Goal: Information Seeking & Learning: Learn about a topic

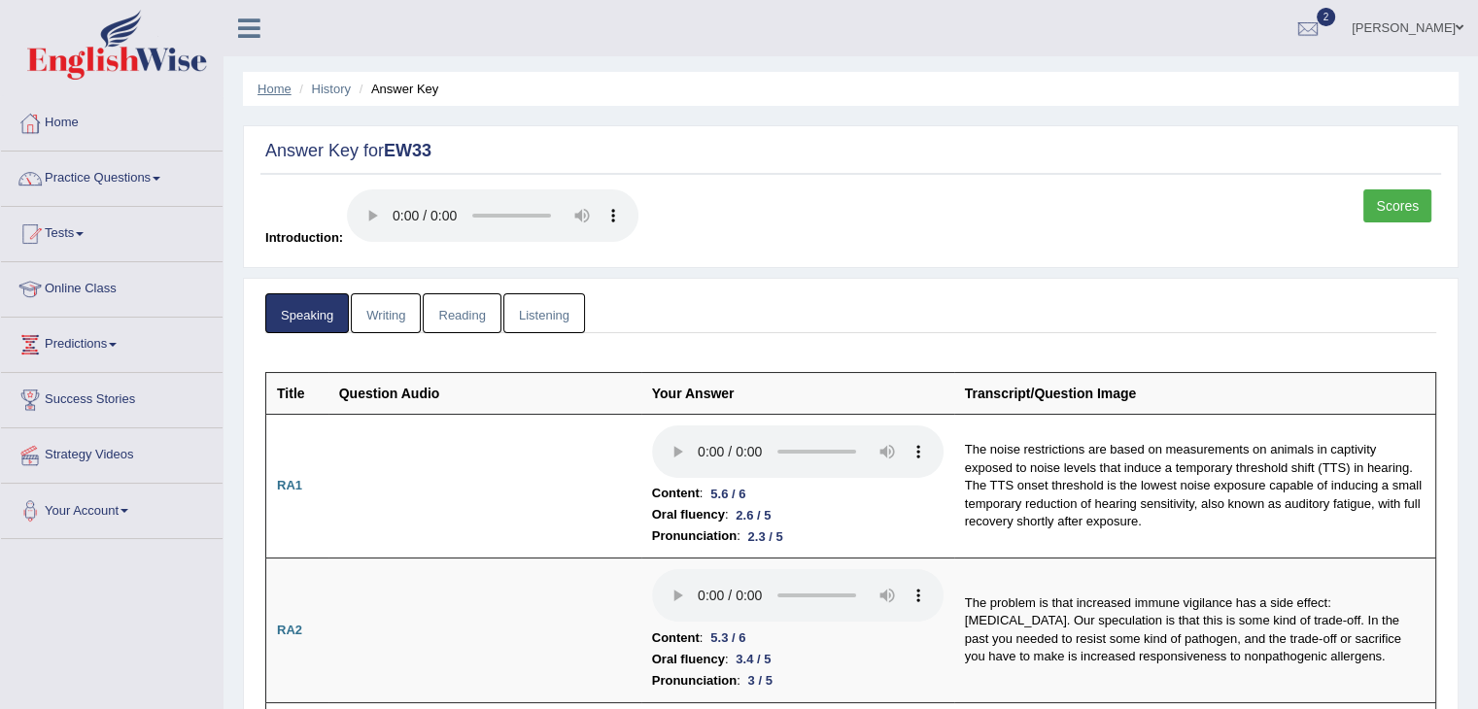
click at [280, 89] on link "Home" at bounding box center [274, 89] width 34 height 15
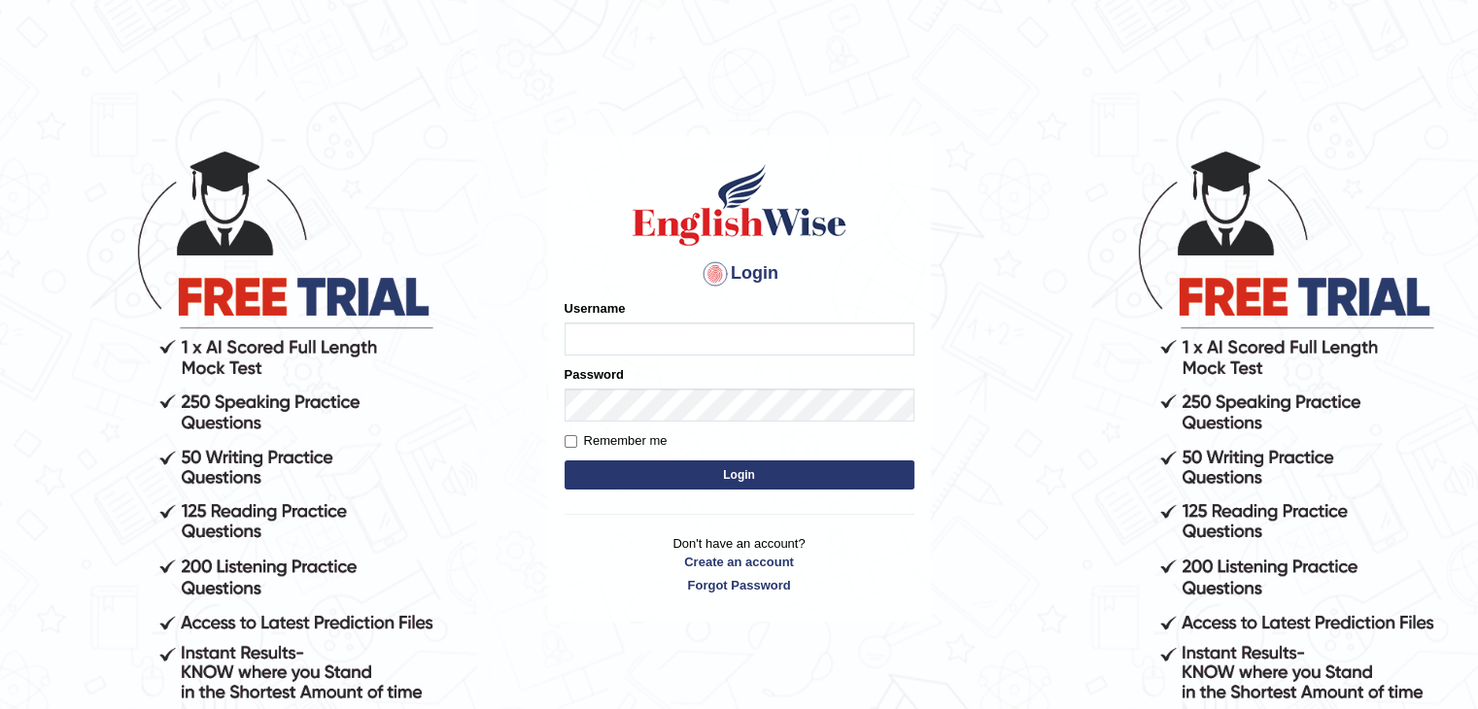
type input "Miko39"
drag, startPoint x: 662, startPoint y: 479, endPoint x: 690, endPoint y: 440, distance: 48.0
click at [668, 483] on button "Login" at bounding box center [739, 475] width 350 height 29
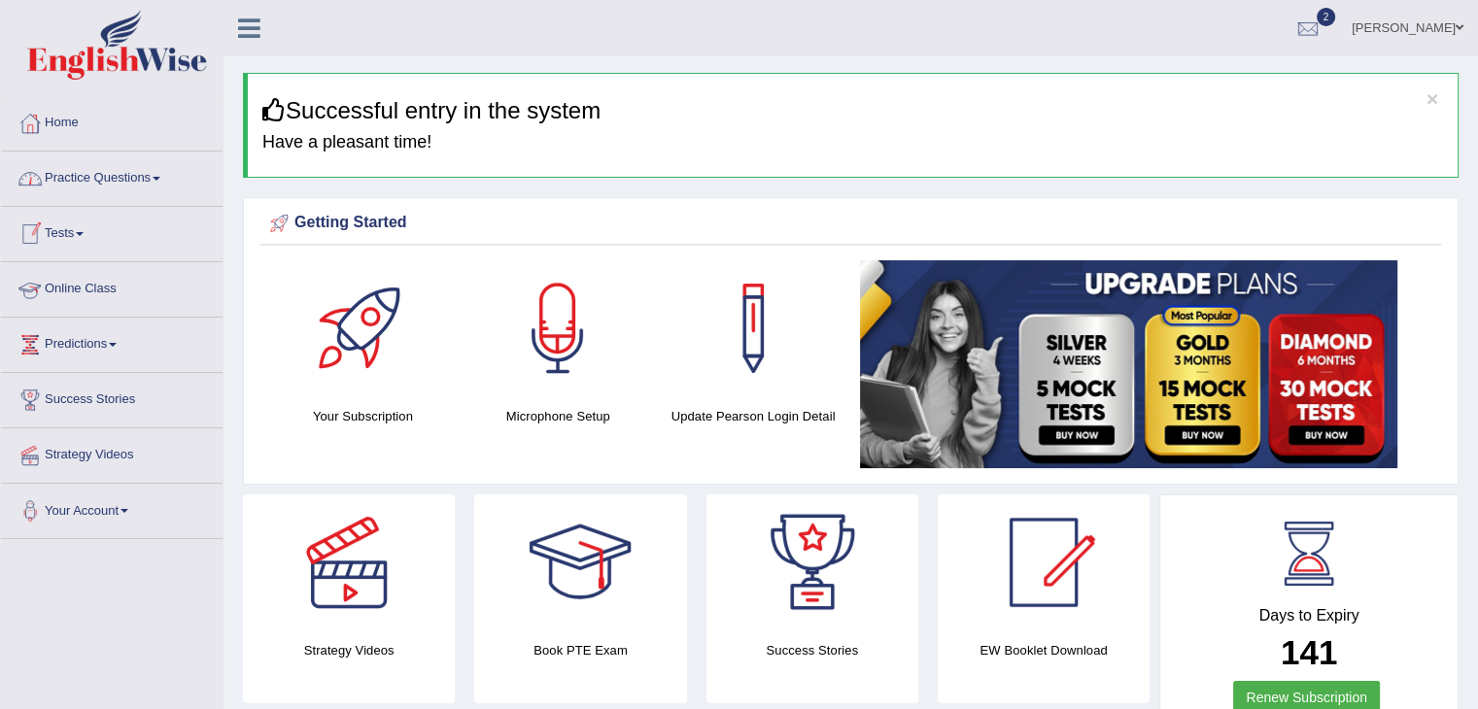
click at [82, 238] on link "Tests" at bounding box center [112, 231] width 222 height 49
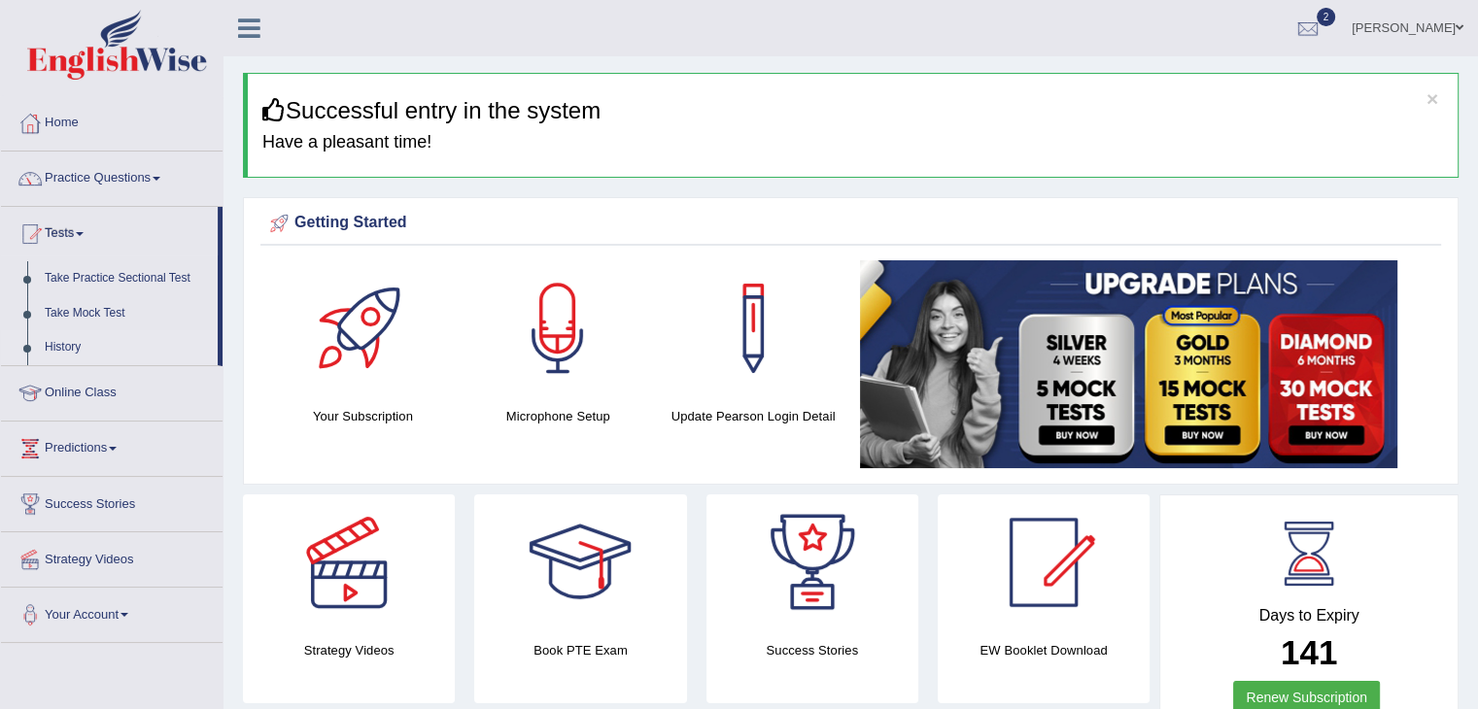
click at [63, 349] on link "History" at bounding box center [127, 347] width 182 height 35
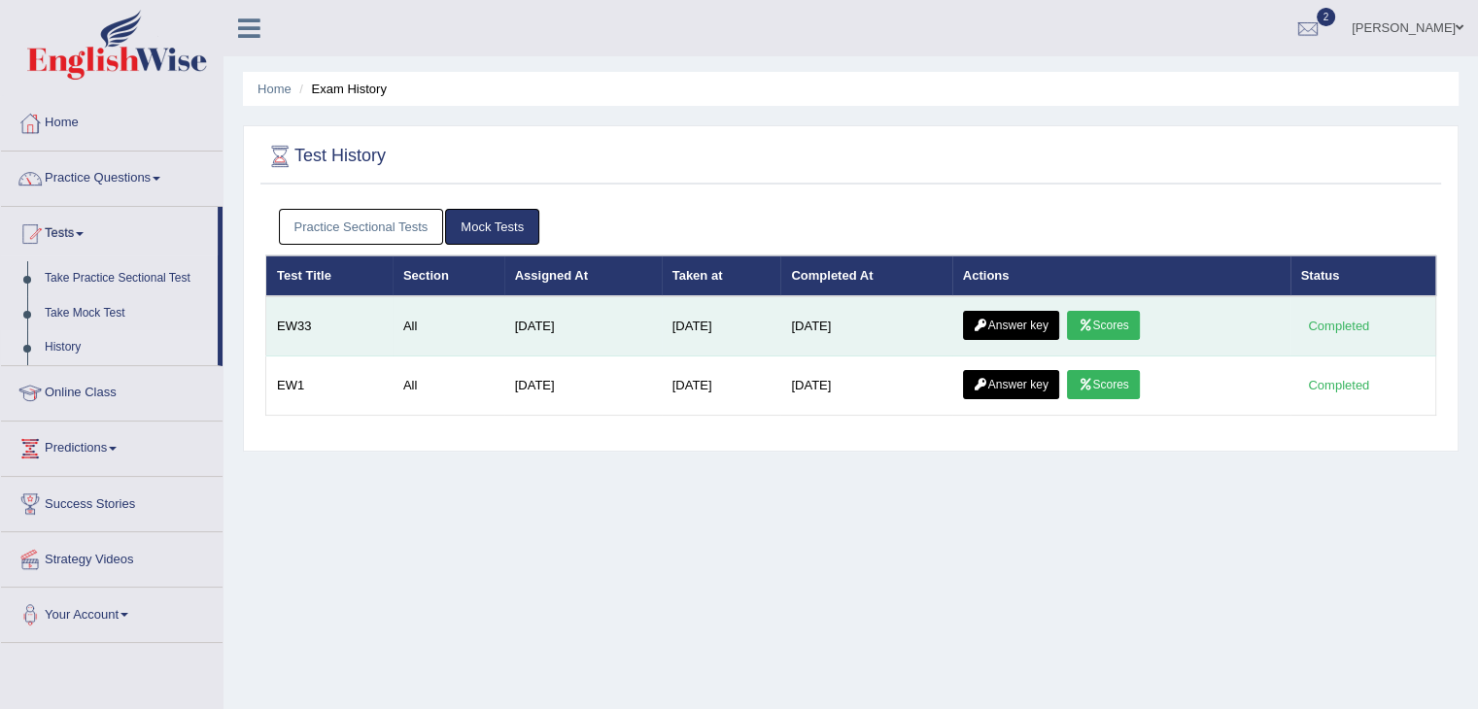
click at [1104, 327] on link "Scores" at bounding box center [1103, 325] width 72 height 29
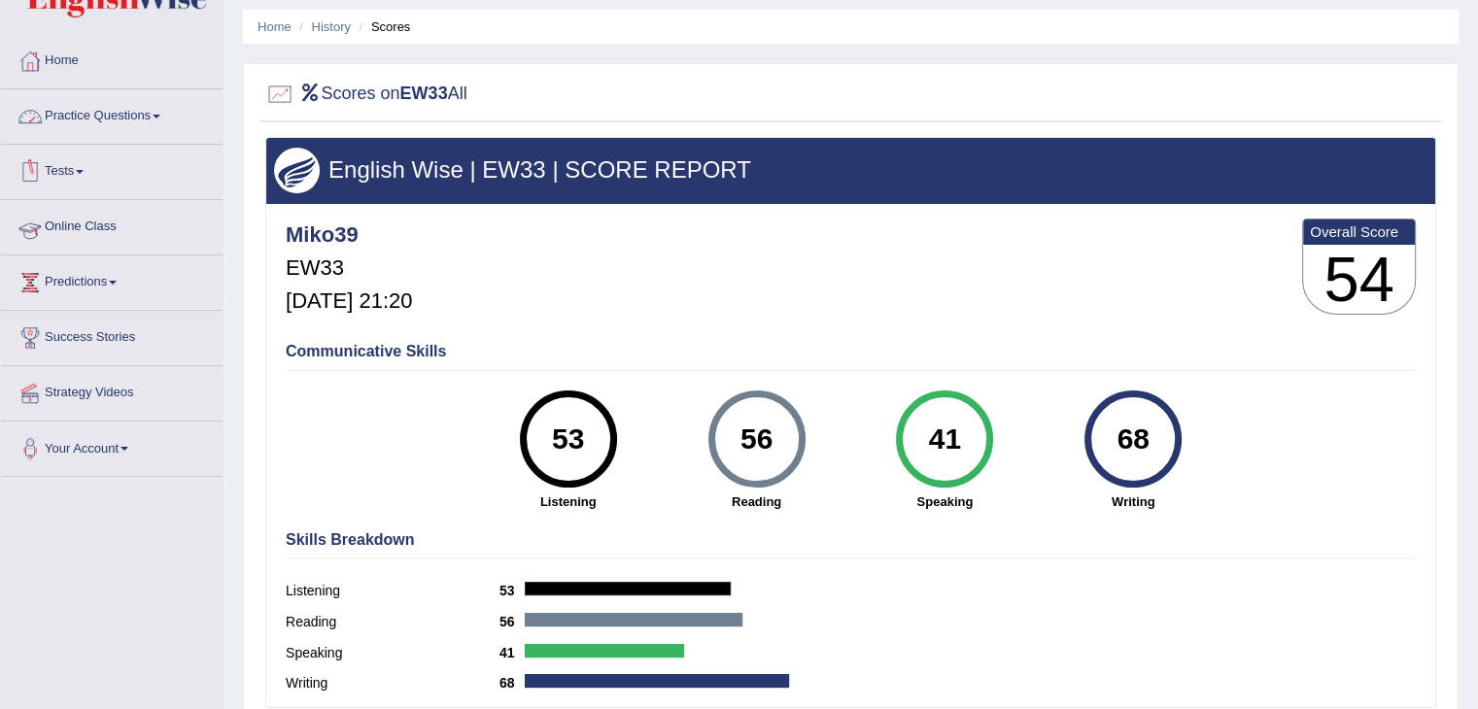
scroll to position [97, 0]
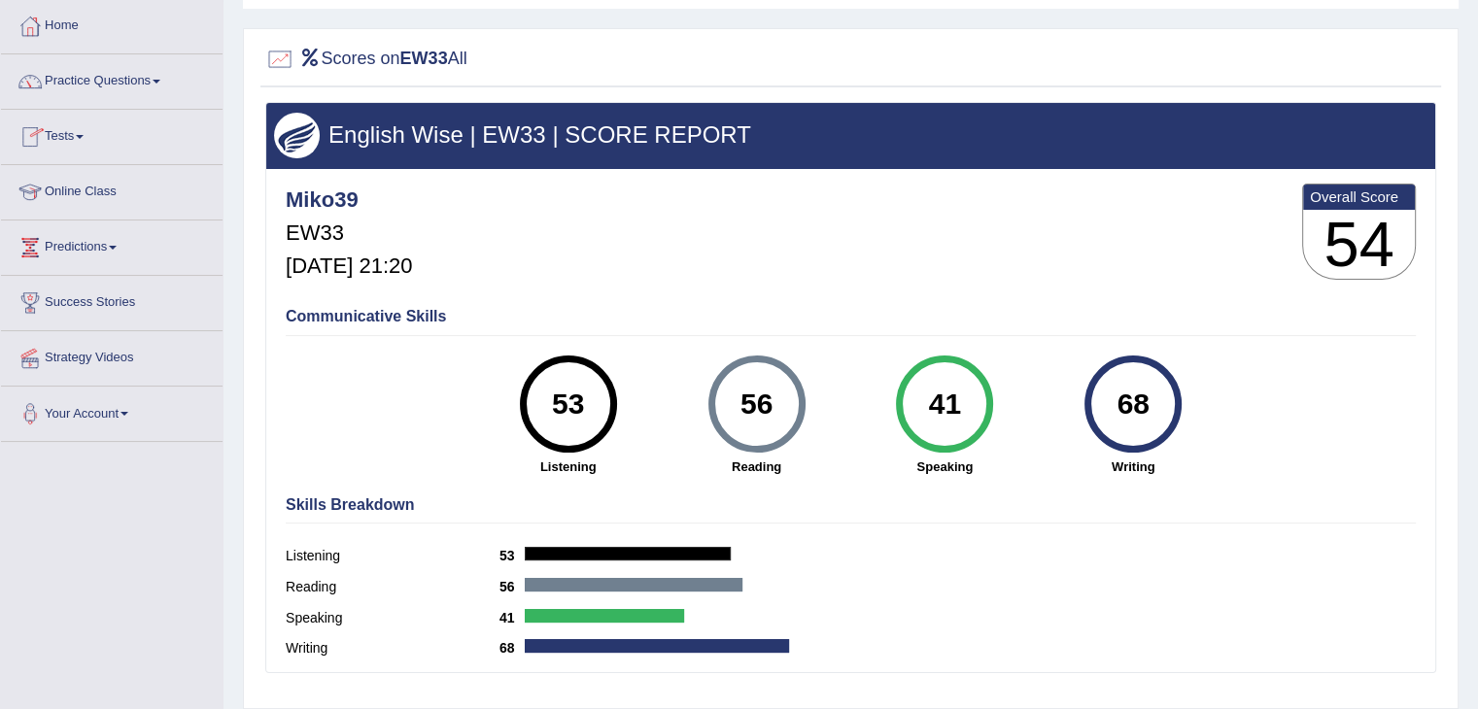
click at [79, 131] on link "Tests" at bounding box center [112, 134] width 222 height 49
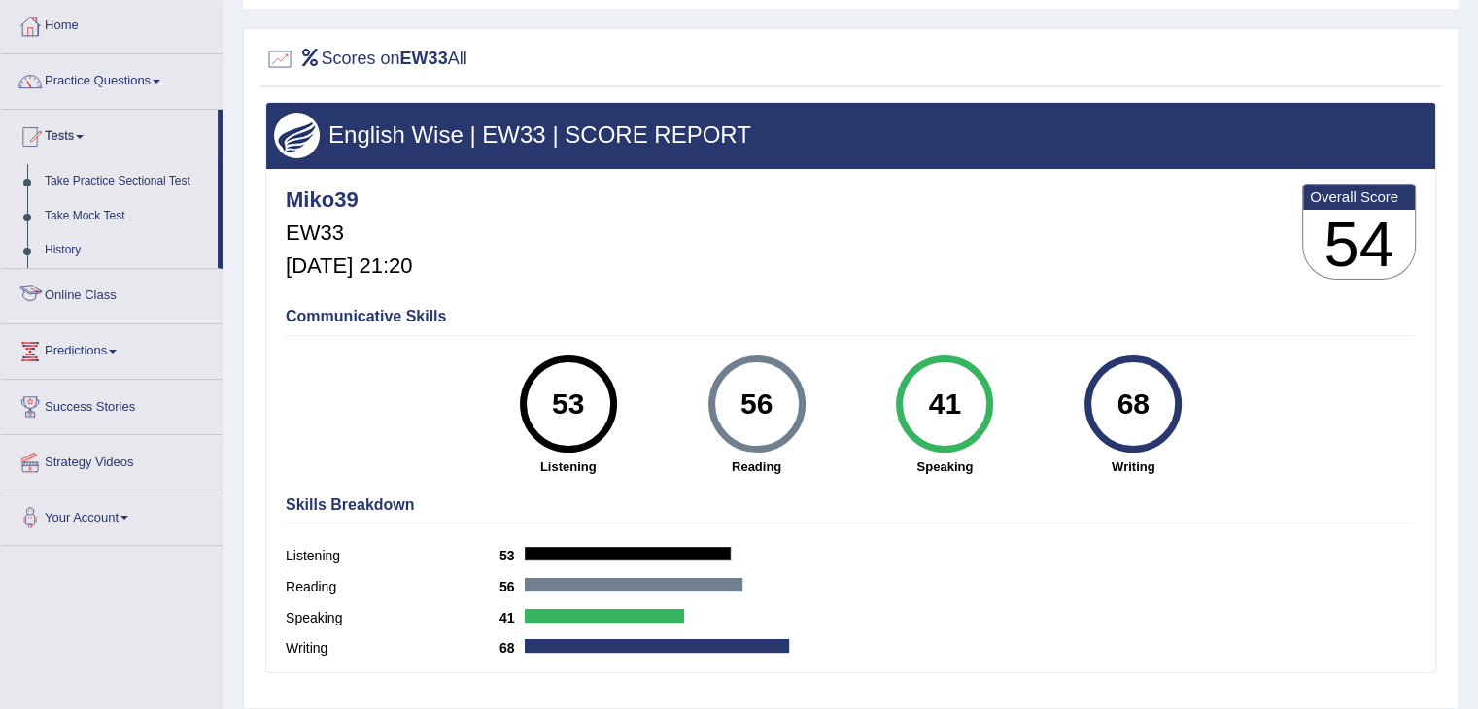
click at [67, 250] on link "History" at bounding box center [127, 250] width 182 height 35
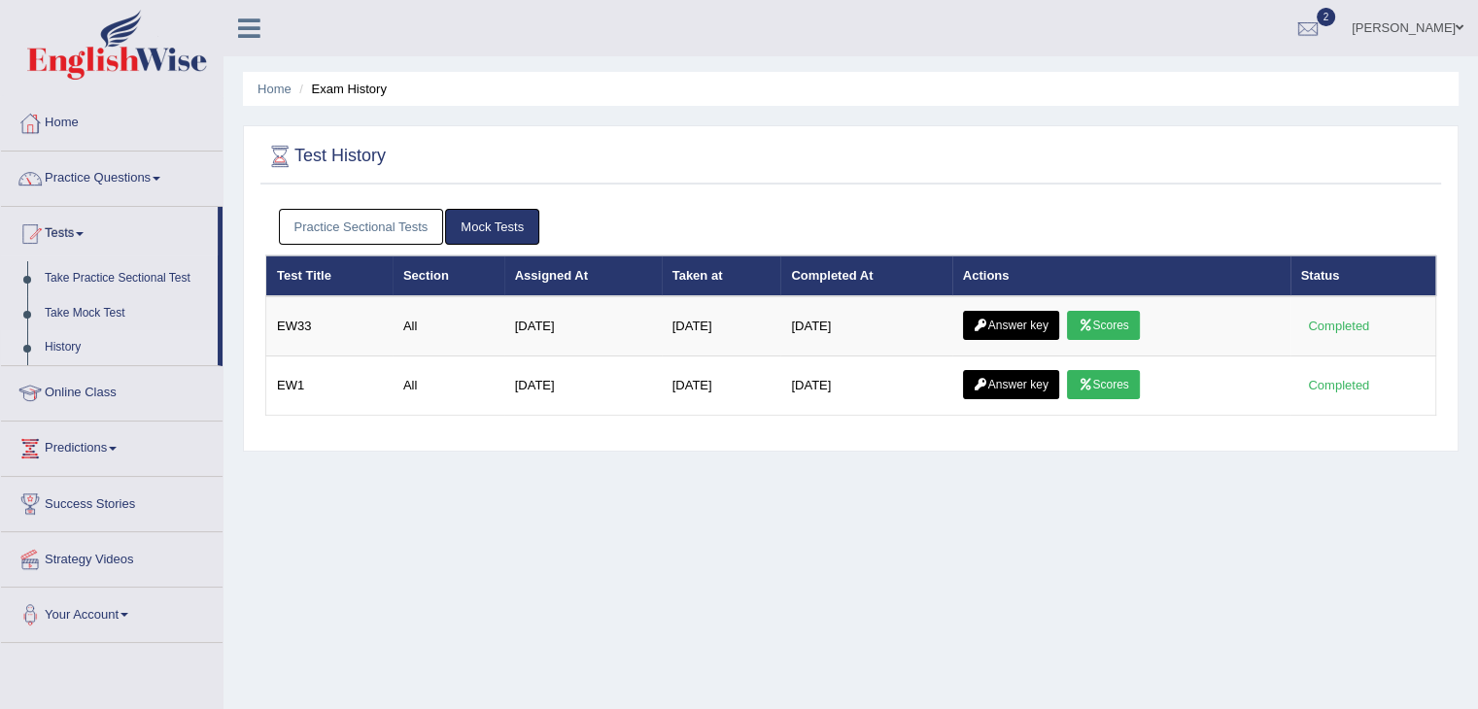
click at [988, 325] on icon at bounding box center [981, 326] width 15 height 12
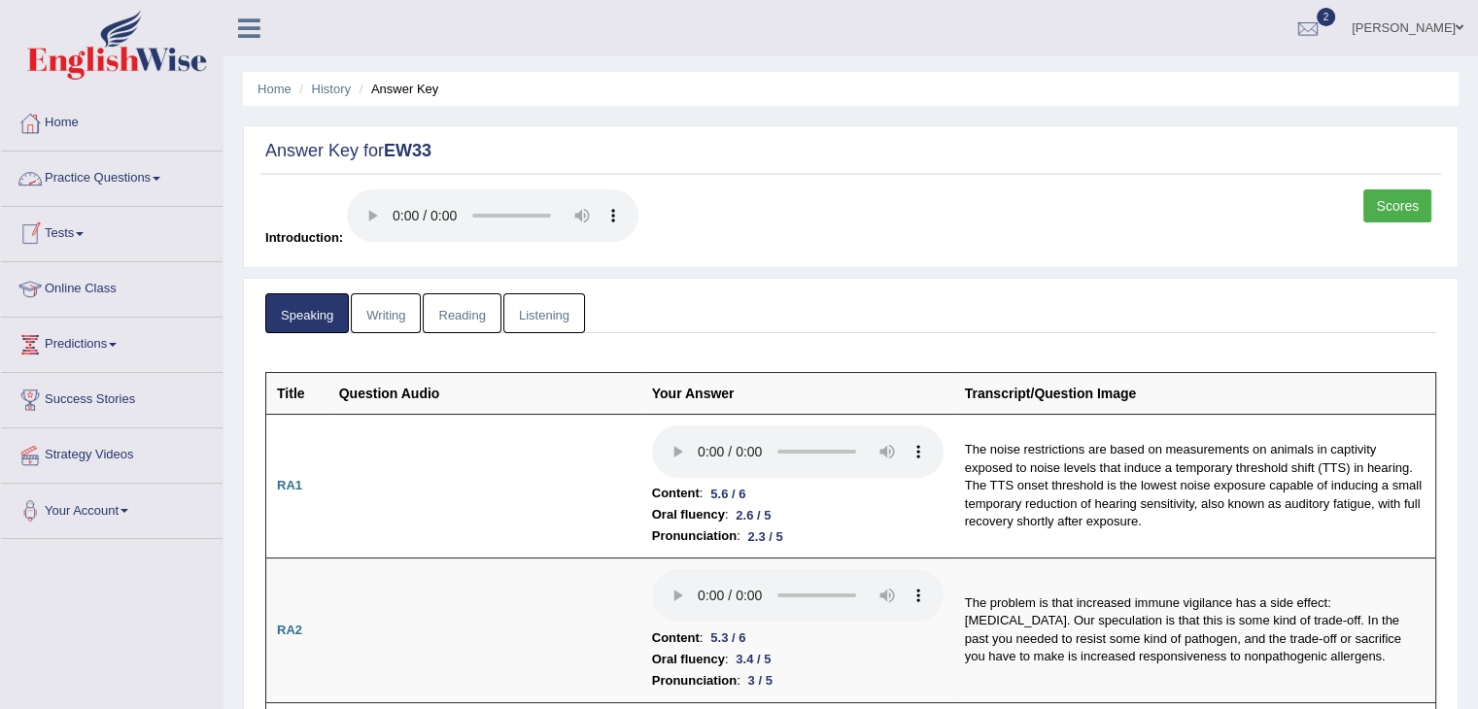
click at [119, 185] on link "Practice Questions" at bounding box center [112, 176] width 222 height 49
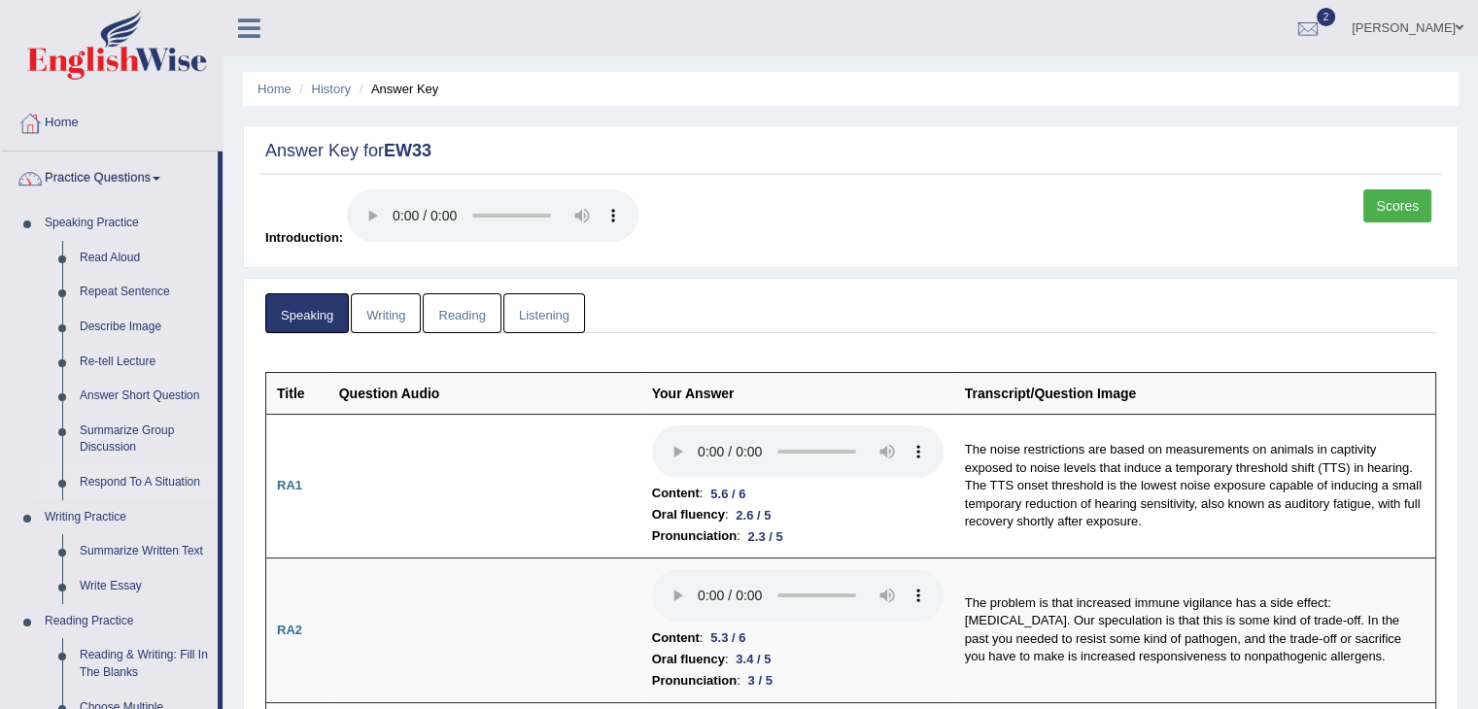
scroll to position [97, 0]
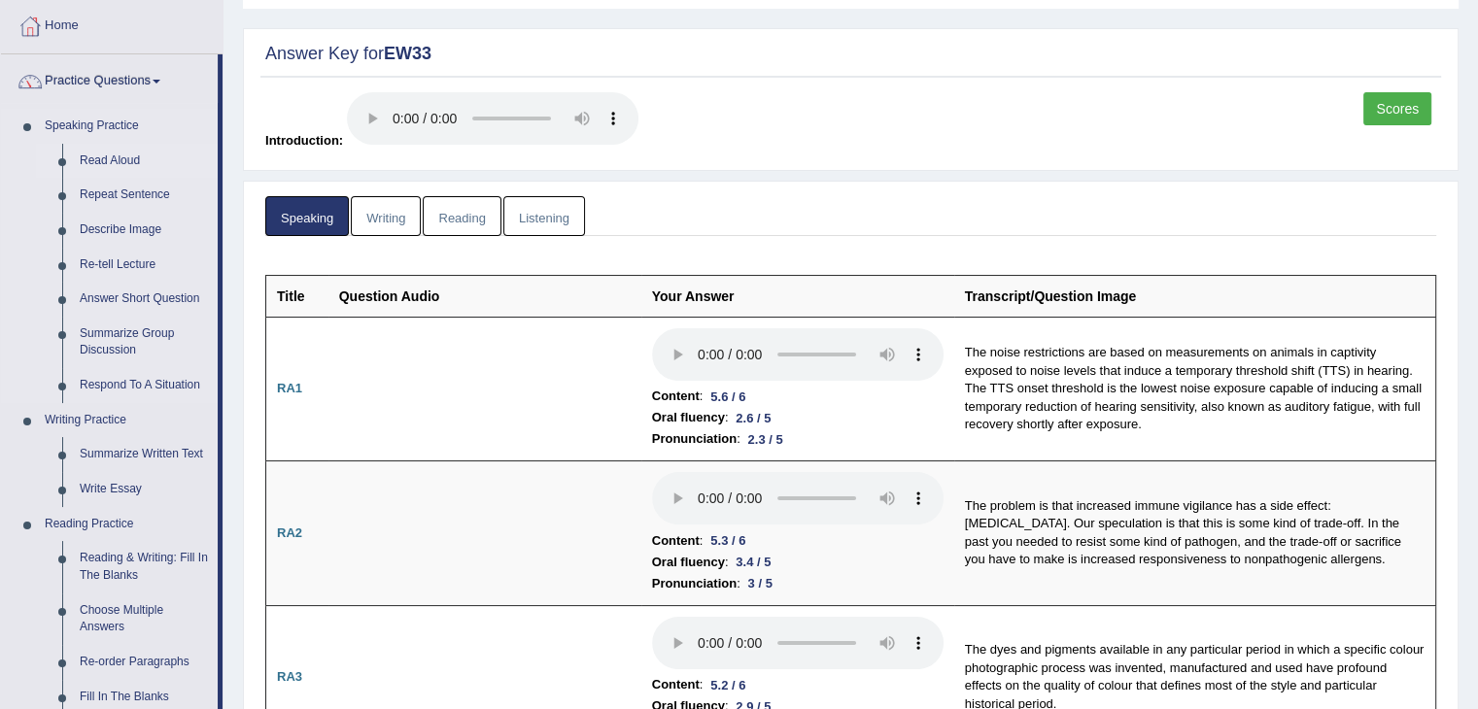
click at [115, 157] on link "Read Aloud" at bounding box center [144, 161] width 147 height 35
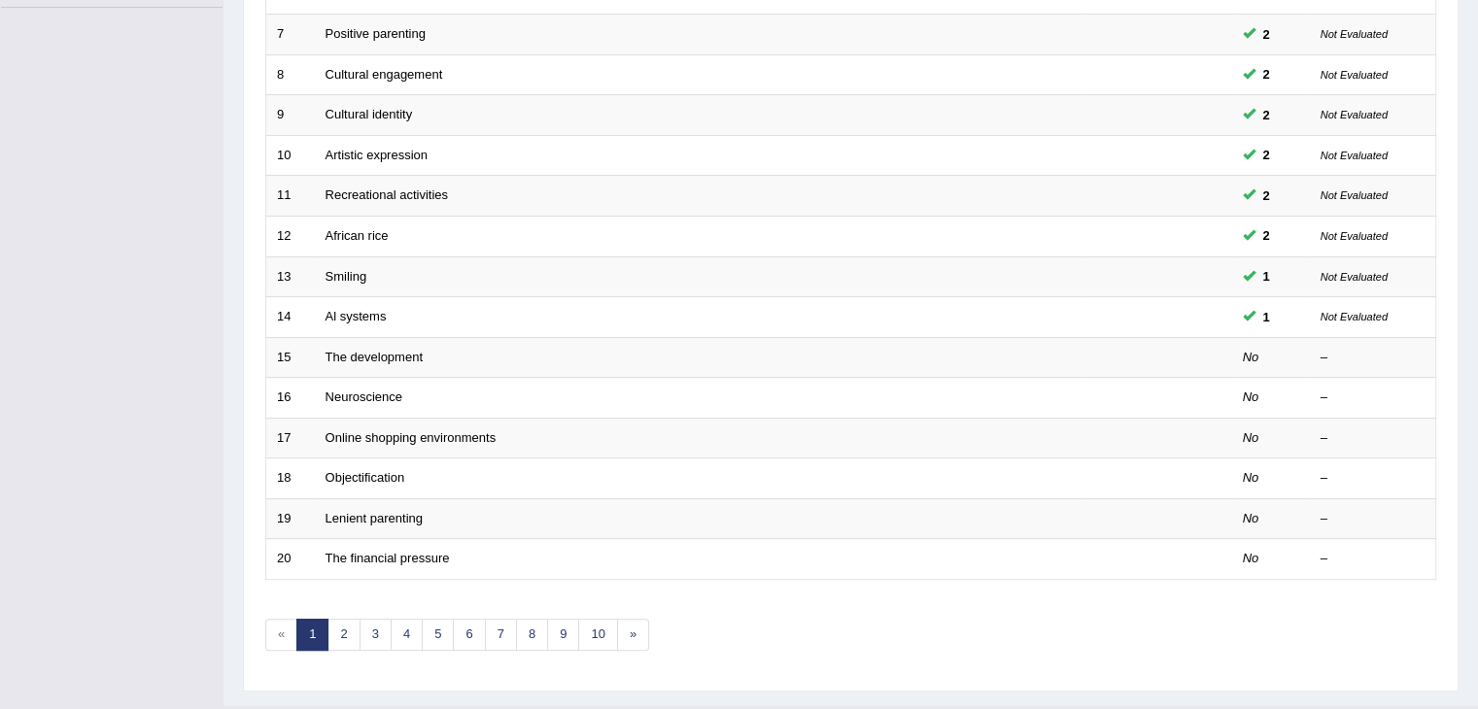
scroll to position [571, 0]
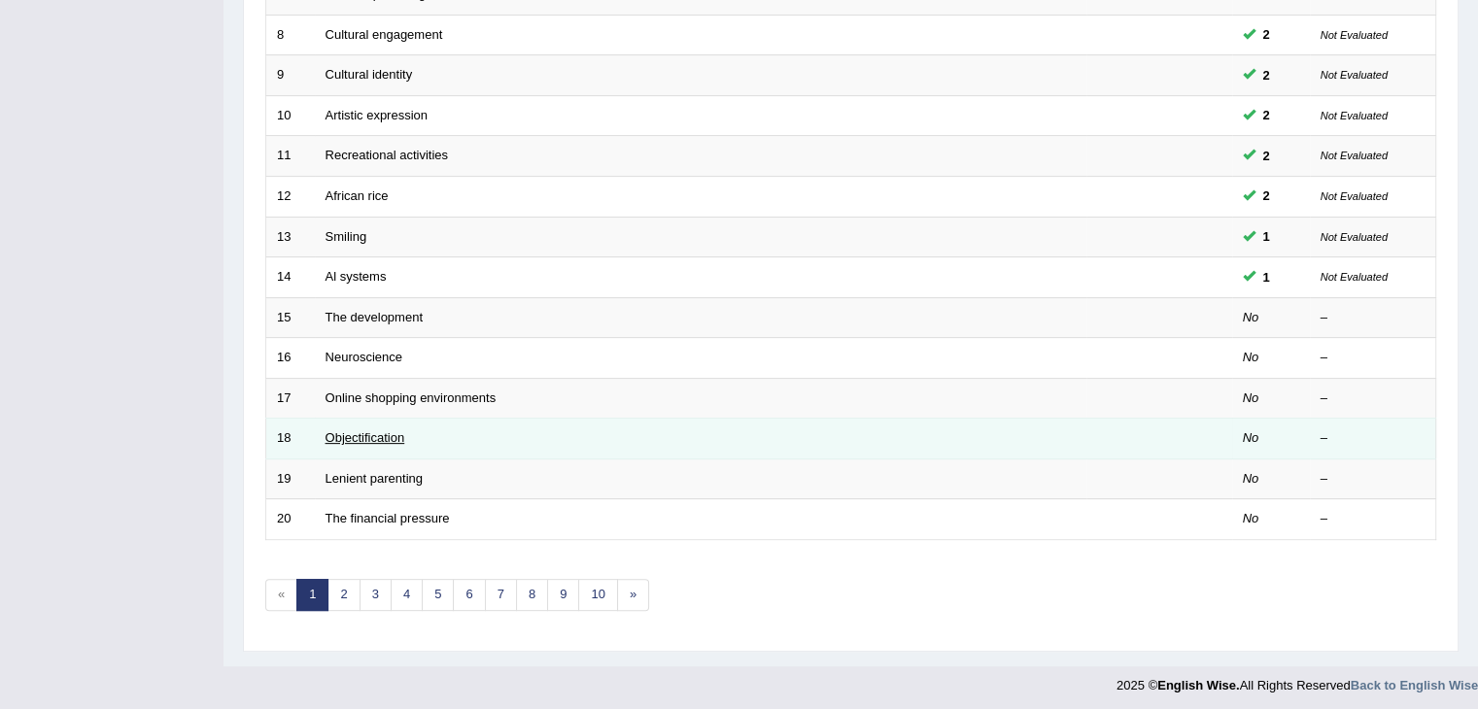
click at [403, 432] on link "Objectification" at bounding box center [365, 437] width 80 height 15
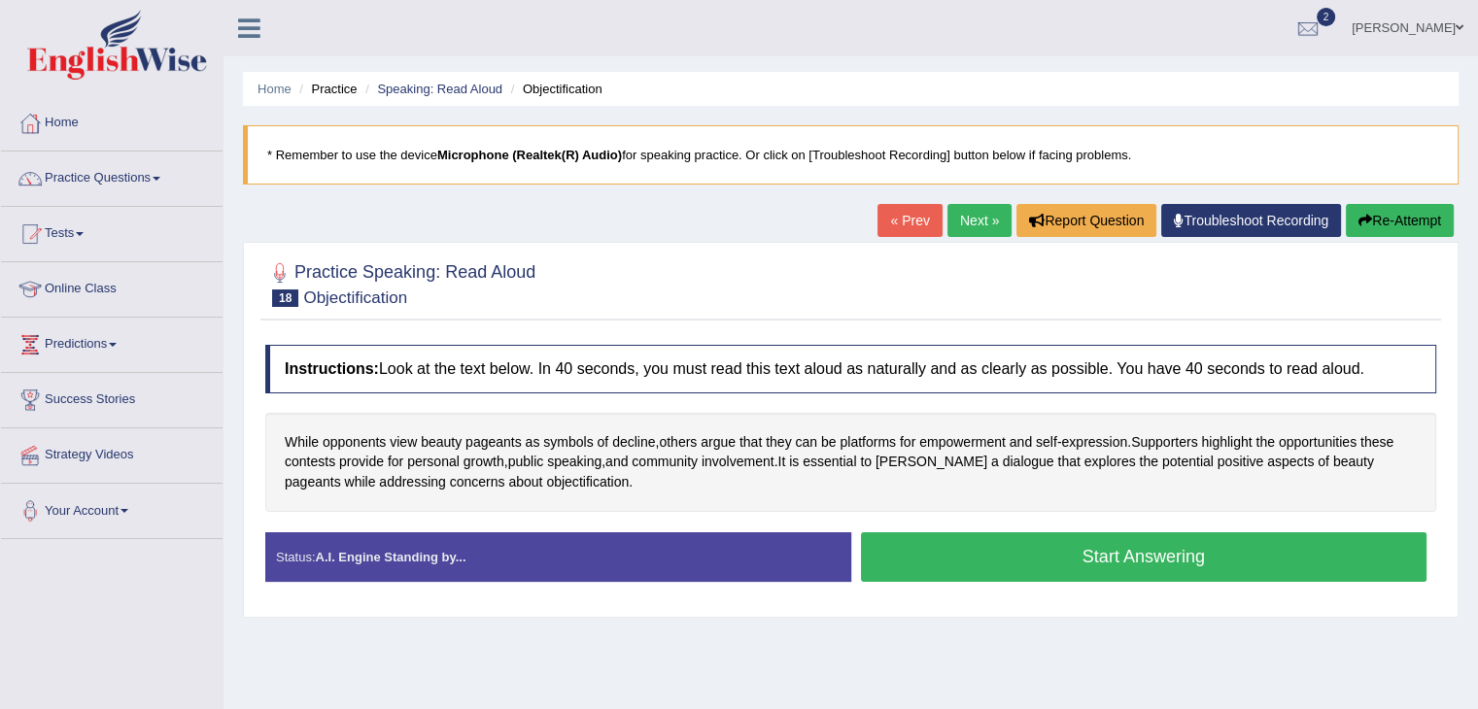
click at [1051, 561] on button "Start Answering" at bounding box center [1144, 557] width 566 height 50
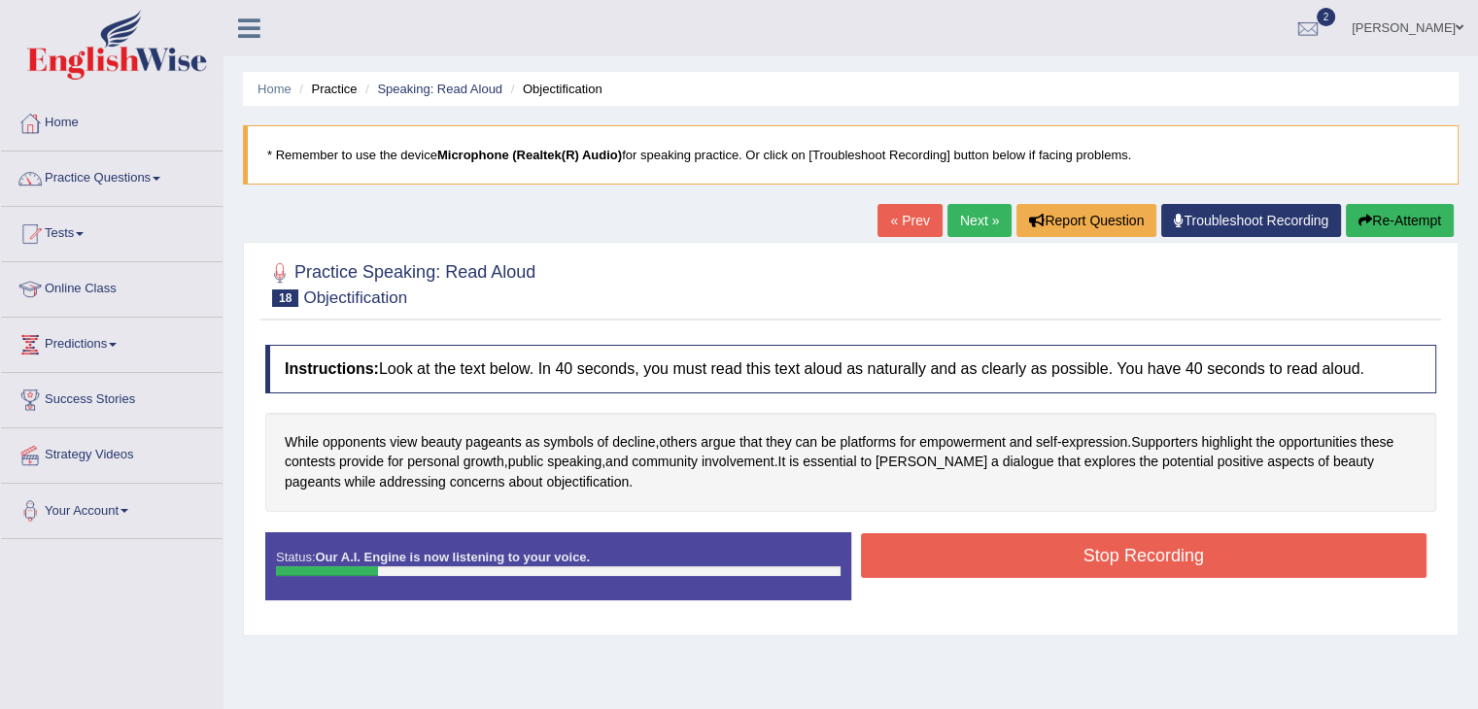
click at [1394, 218] on button "Re-Attempt" at bounding box center [1400, 220] width 108 height 33
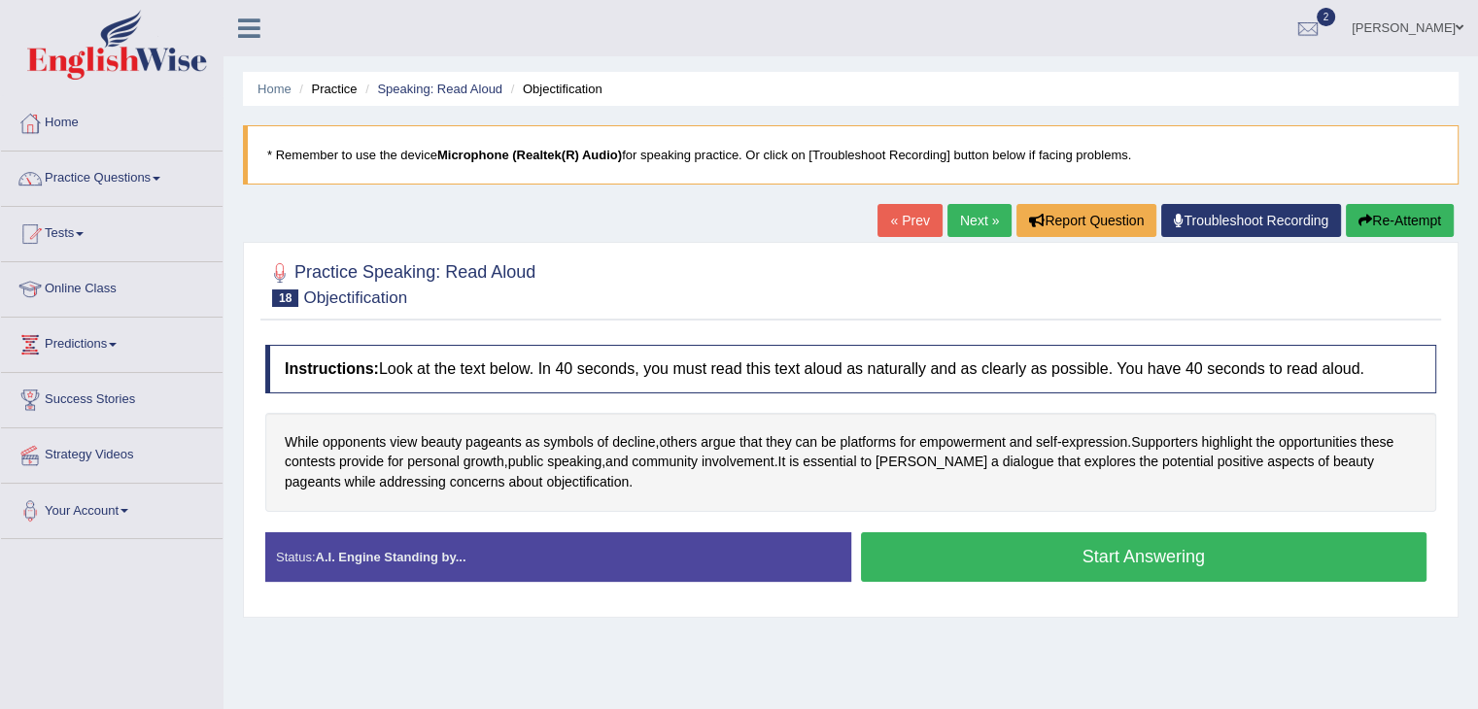
click at [986, 574] on button "Start Answering" at bounding box center [1144, 557] width 566 height 50
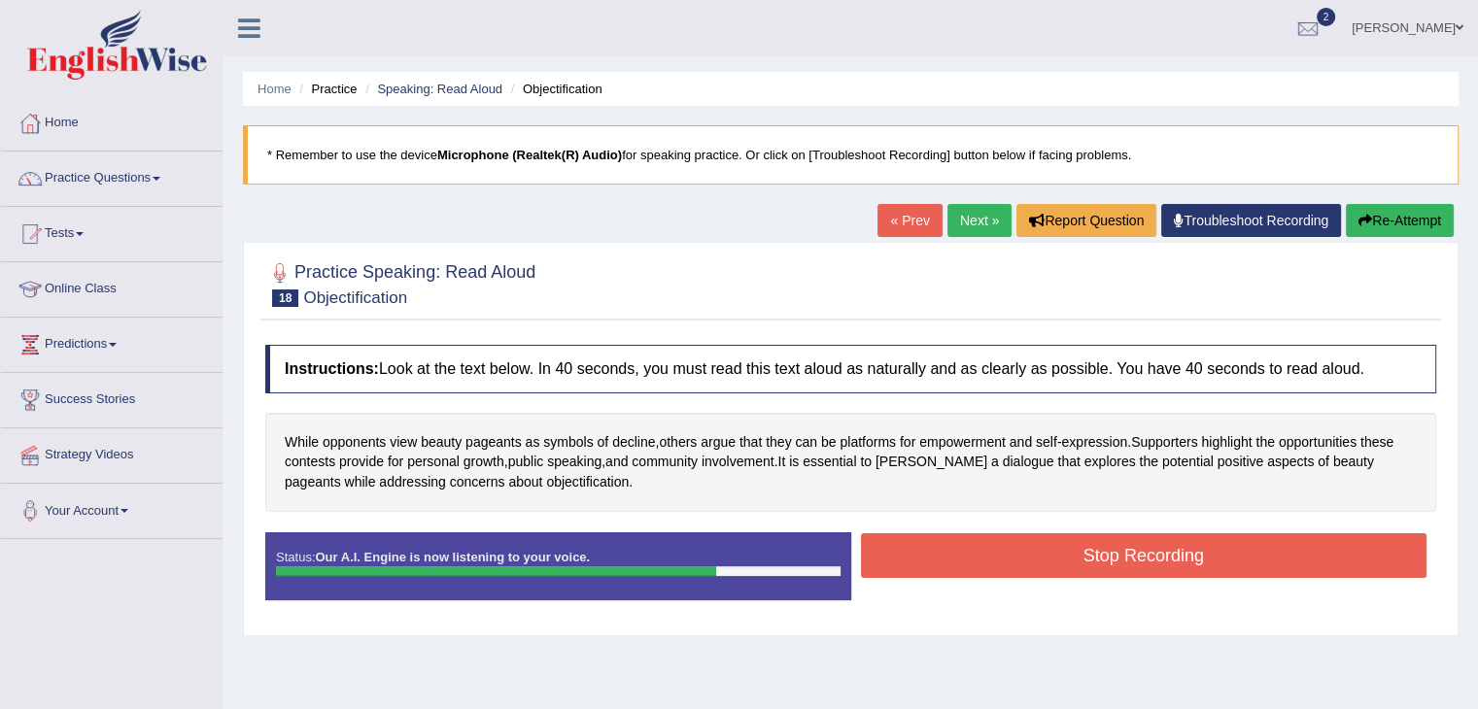
click at [1125, 549] on button "Stop Recording" at bounding box center [1144, 555] width 566 height 45
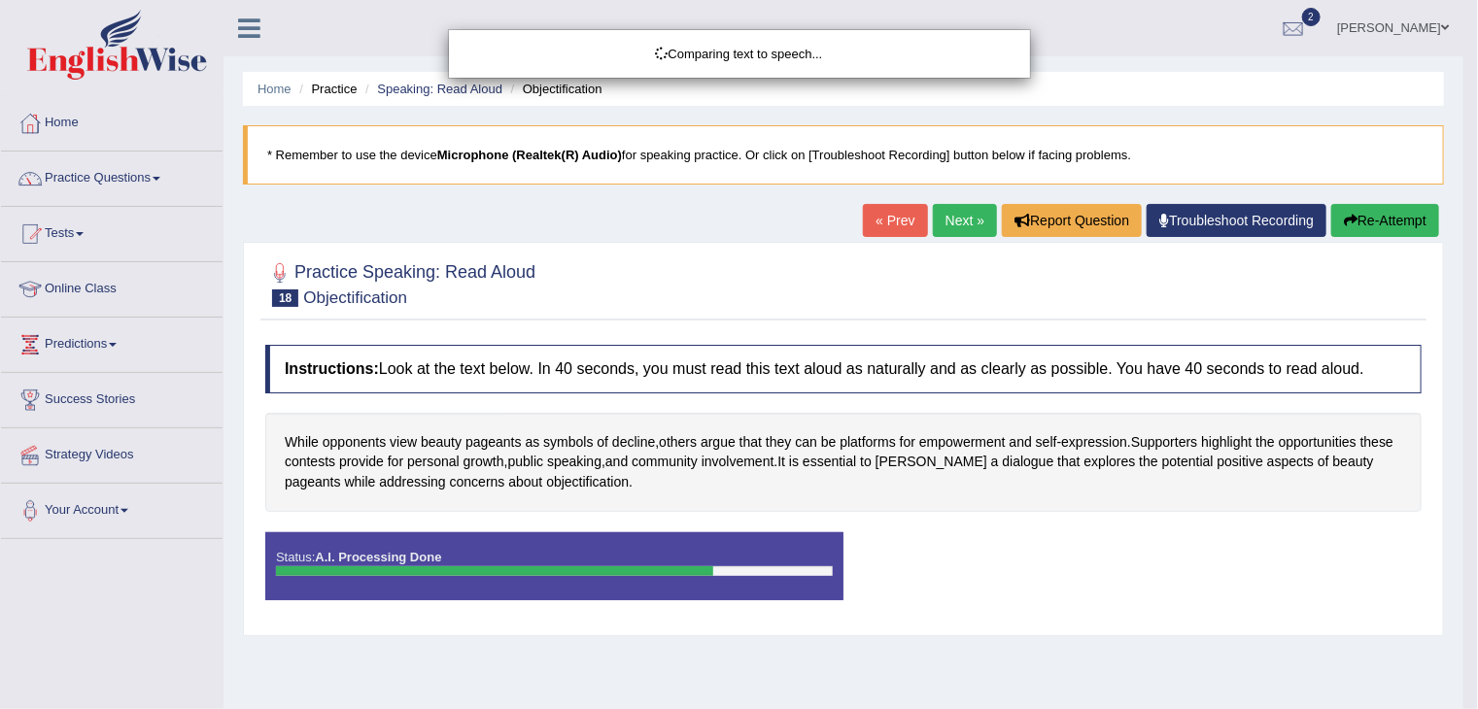
click at [964, 218] on div "Comparing text to speech..." at bounding box center [739, 354] width 1478 height 709
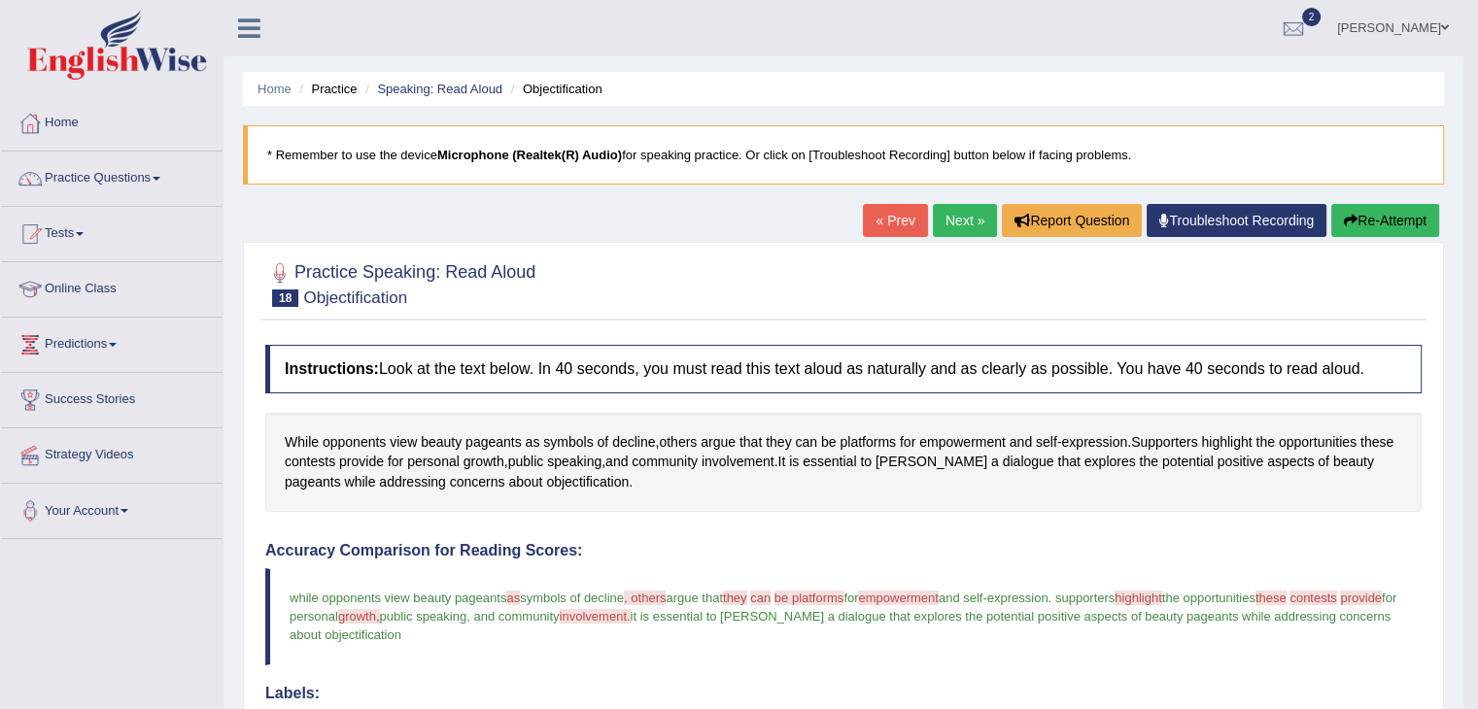
click at [958, 224] on link "Next »" at bounding box center [965, 220] width 64 height 33
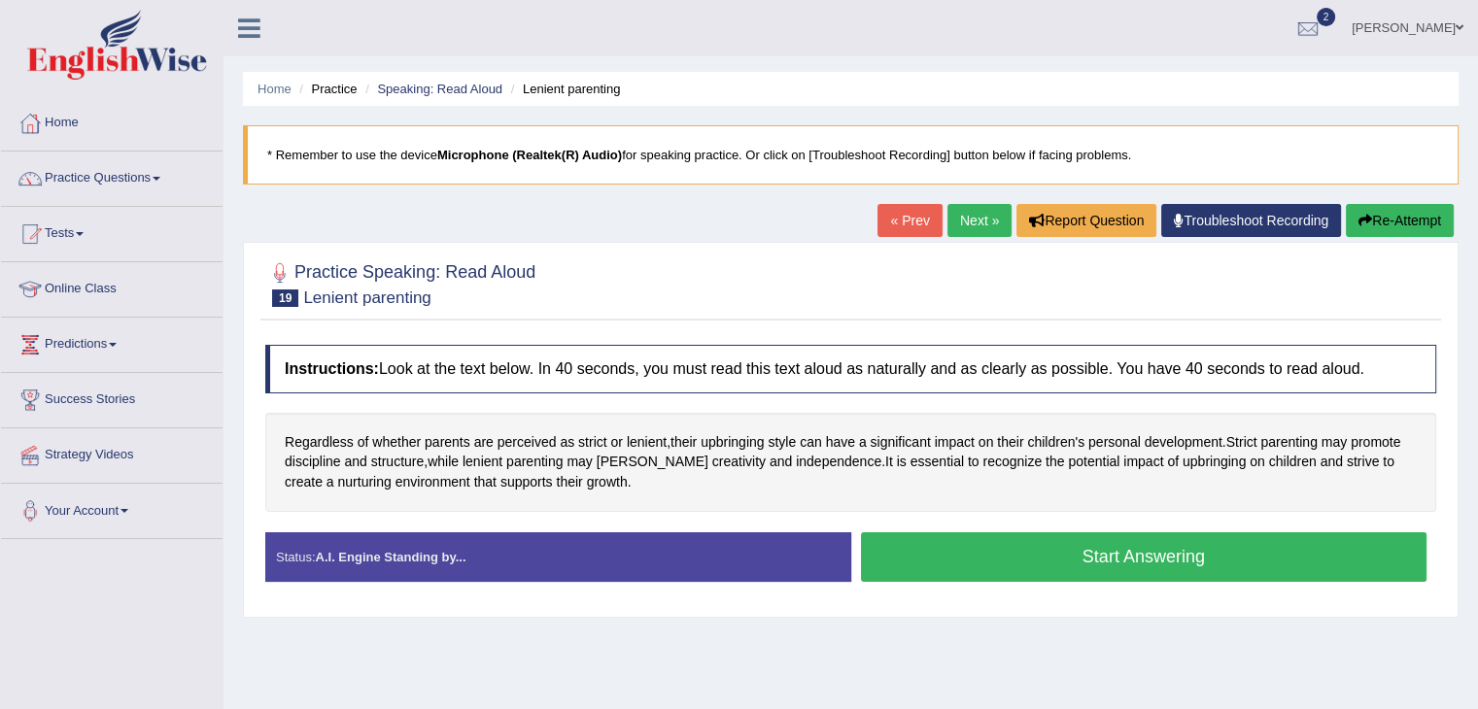
click at [1082, 544] on button "Start Answering" at bounding box center [1144, 557] width 566 height 50
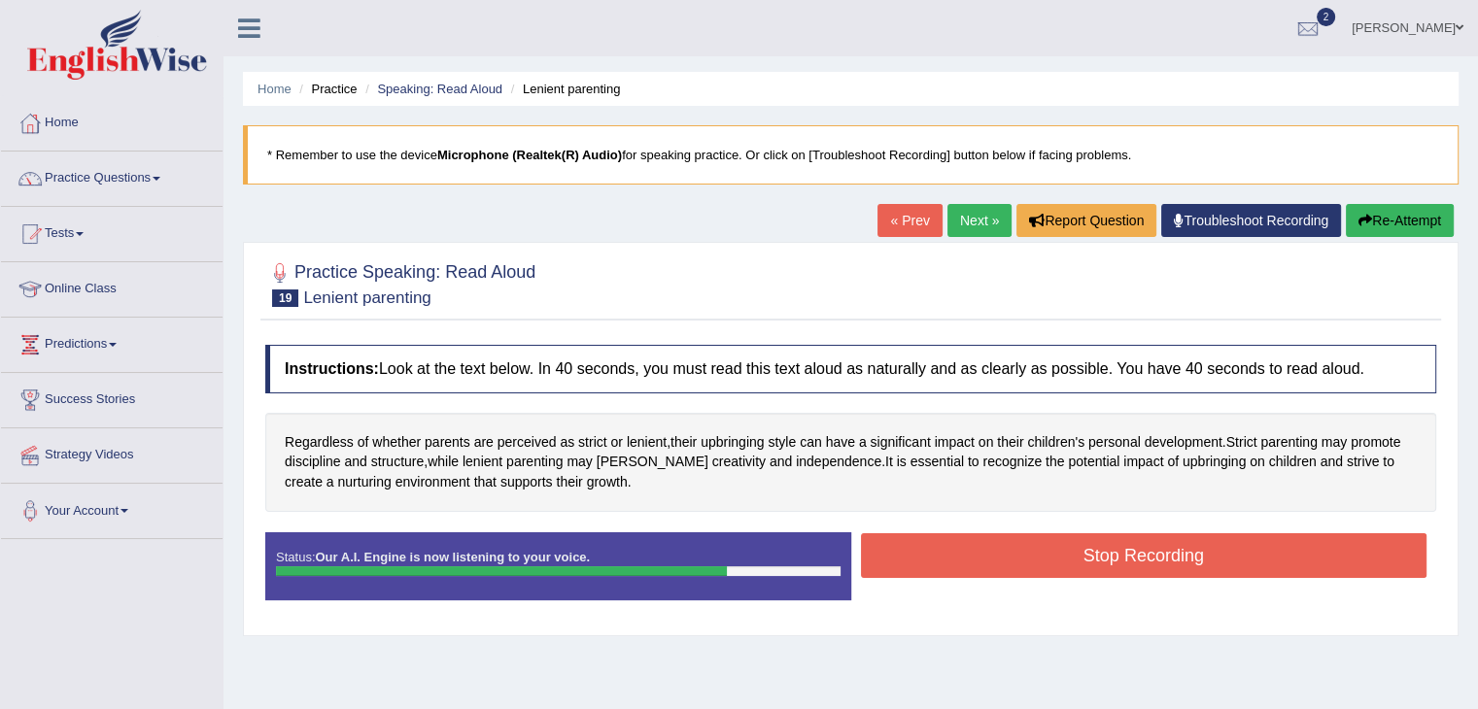
click at [1071, 564] on button "Stop Recording" at bounding box center [1144, 555] width 566 height 45
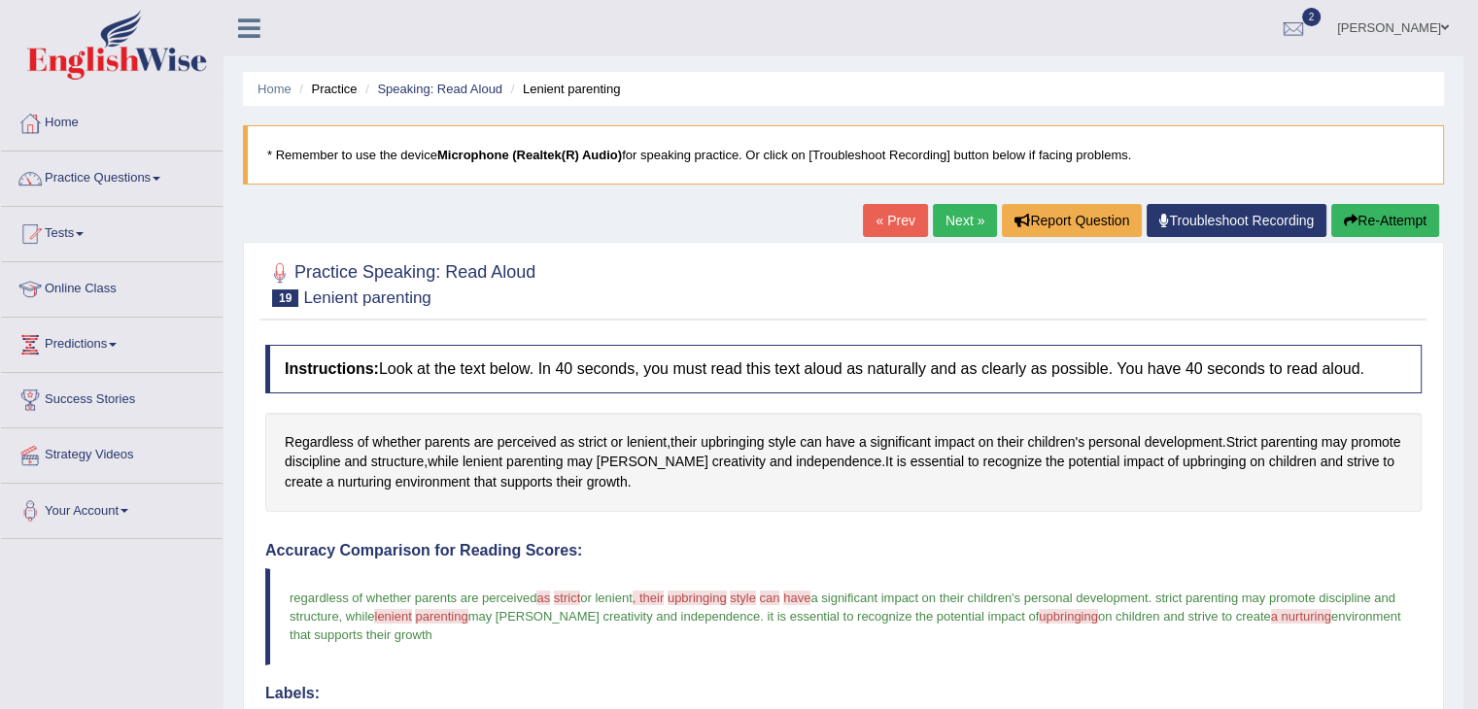
click at [952, 217] on link "Next »" at bounding box center [965, 220] width 64 height 33
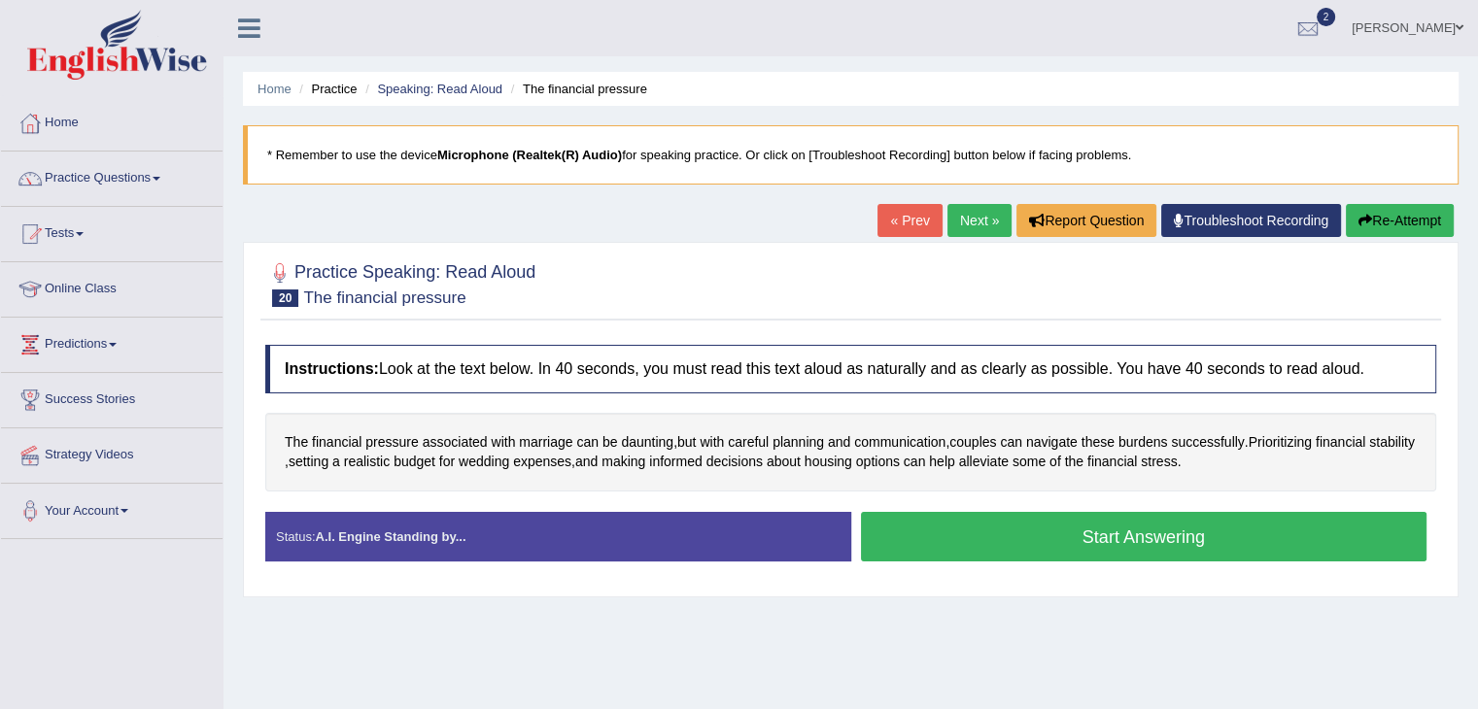
click at [1153, 543] on button "Start Answering" at bounding box center [1144, 537] width 566 height 50
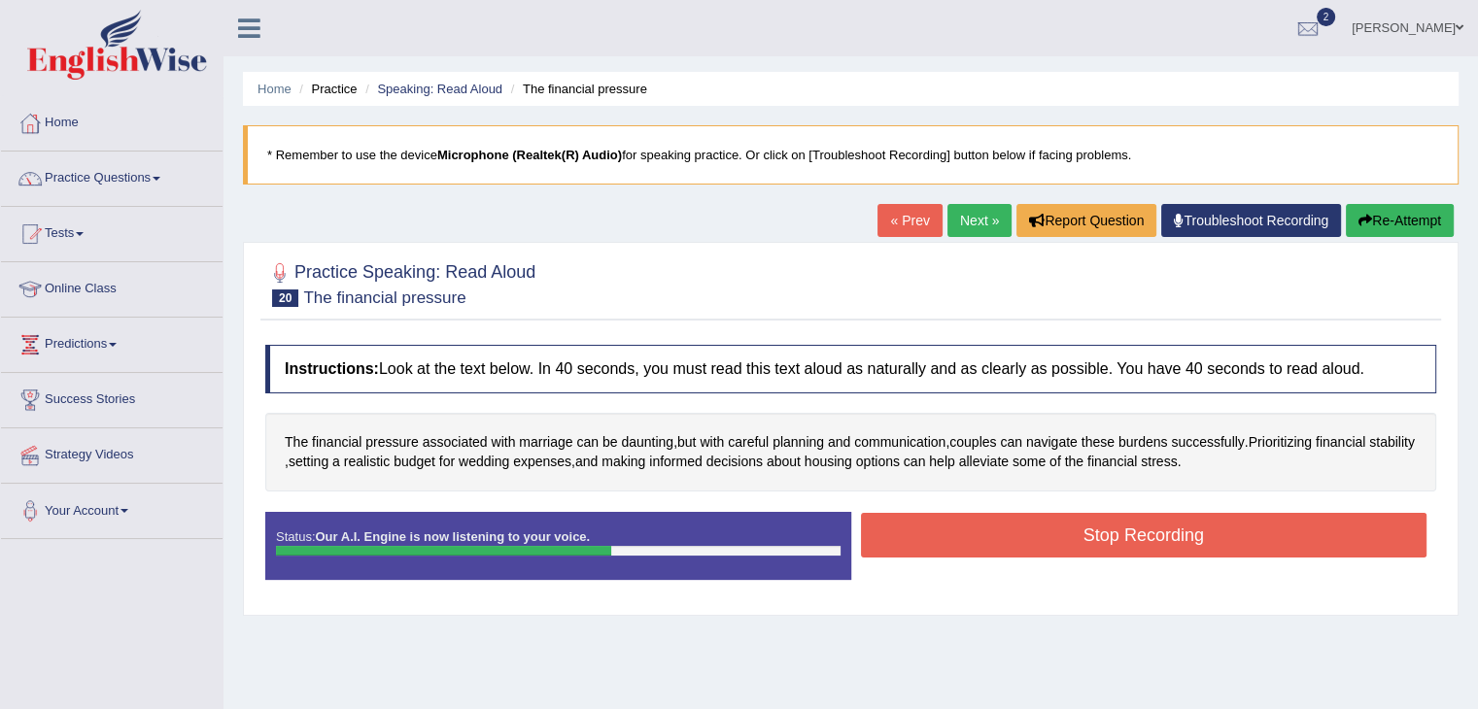
click at [1152, 537] on button "Stop Recording" at bounding box center [1144, 535] width 566 height 45
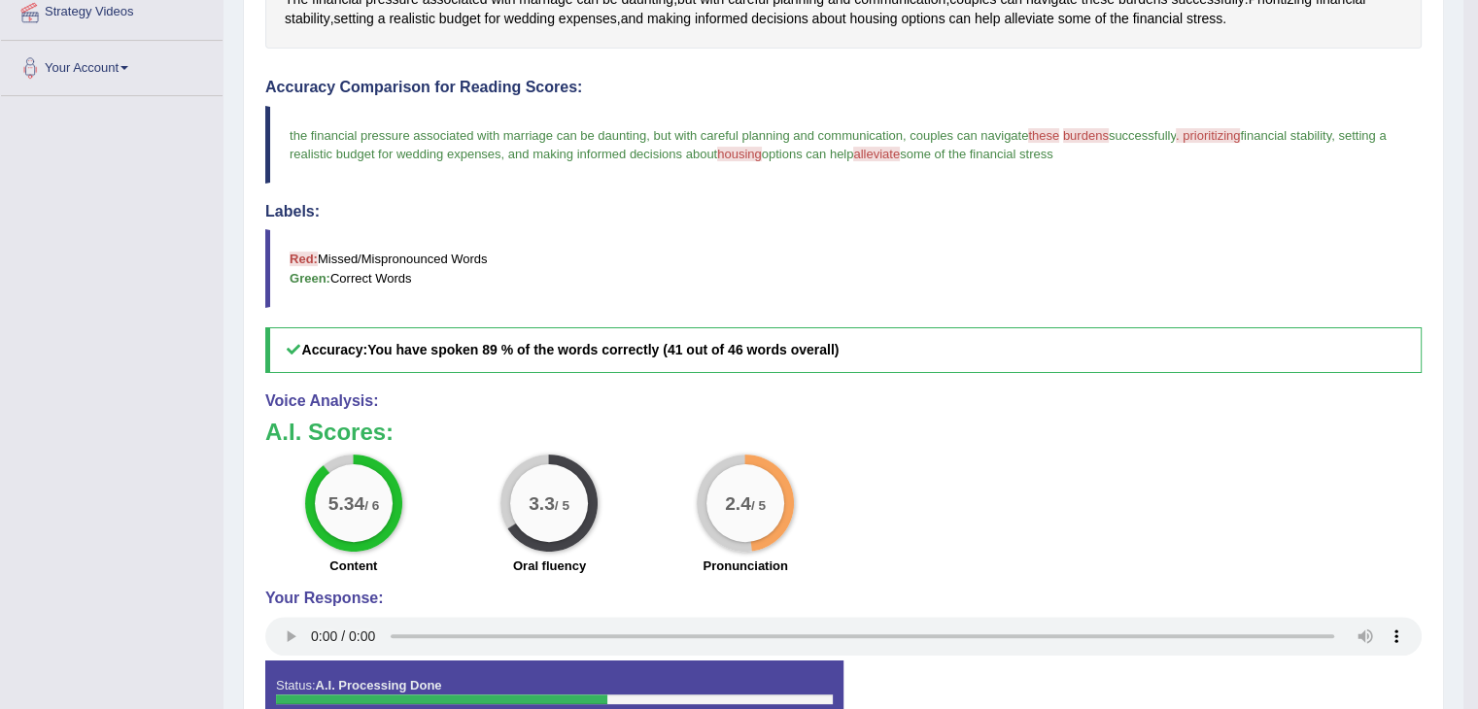
scroll to position [171, 0]
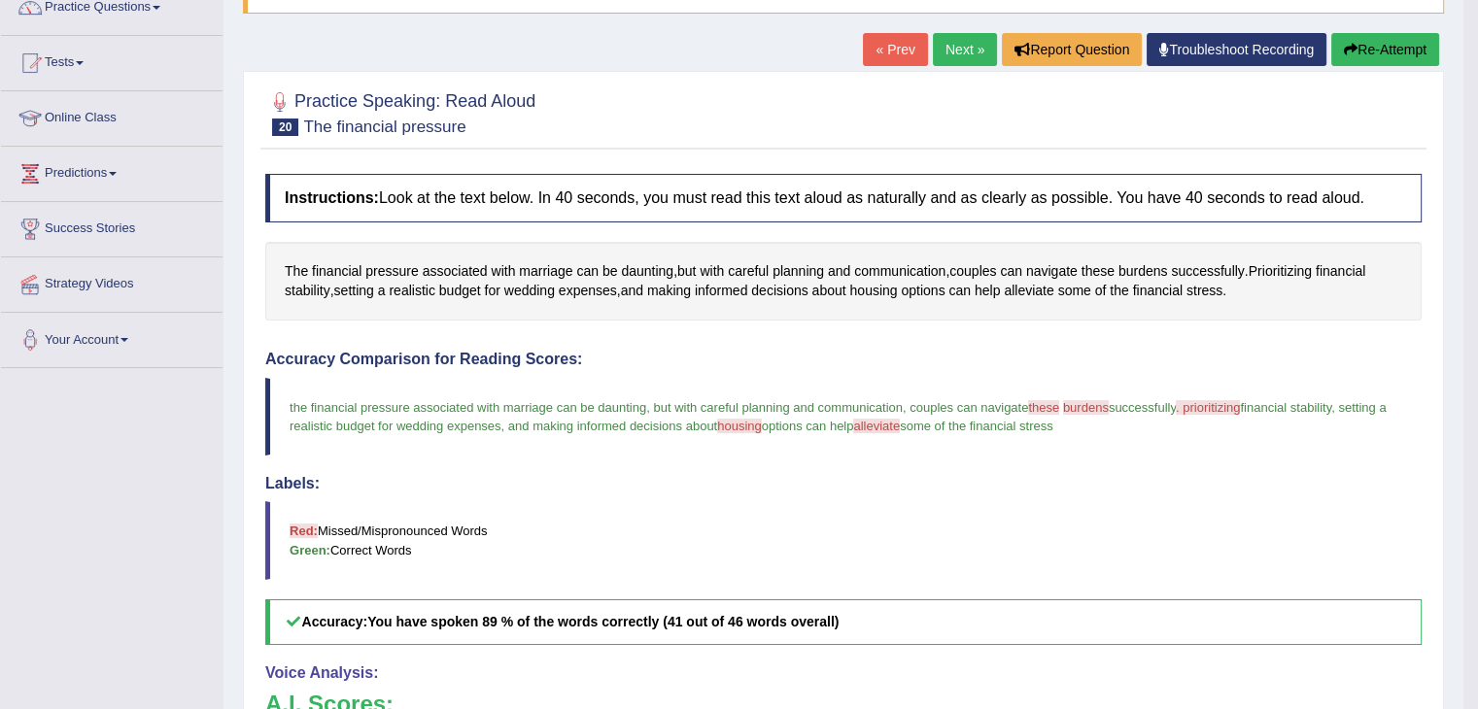
click at [946, 56] on link "Next »" at bounding box center [965, 49] width 64 height 33
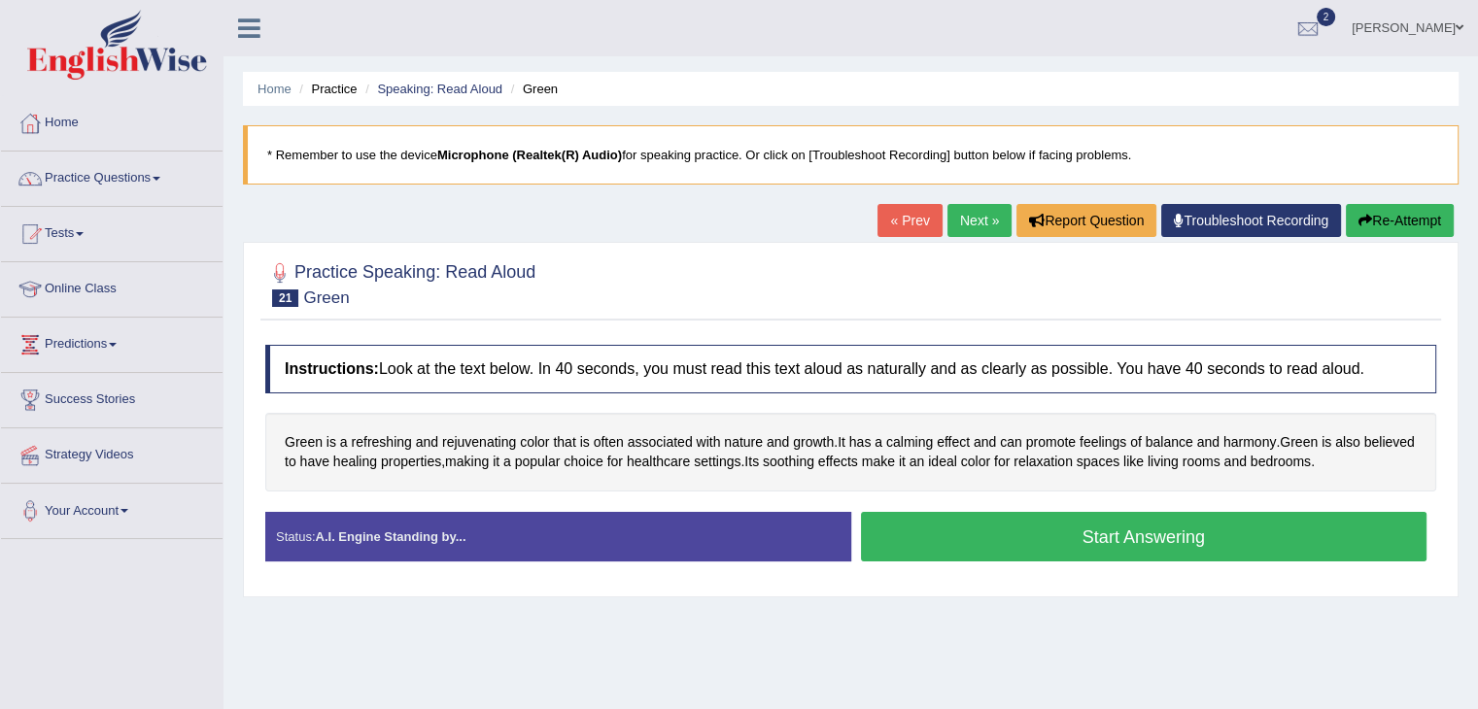
click at [1039, 530] on button "Start Answering" at bounding box center [1144, 537] width 566 height 50
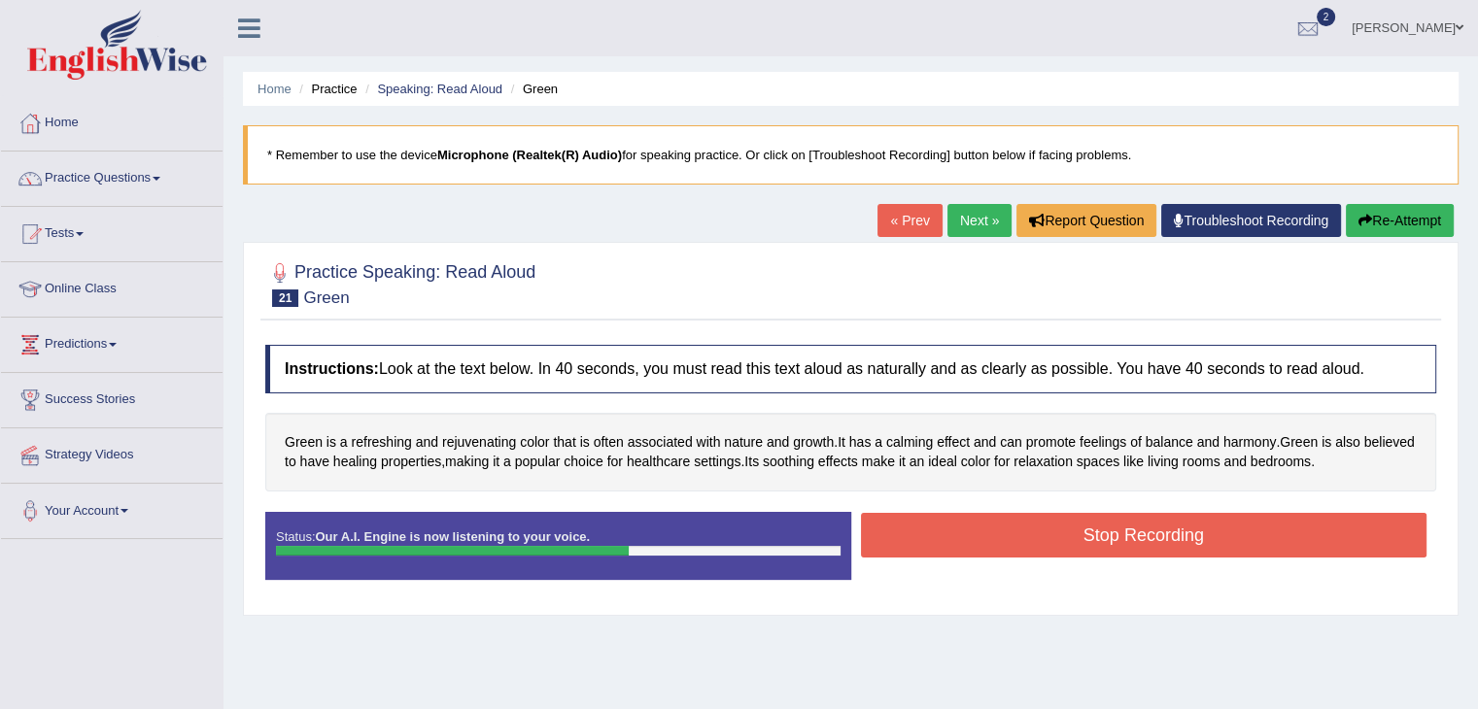
click at [1039, 530] on button "Stop Recording" at bounding box center [1144, 535] width 566 height 45
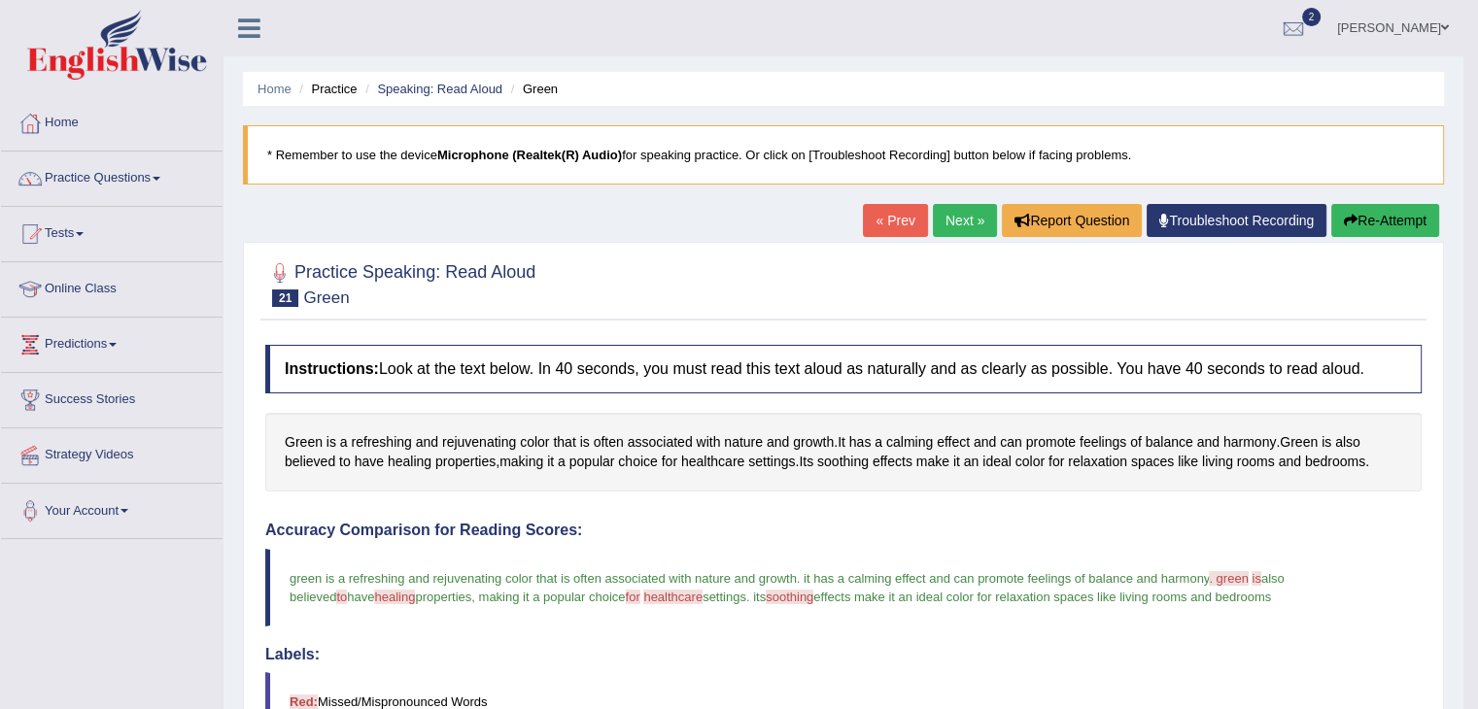
click at [960, 222] on link "Next »" at bounding box center [965, 220] width 64 height 33
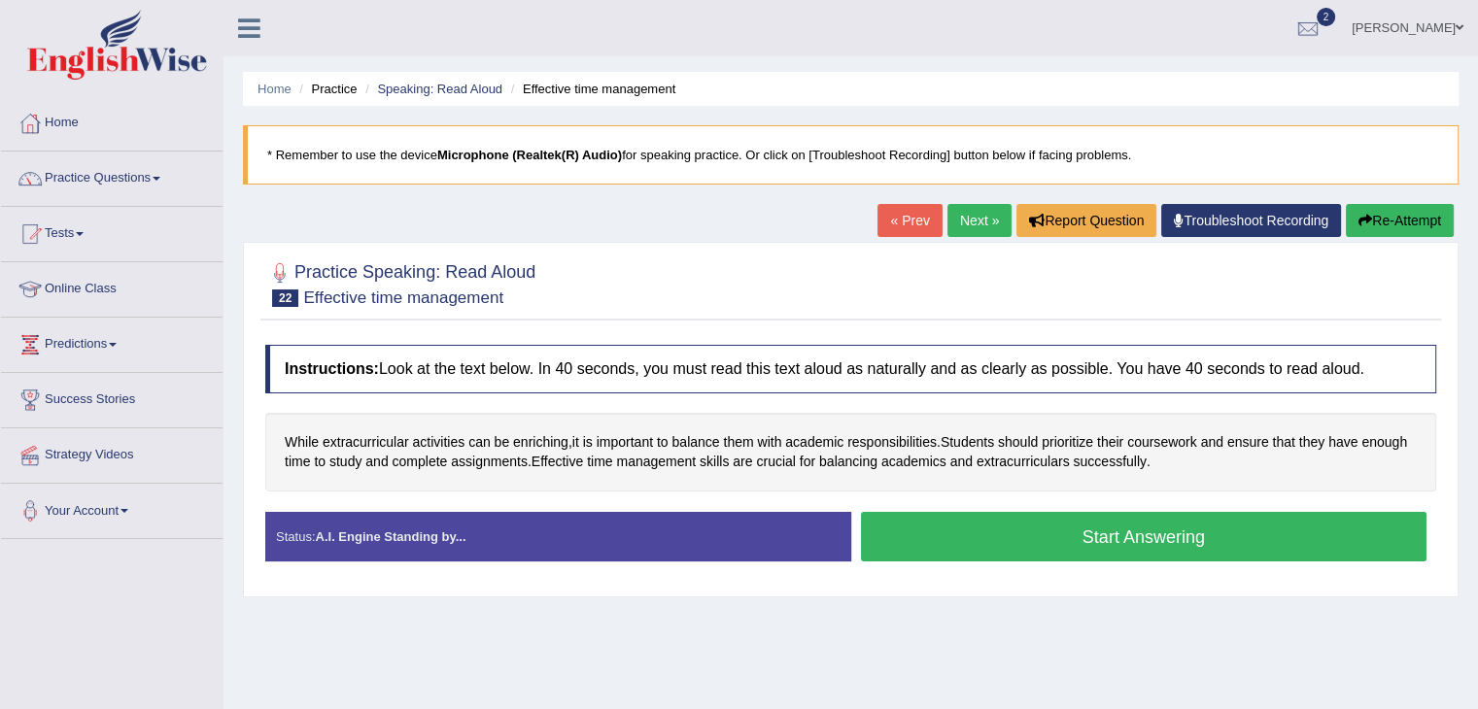
click at [1091, 530] on button "Start Answering" at bounding box center [1144, 537] width 566 height 50
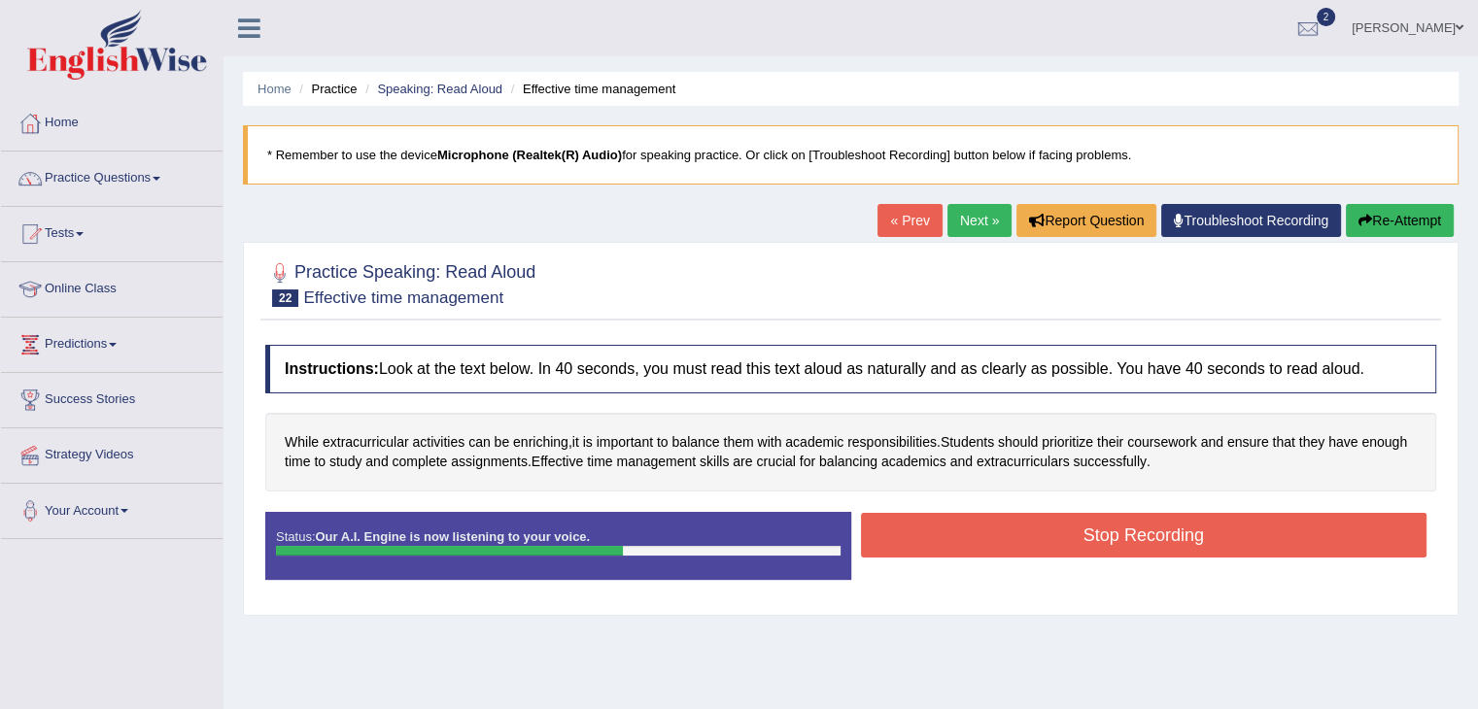
click at [1091, 530] on button "Stop Recording" at bounding box center [1144, 535] width 566 height 45
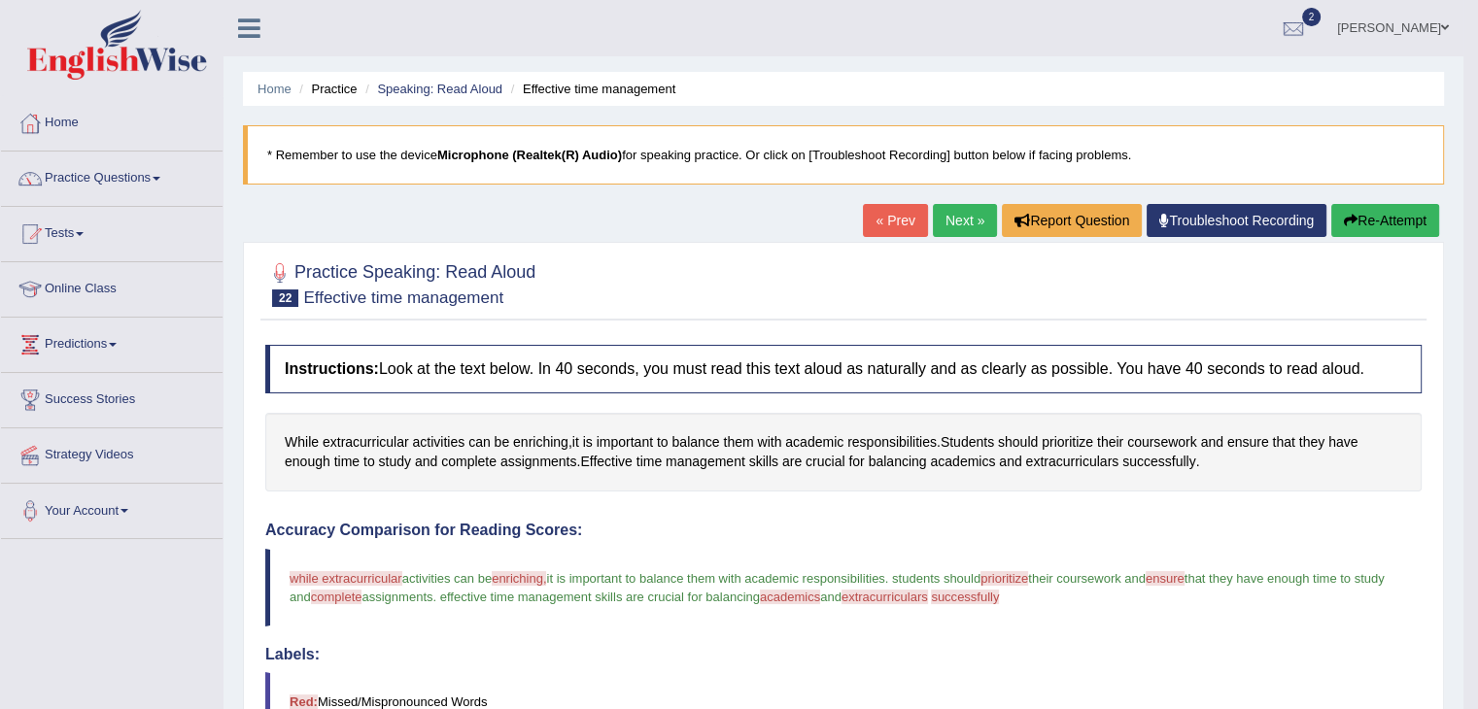
click at [1384, 216] on button "Re-Attempt" at bounding box center [1385, 220] width 108 height 33
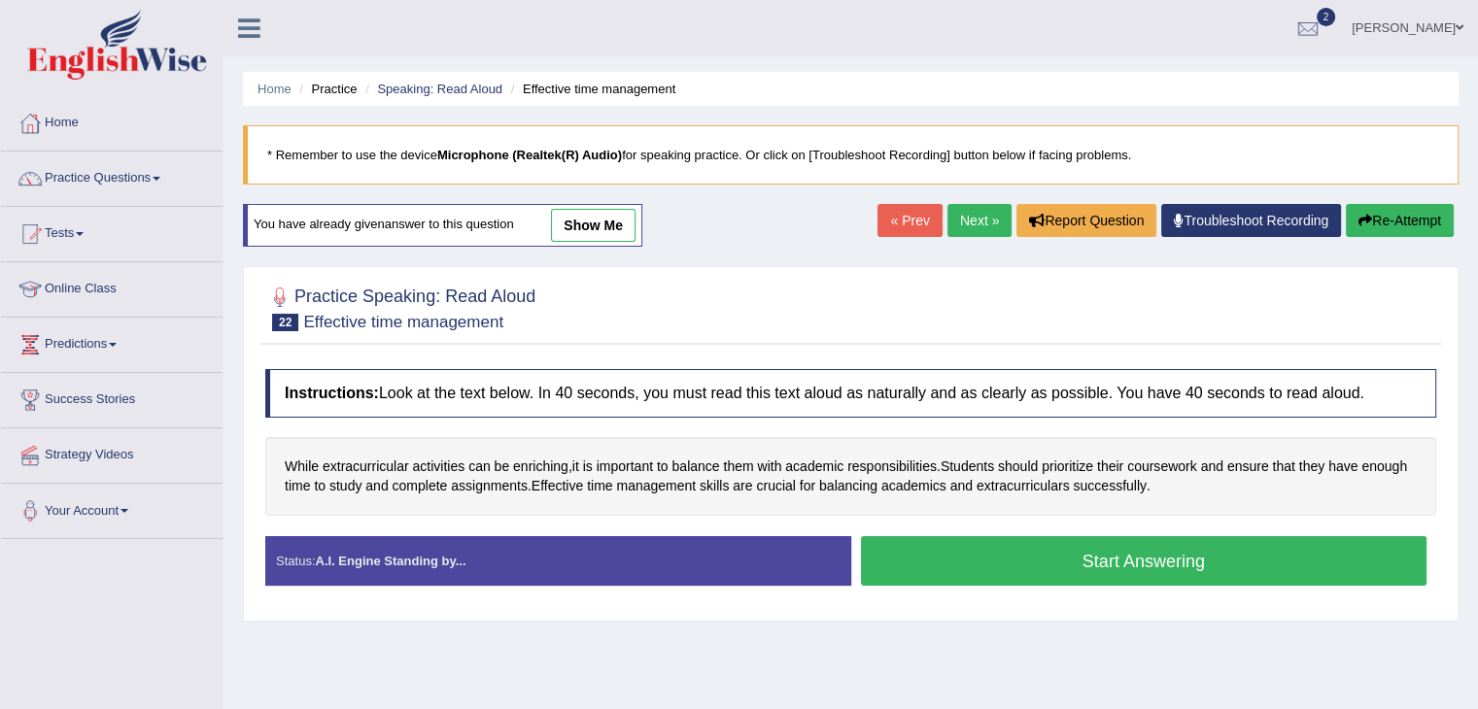
click at [1007, 565] on button "Start Answering" at bounding box center [1144, 561] width 566 height 50
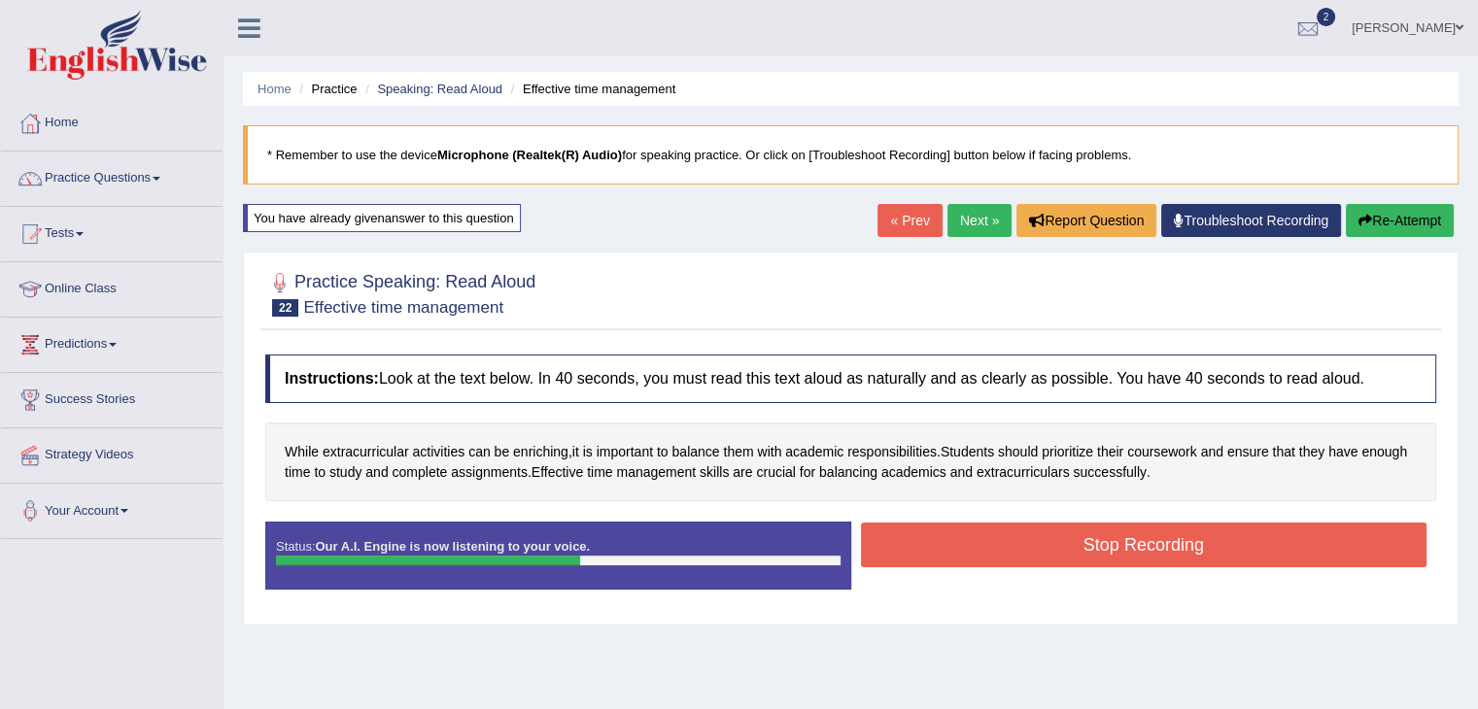
click at [1025, 546] on button "Stop Recording" at bounding box center [1144, 545] width 566 height 45
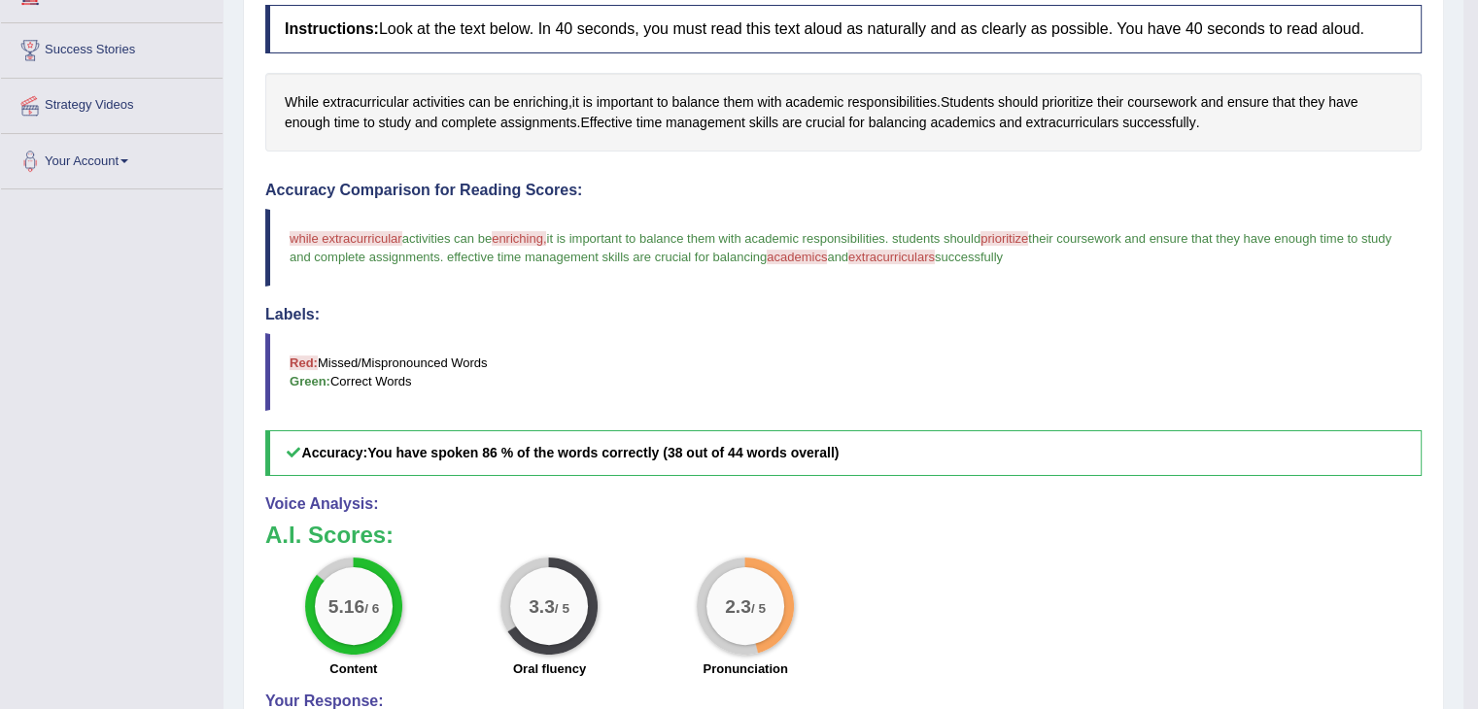
scroll to position [83, 0]
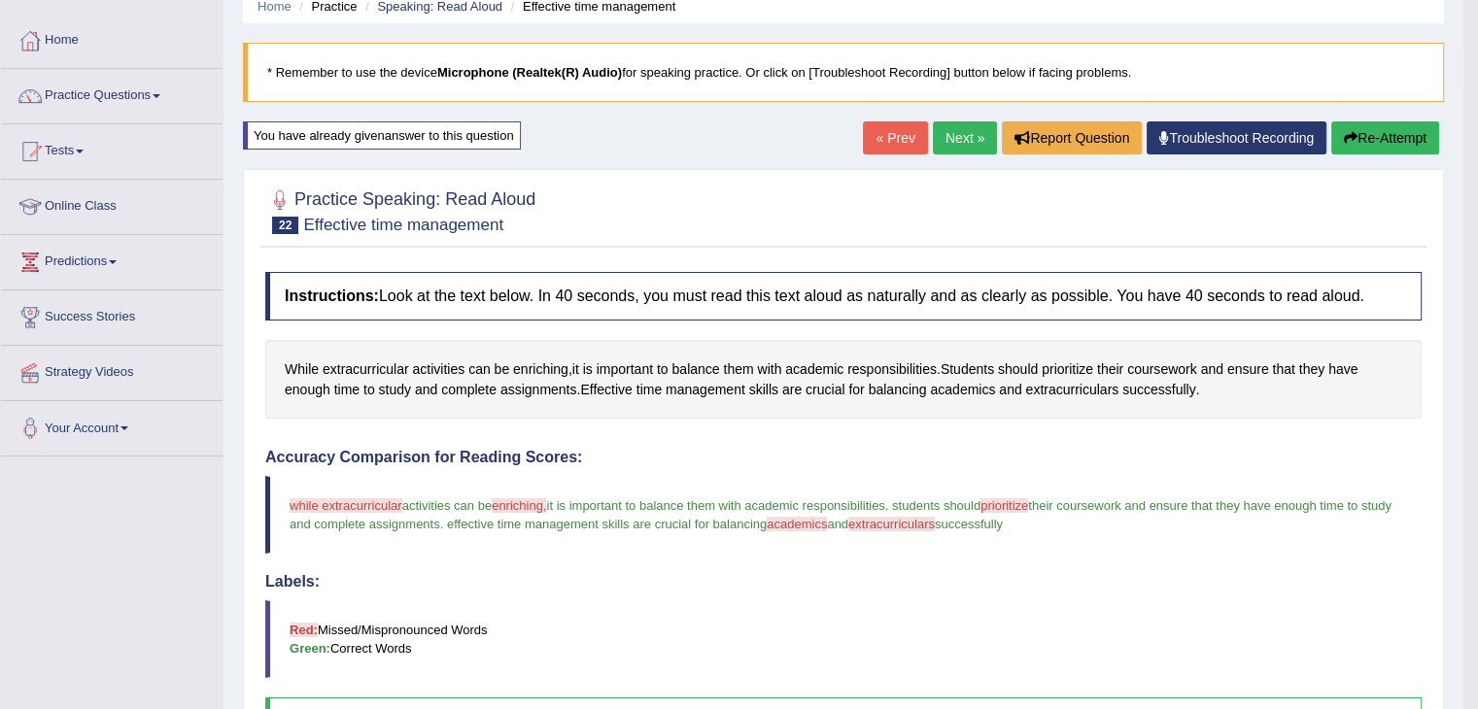
click at [958, 150] on link "Next »" at bounding box center [965, 137] width 64 height 33
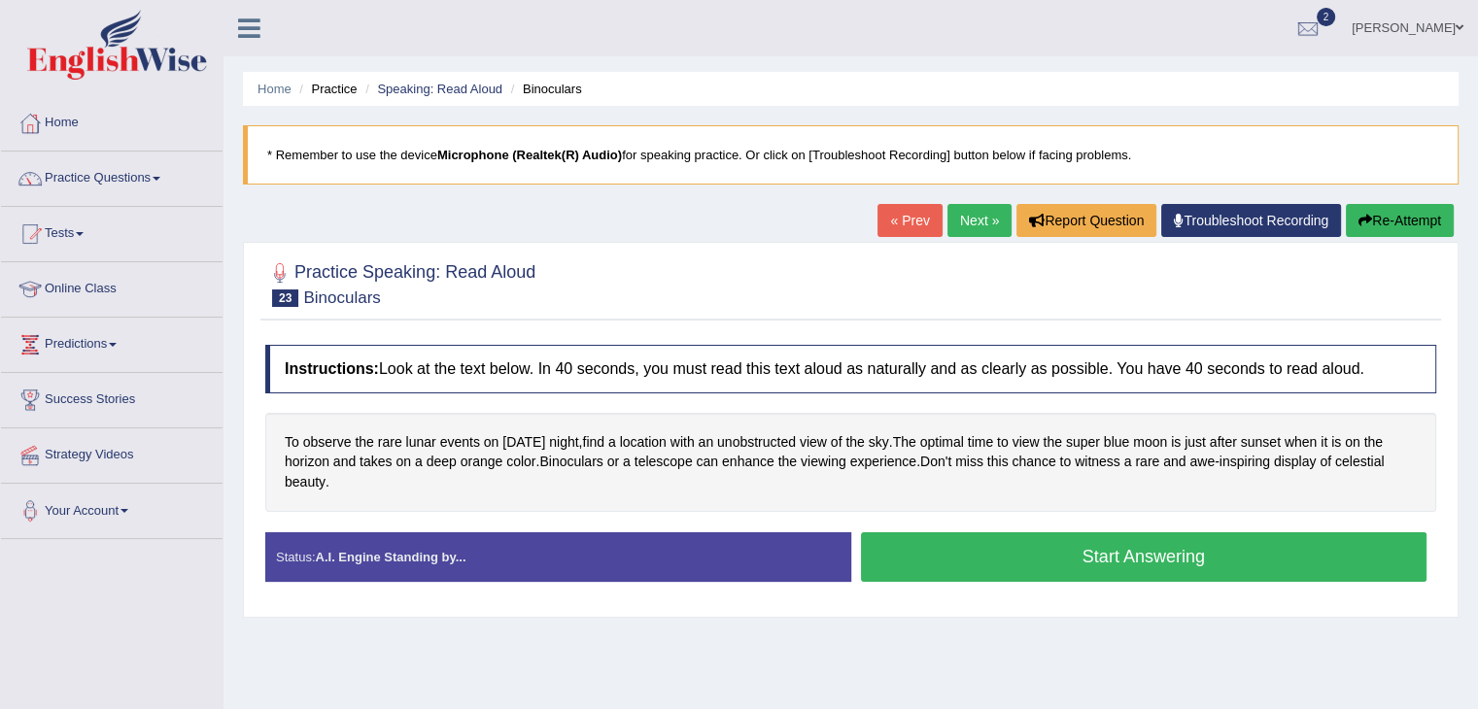
click at [1058, 567] on button "Start Answering" at bounding box center [1144, 557] width 566 height 50
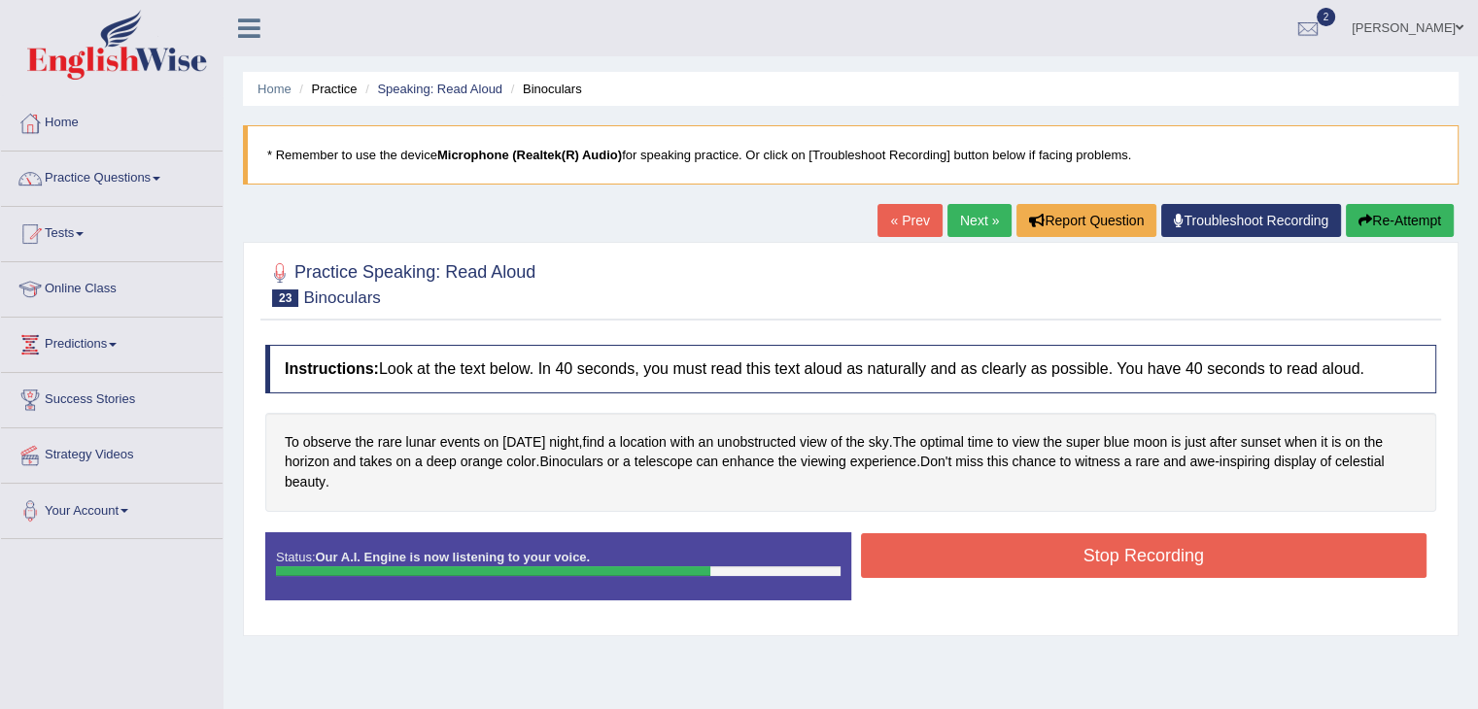
click at [1082, 552] on button "Stop Recording" at bounding box center [1144, 555] width 566 height 45
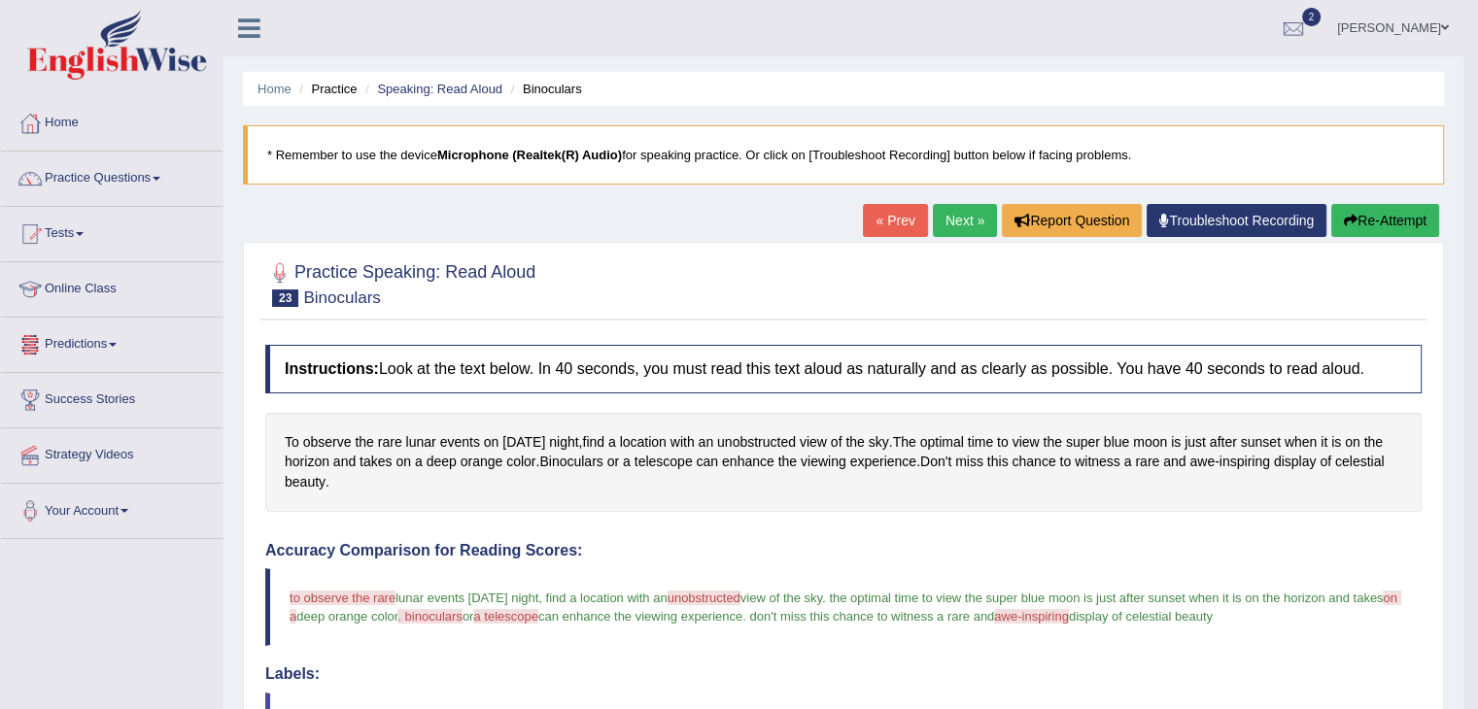
click at [951, 222] on link "Next »" at bounding box center [965, 220] width 64 height 33
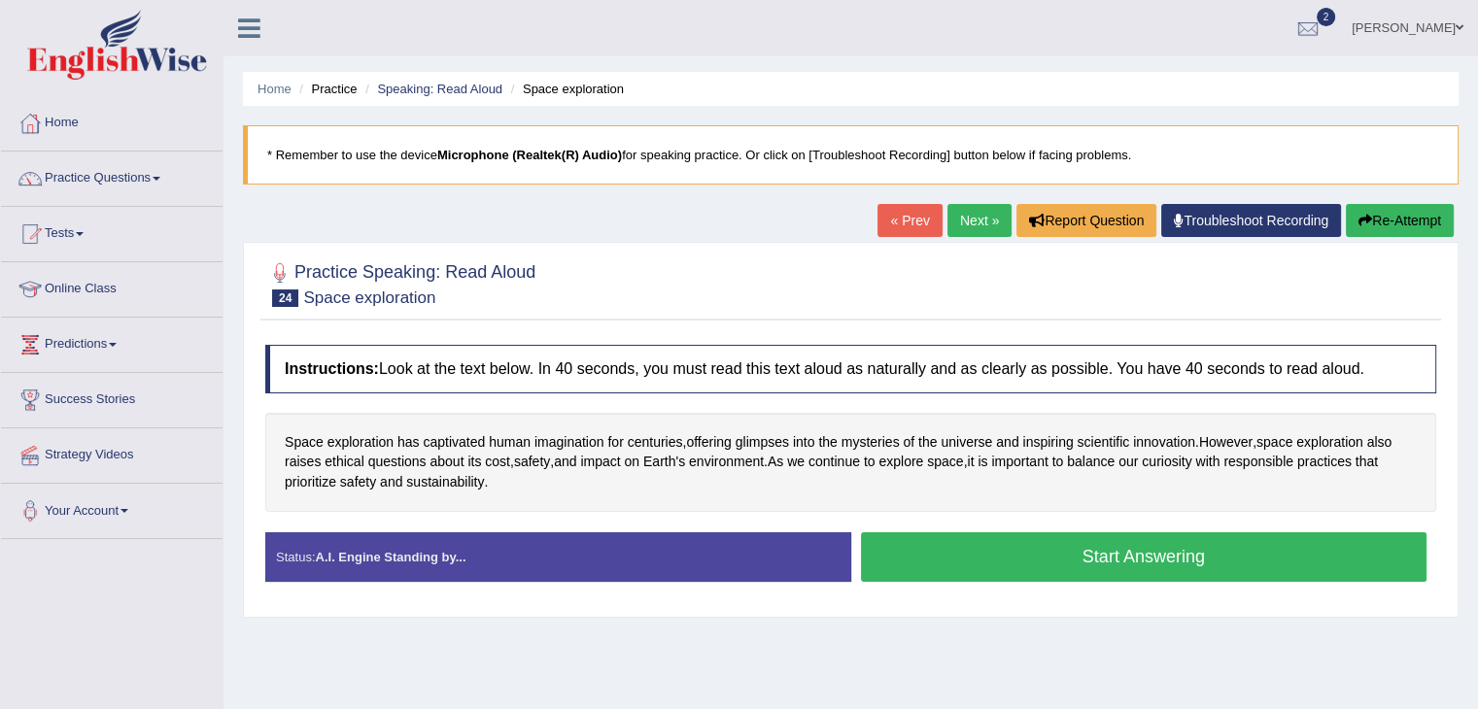
click at [1118, 561] on button "Start Answering" at bounding box center [1144, 557] width 566 height 50
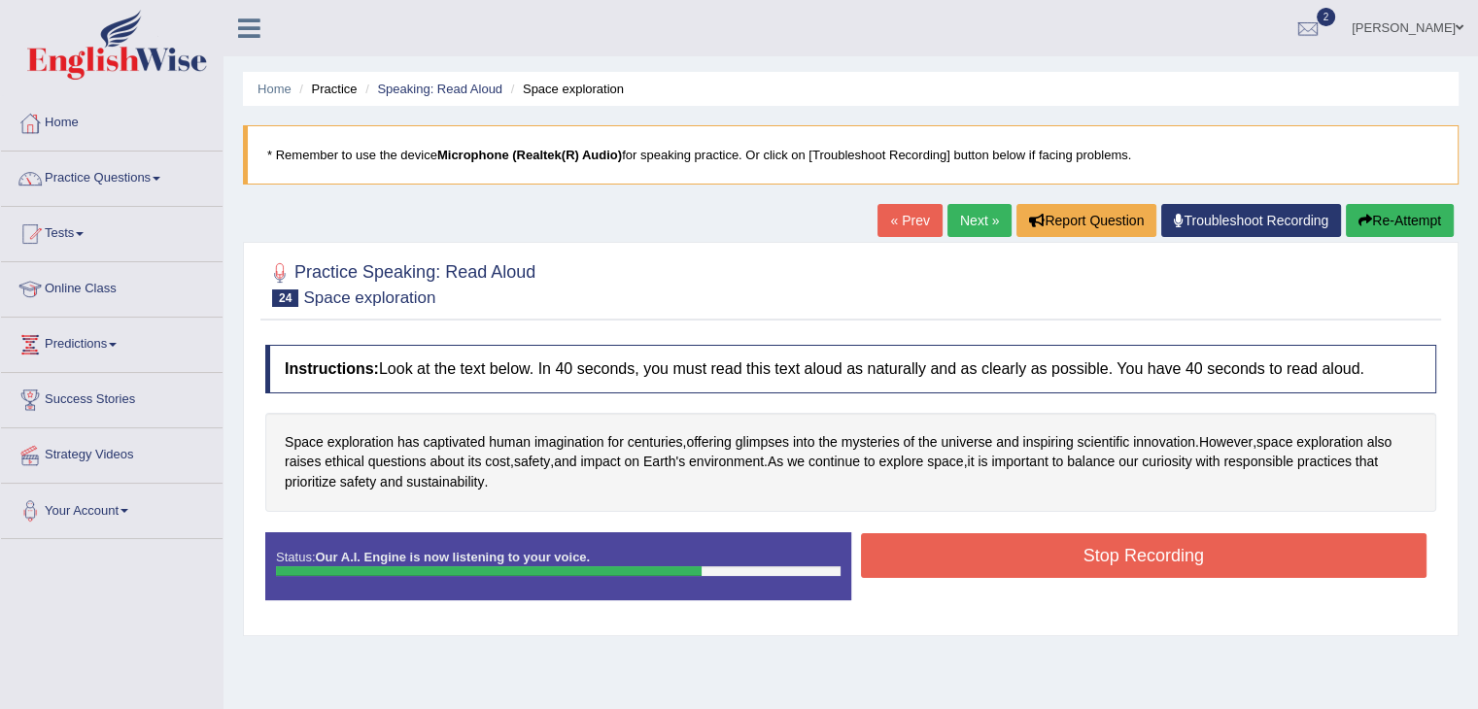
click at [1244, 561] on button "Stop Recording" at bounding box center [1144, 555] width 566 height 45
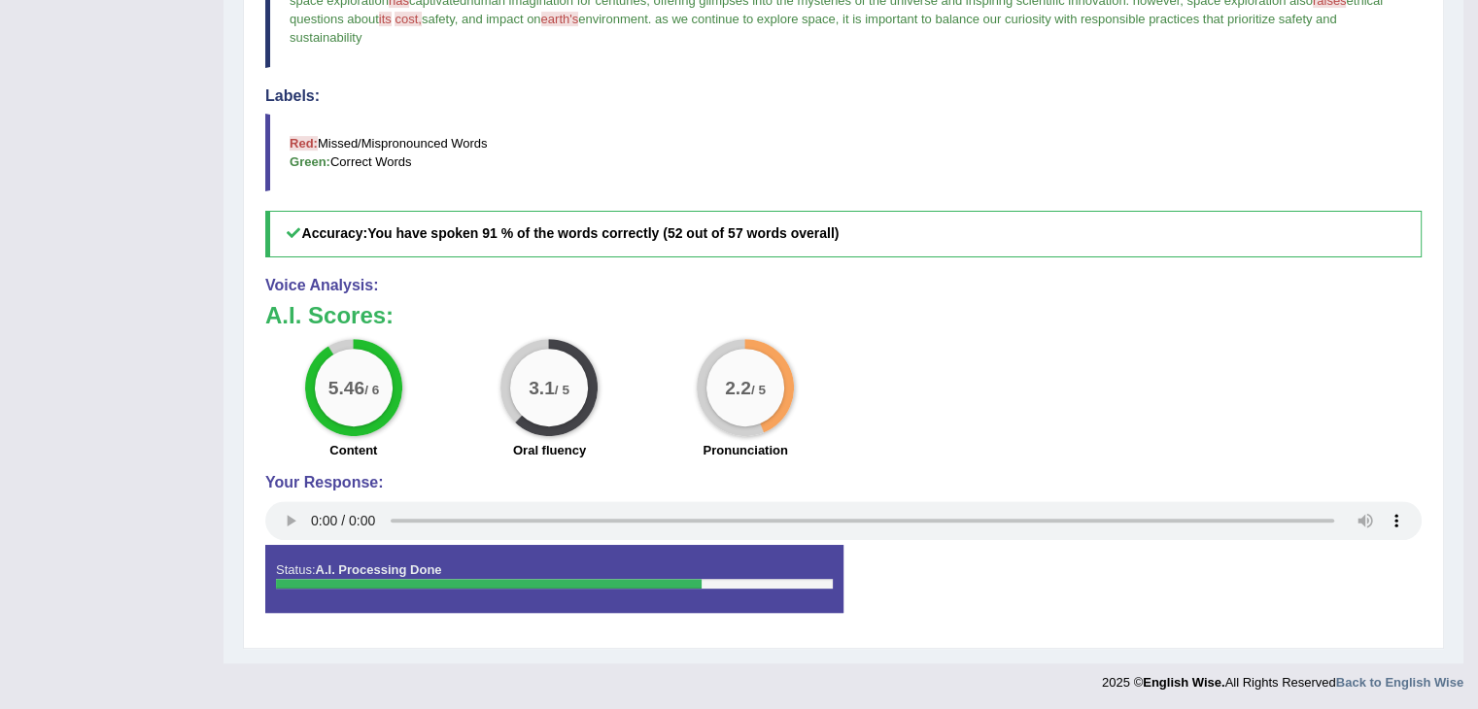
scroll to position [15, 0]
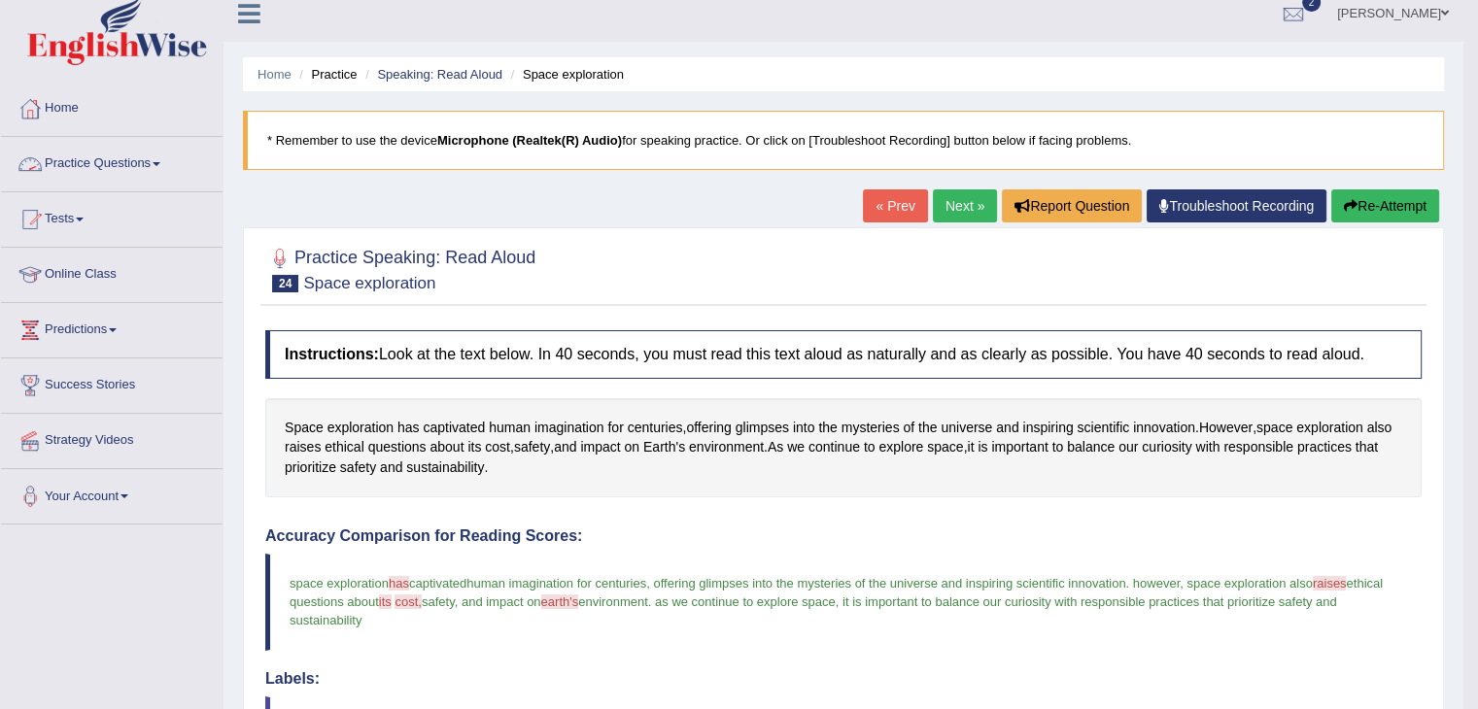
click at [155, 158] on link "Practice Questions" at bounding box center [112, 161] width 222 height 49
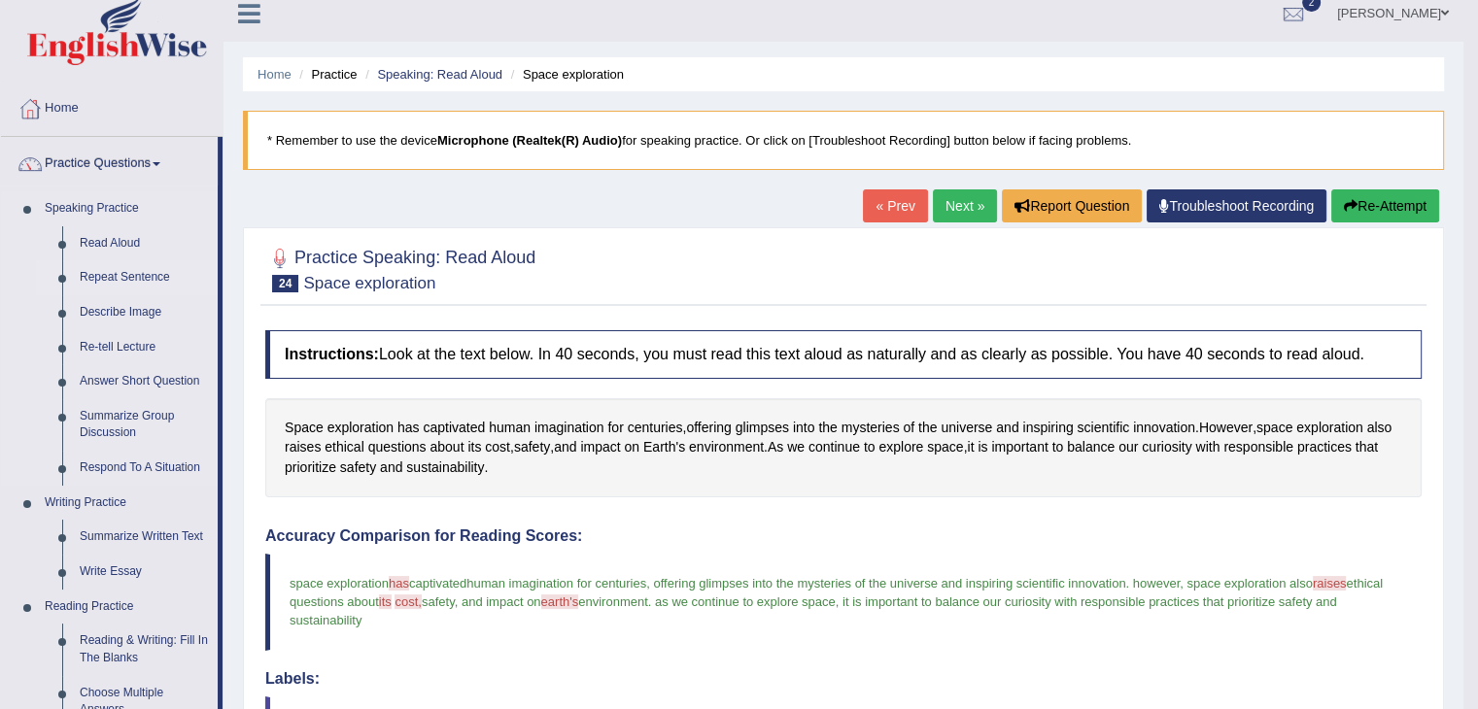
click at [139, 283] on link "Repeat Sentence" at bounding box center [144, 277] width 147 height 35
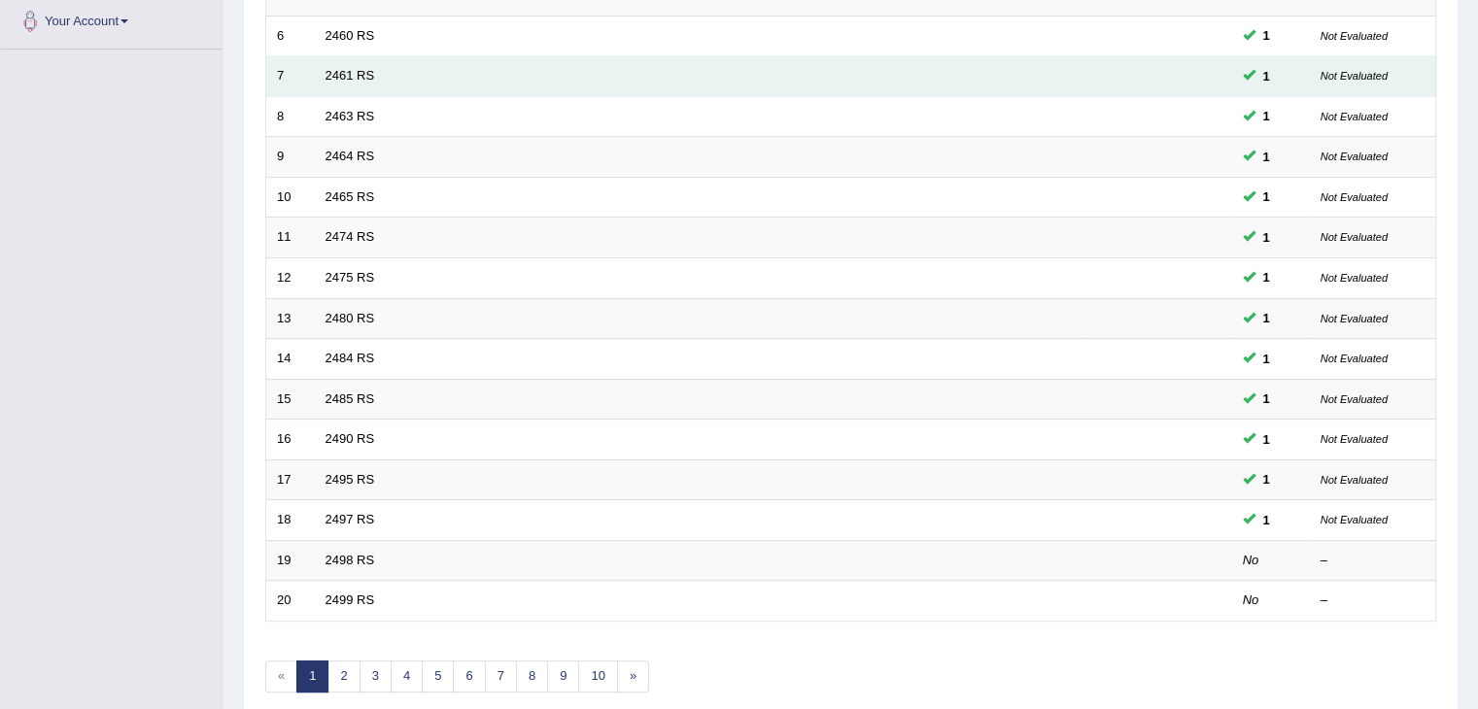
scroll to position [571, 0]
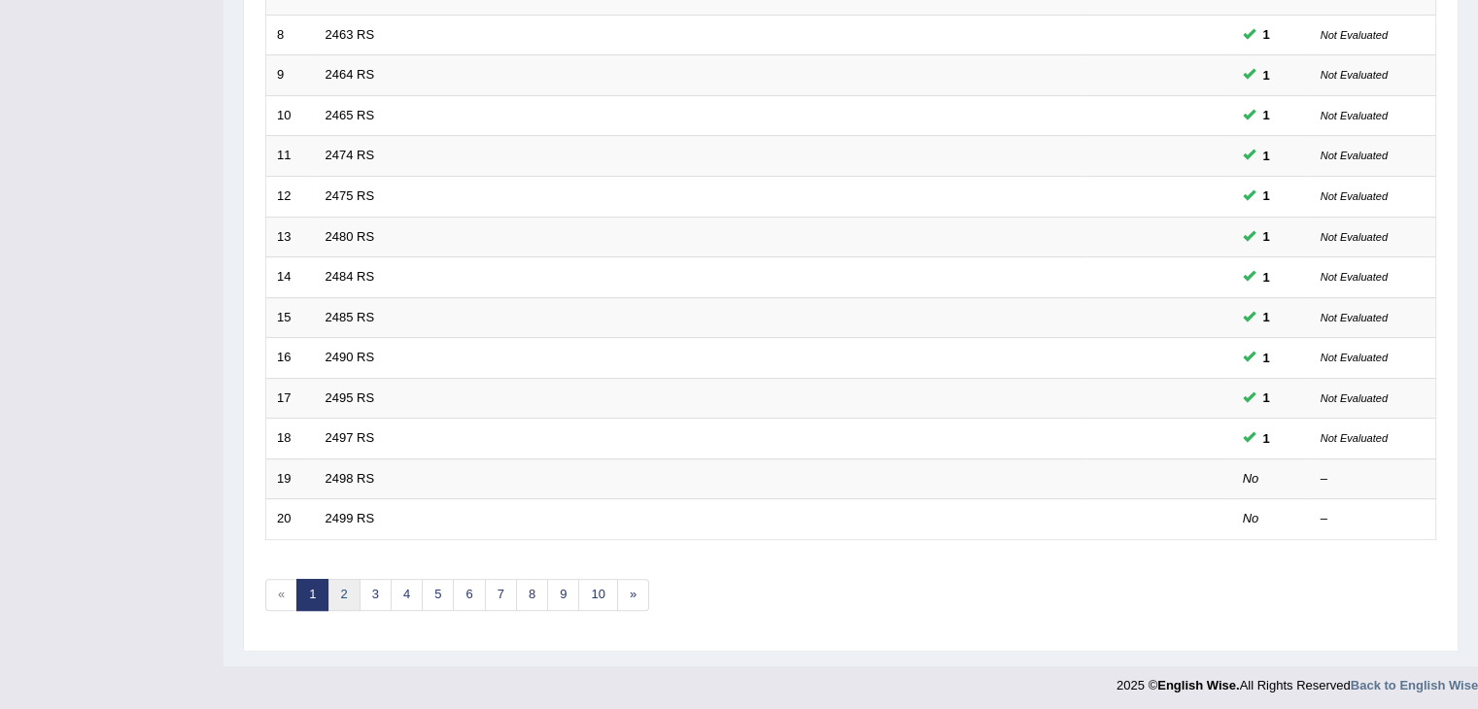
click at [352, 582] on link "2" at bounding box center [343, 595] width 32 height 32
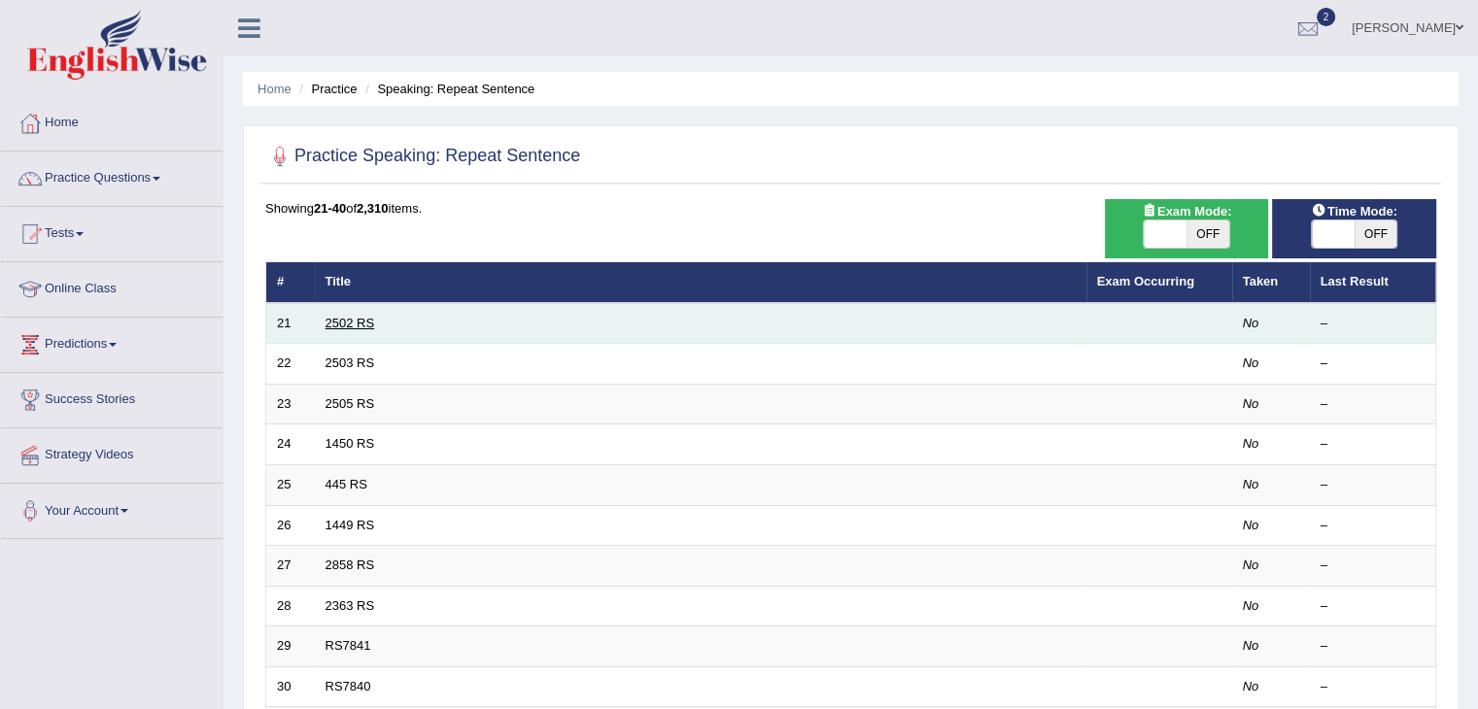
click at [348, 320] on link "2502 RS" at bounding box center [350, 323] width 50 height 15
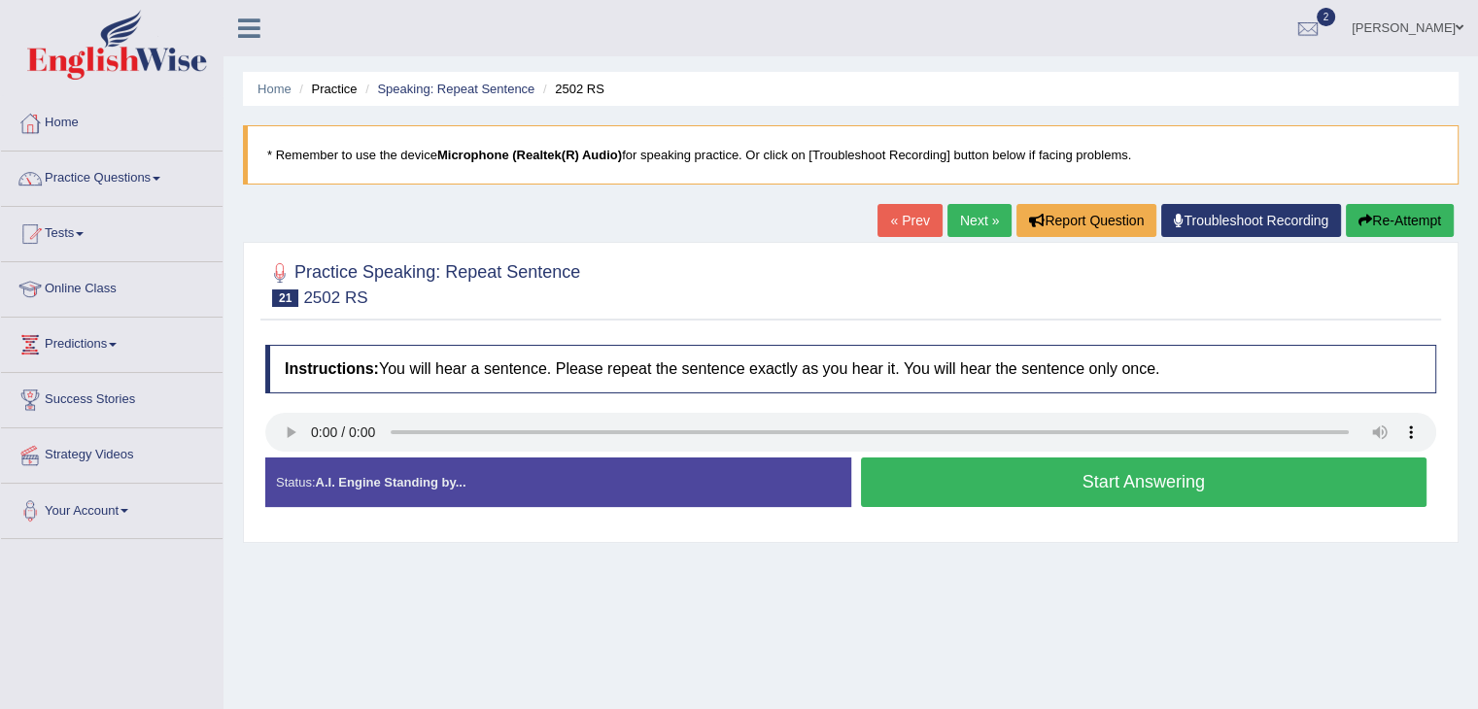
click at [1142, 475] on button "Start Answering" at bounding box center [1144, 483] width 566 height 50
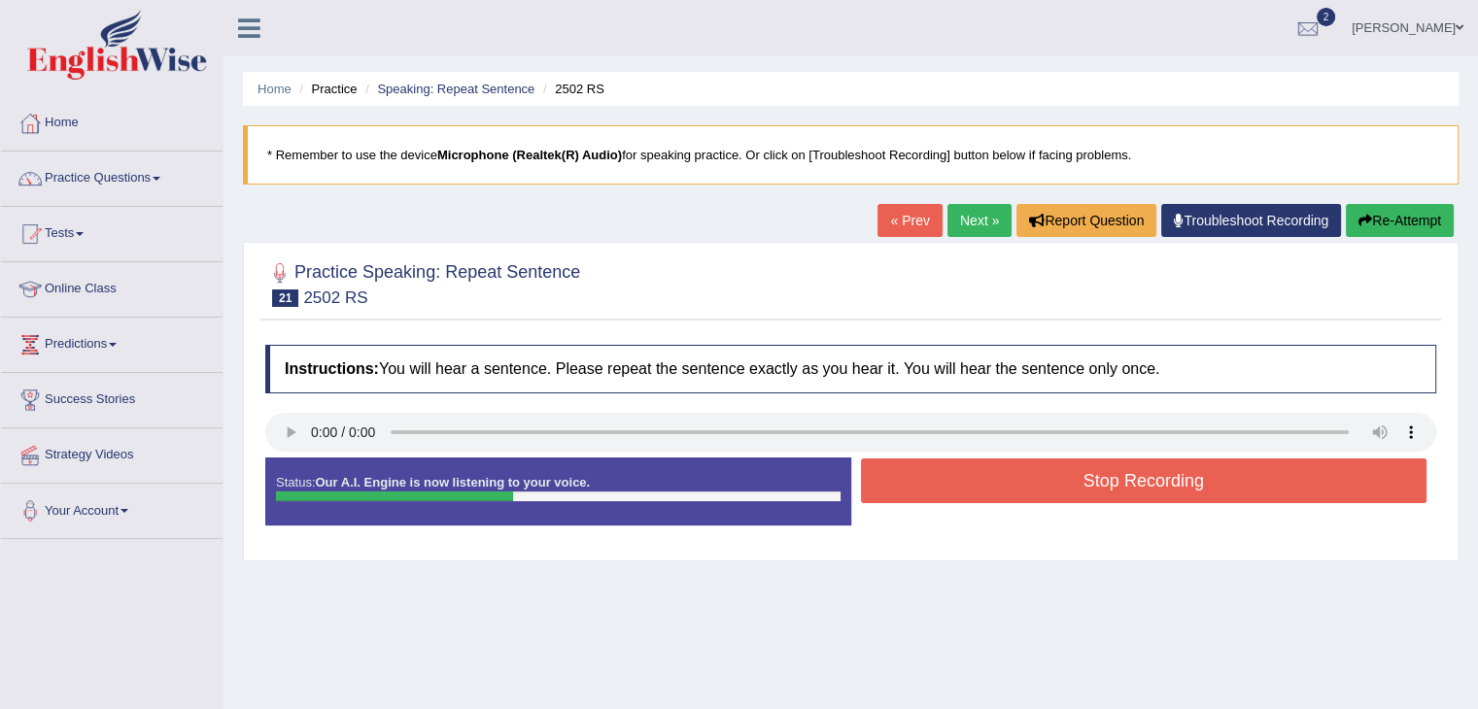
click at [1259, 475] on button "Stop Recording" at bounding box center [1144, 481] width 566 height 45
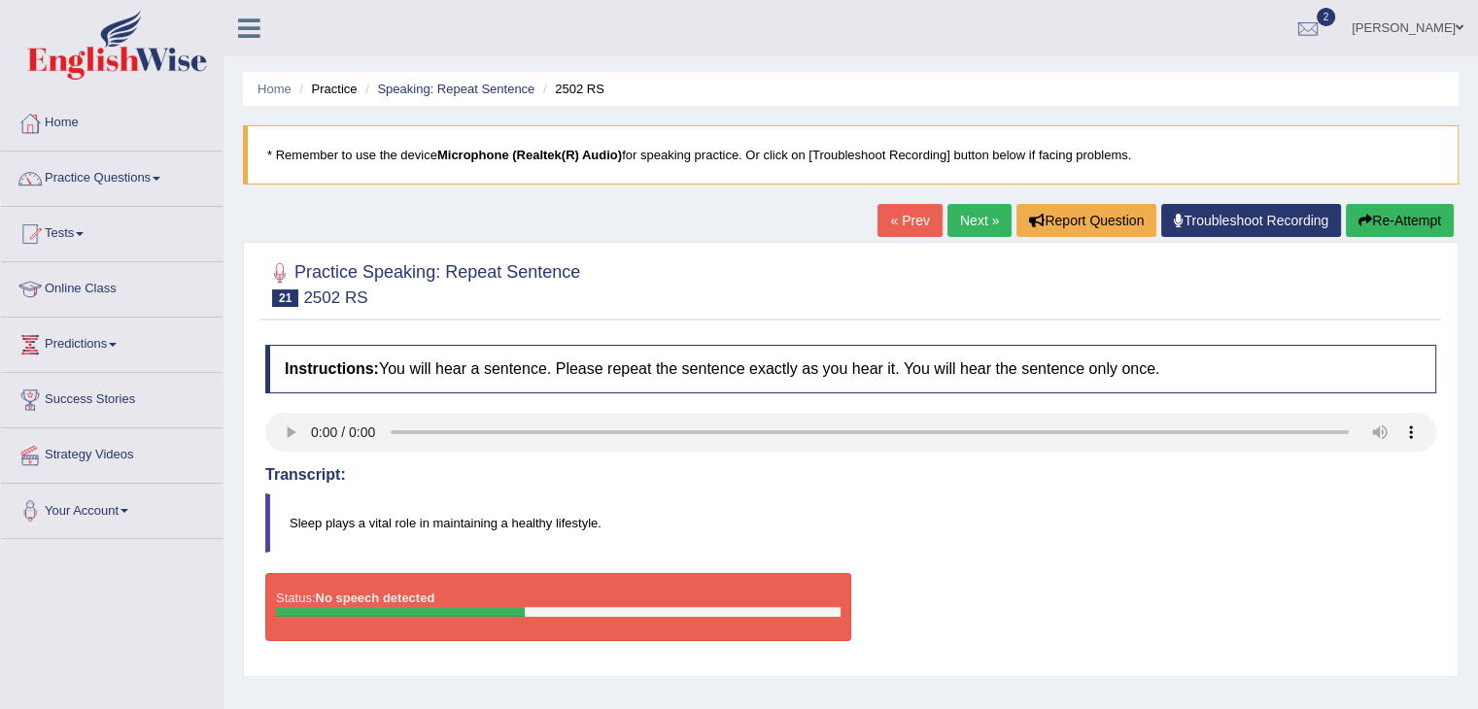
drag, startPoint x: 1416, startPoint y: 211, endPoint x: 1328, endPoint y: 266, distance: 103.5
click at [1415, 212] on button "Re-Attempt" at bounding box center [1400, 220] width 108 height 33
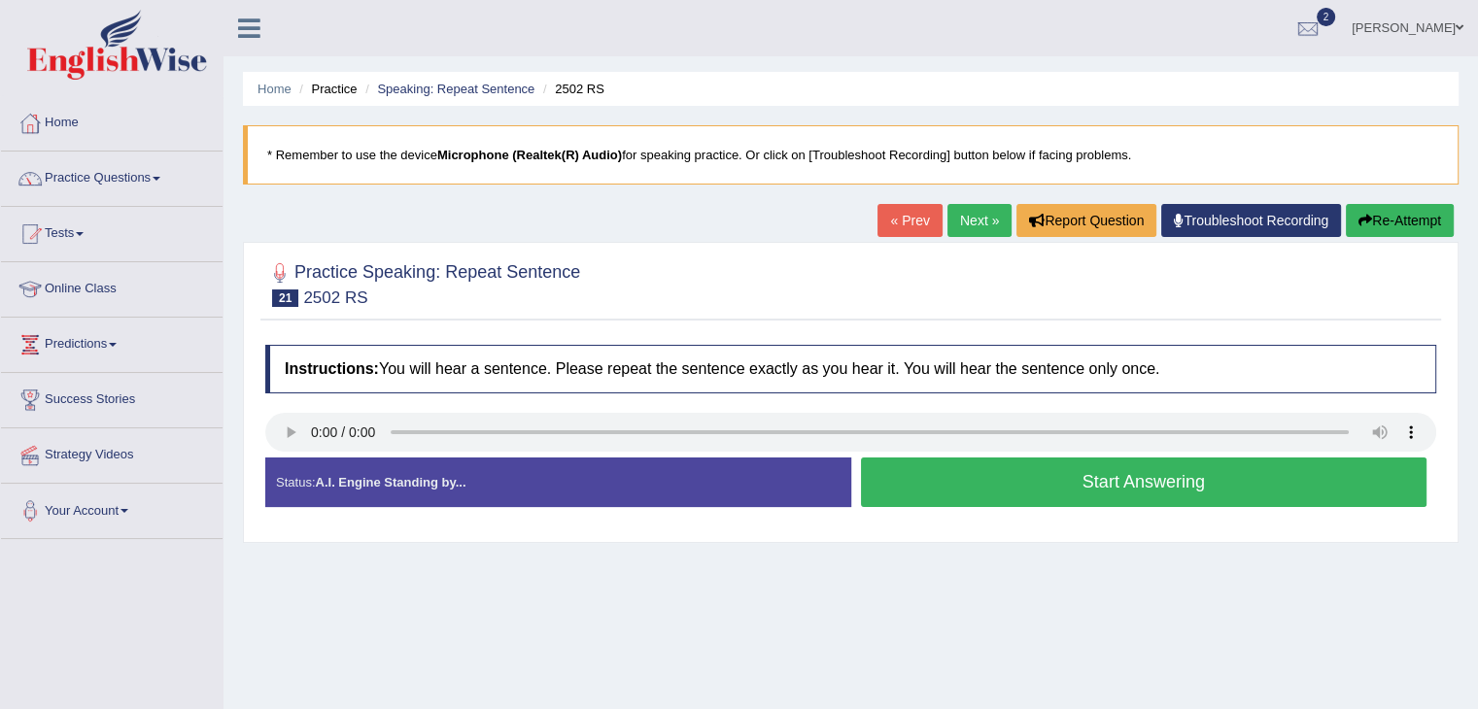
click at [1220, 490] on button "Start Answering" at bounding box center [1144, 483] width 566 height 50
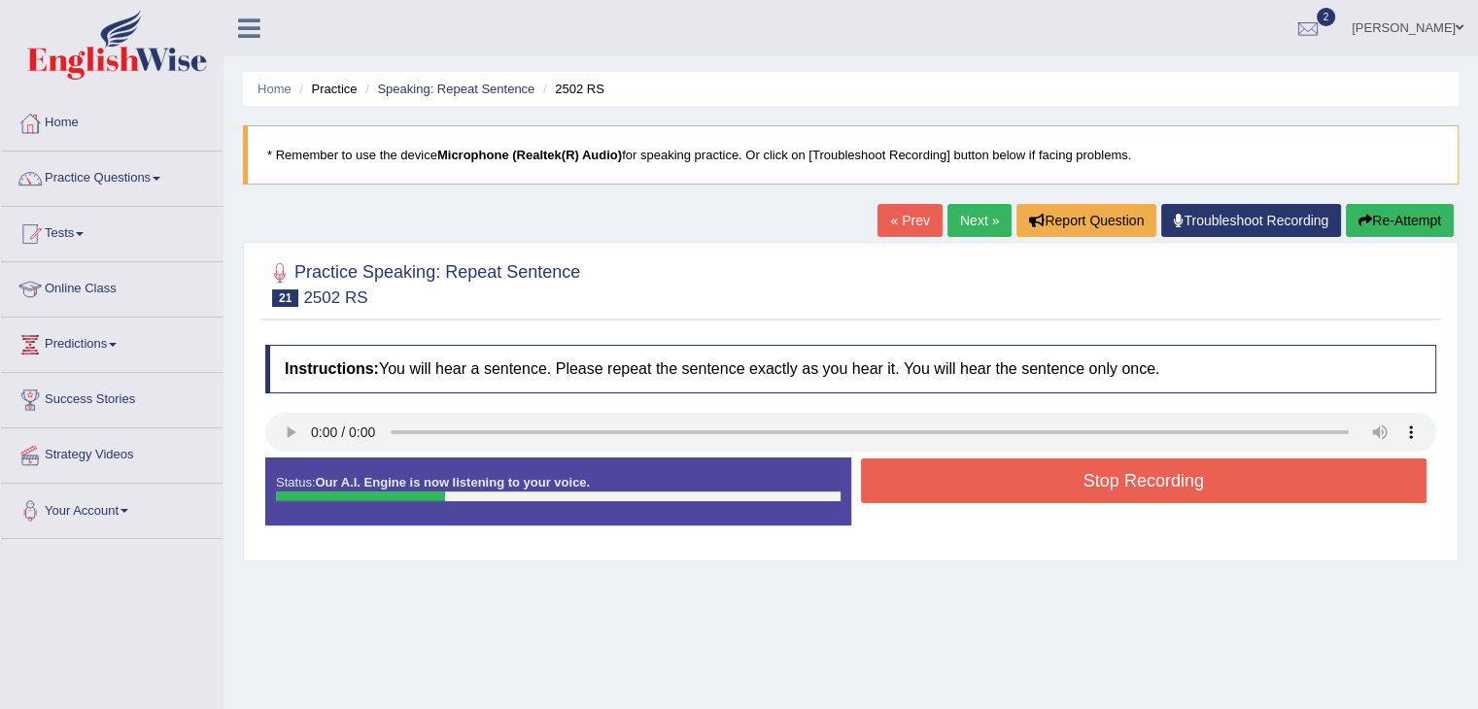
drag, startPoint x: 1383, startPoint y: 221, endPoint x: 1356, endPoint y: 238, distance: 31.5
click at [1383, 221] on button "Re-Attempt" at bounding box center [1400, 220] width 108 height 33
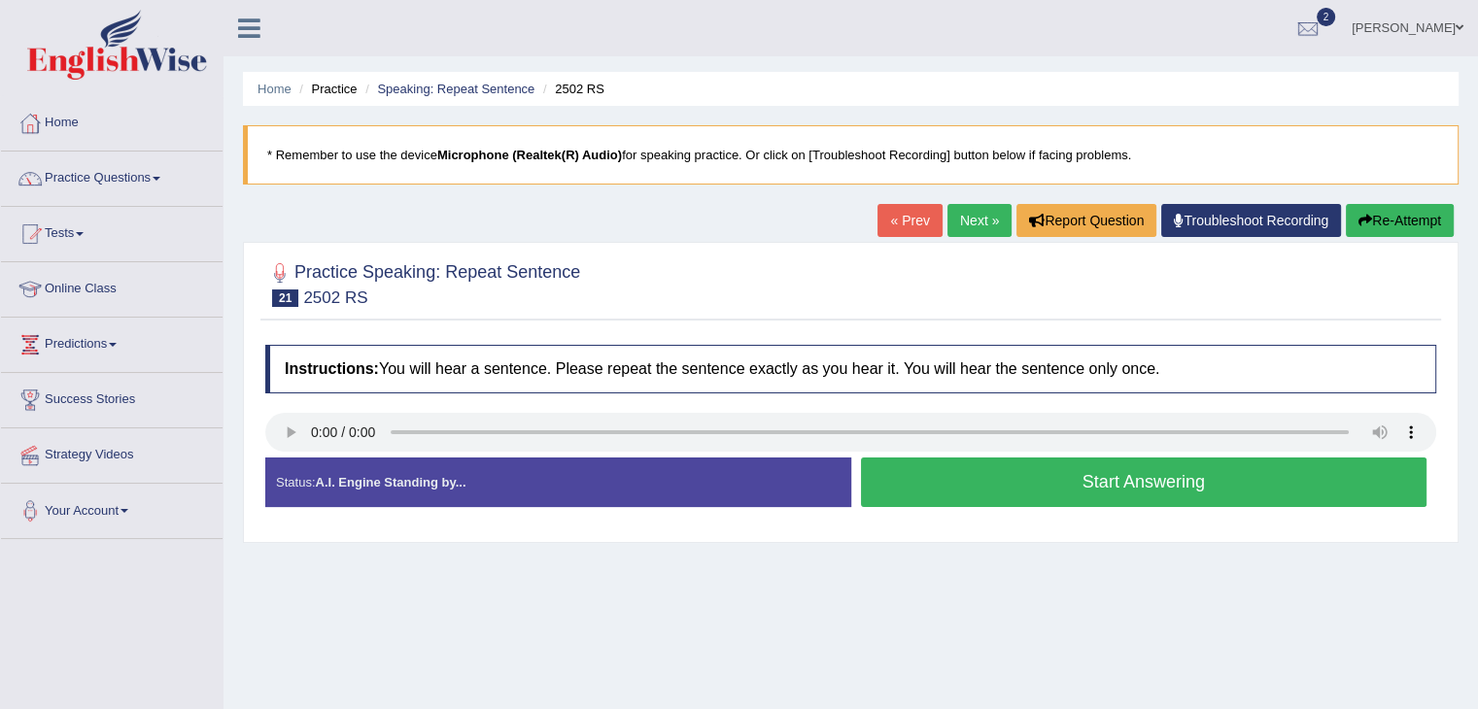
click at [1233, 488] on button "Start Answering" at bounding box center [1144, 483] width 566 height 50
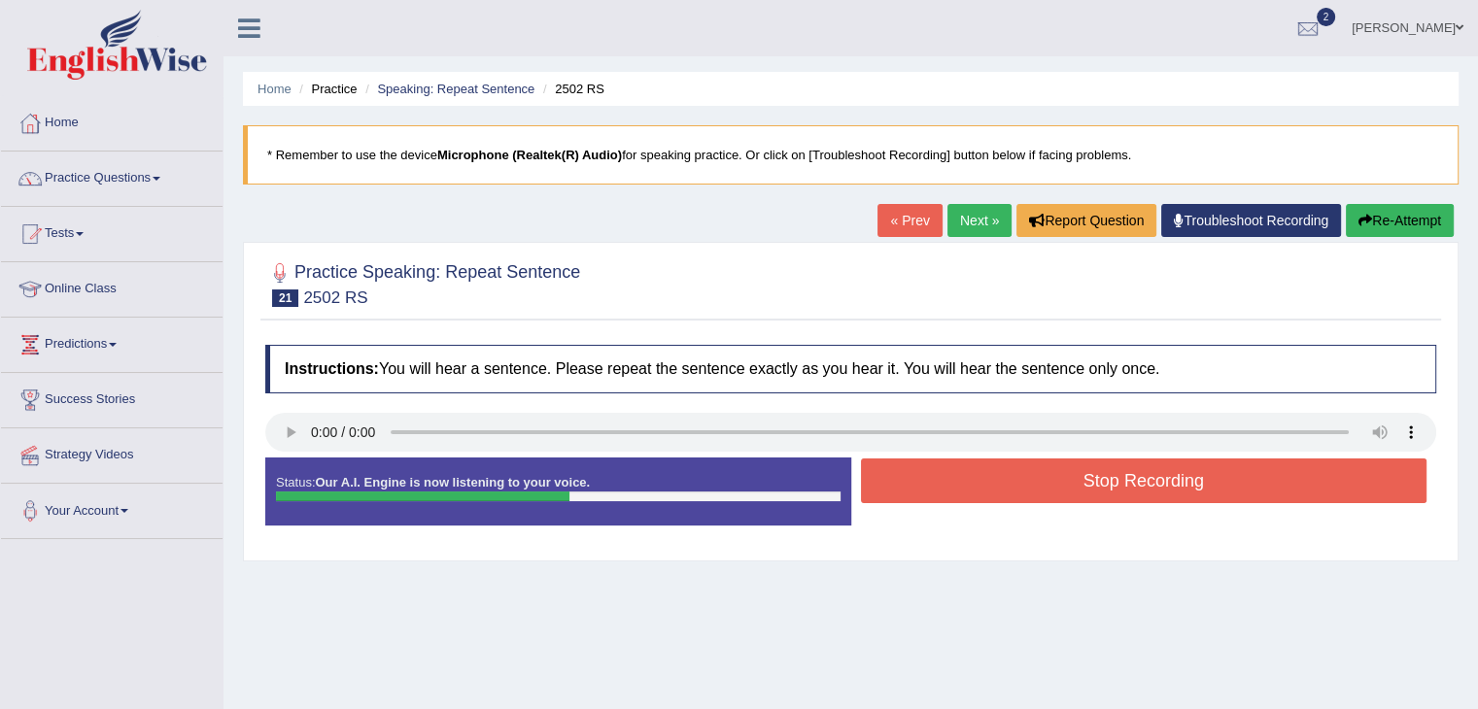
click at [1216, 475] on button "Stop Recording" at bounding box center [1144, 481] width 566 height 45
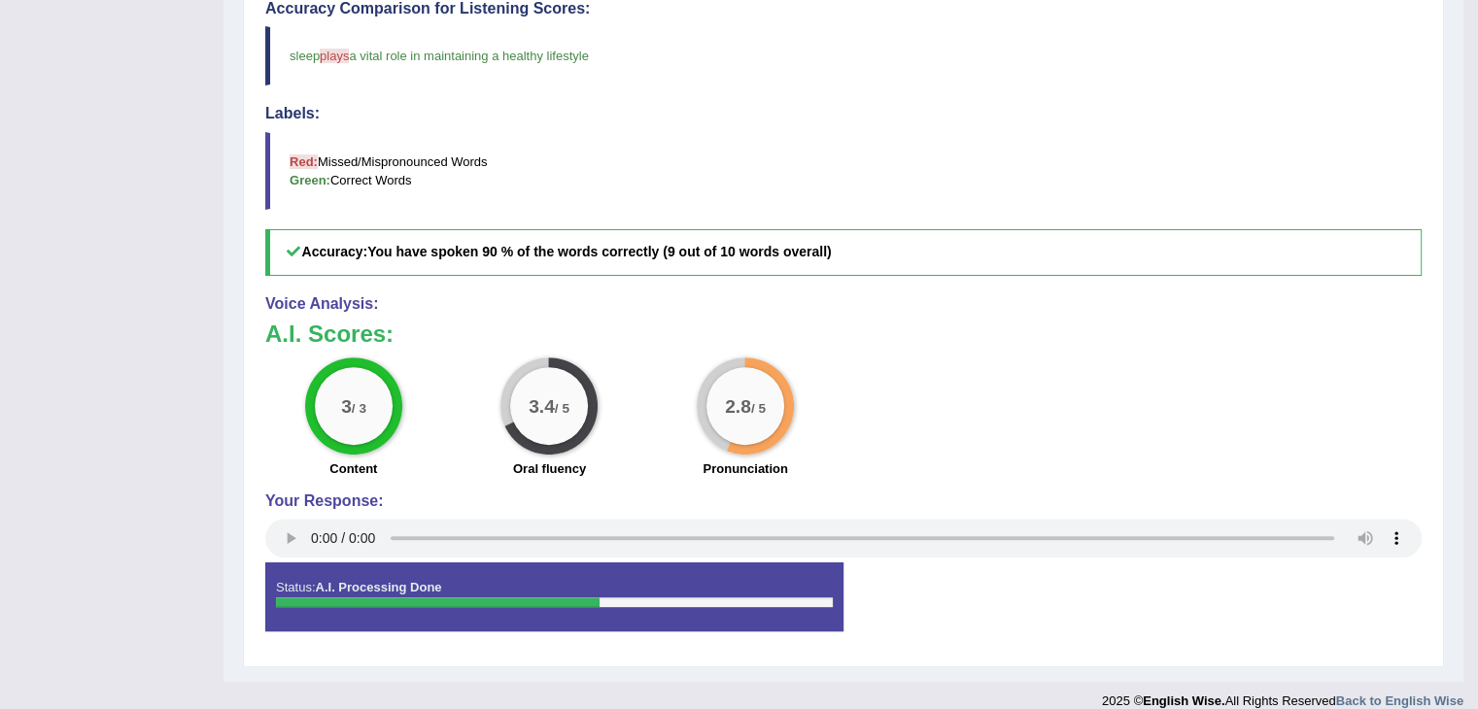
scroll to position [194, 0]
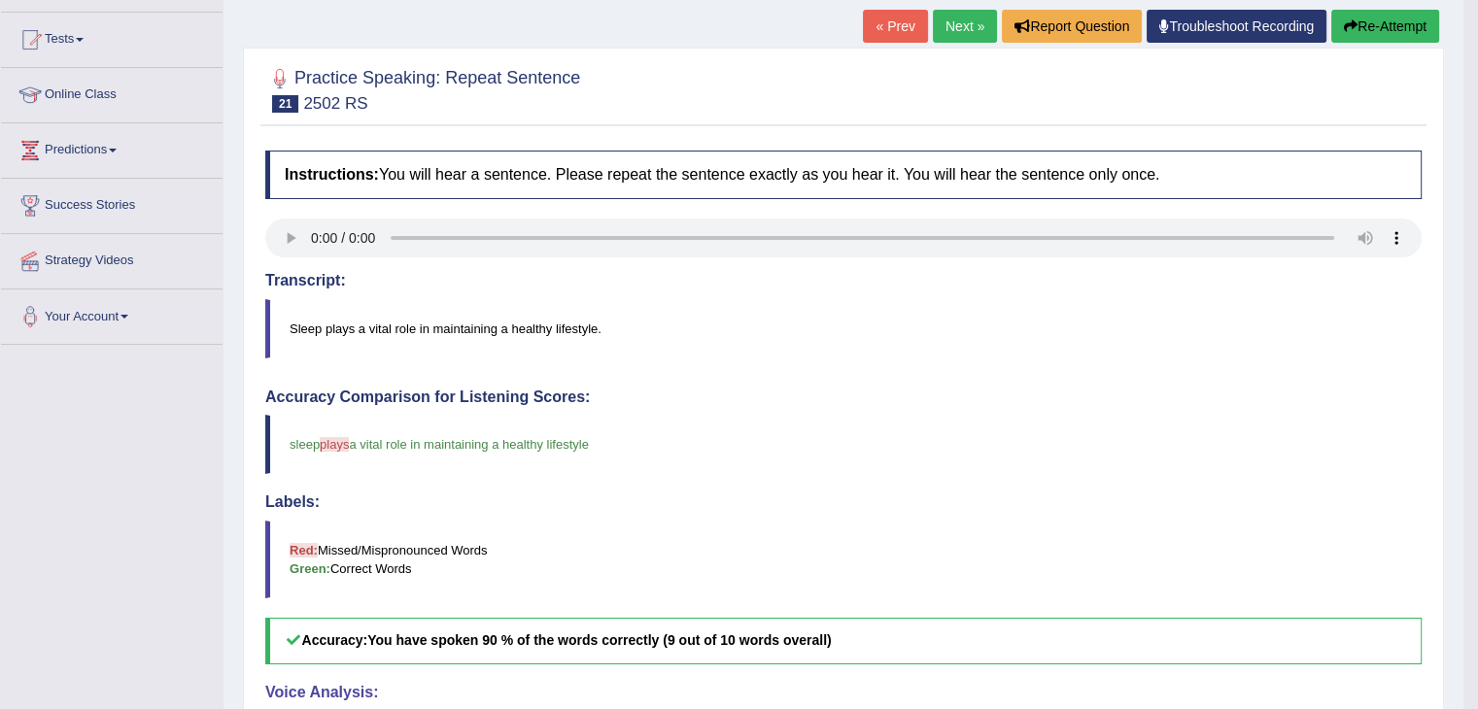
click at [965, 23] on link "Next »" at bounding box center [965, 26] width 64 height 33
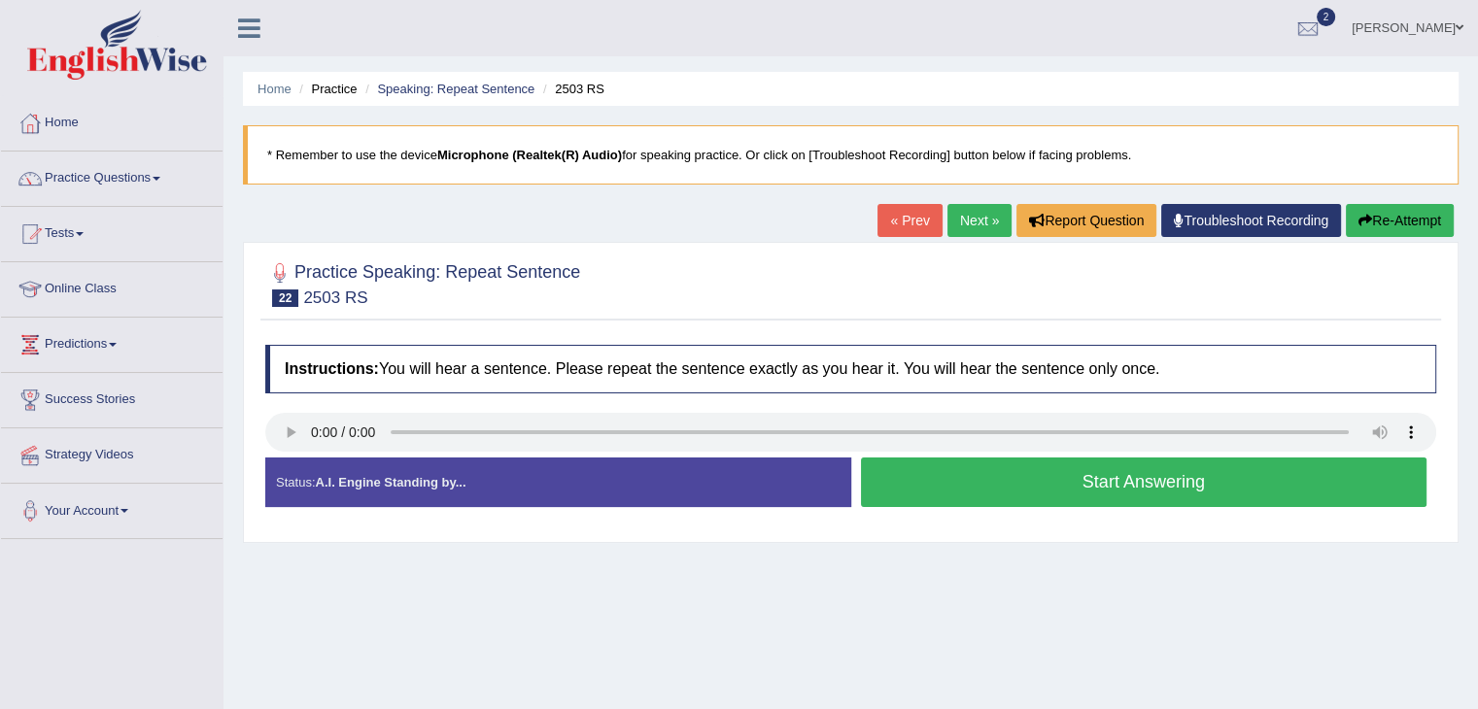
click at [1098, 488] on button "Start Answering" at bounding box center [1144, 483] width 566 height 50
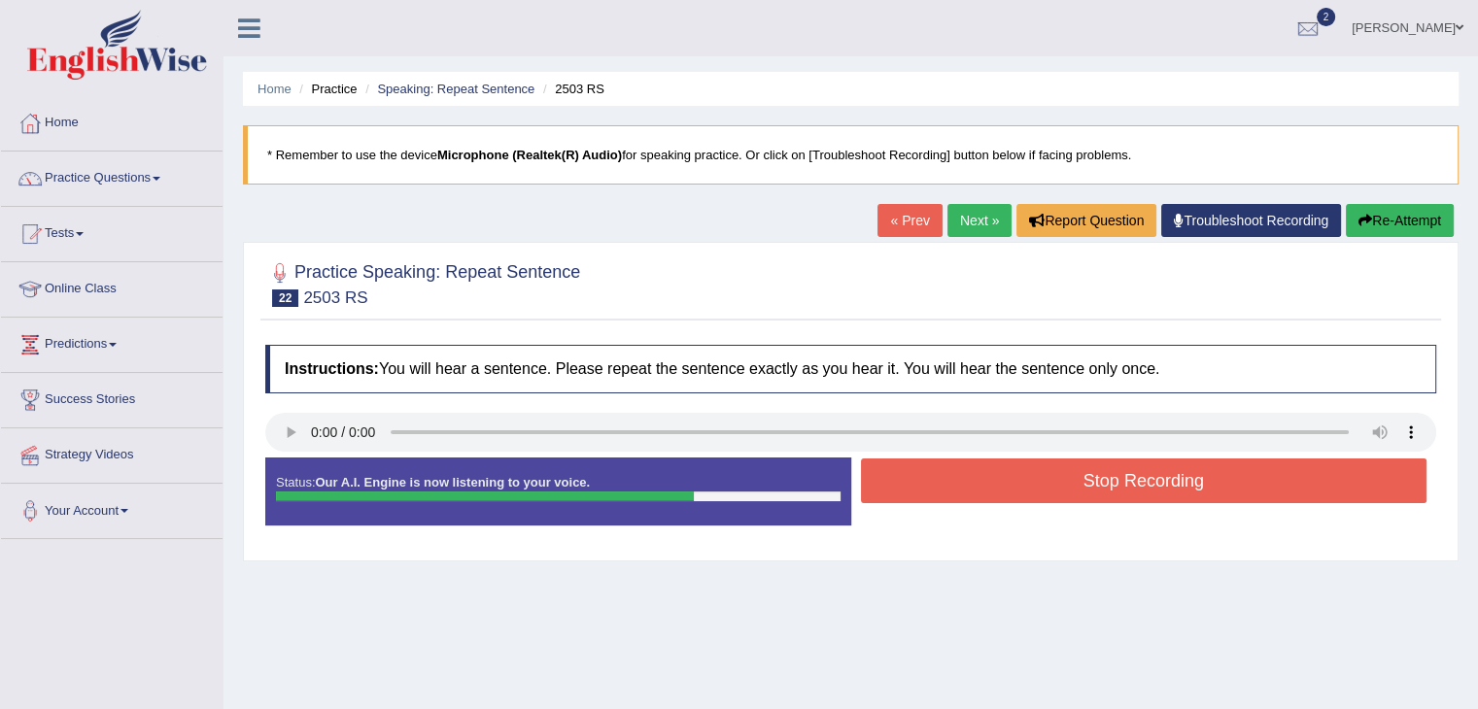
click at [1220, 496] on button "Stop Recording" at bounding box center [1144, 481] width 566 height 45
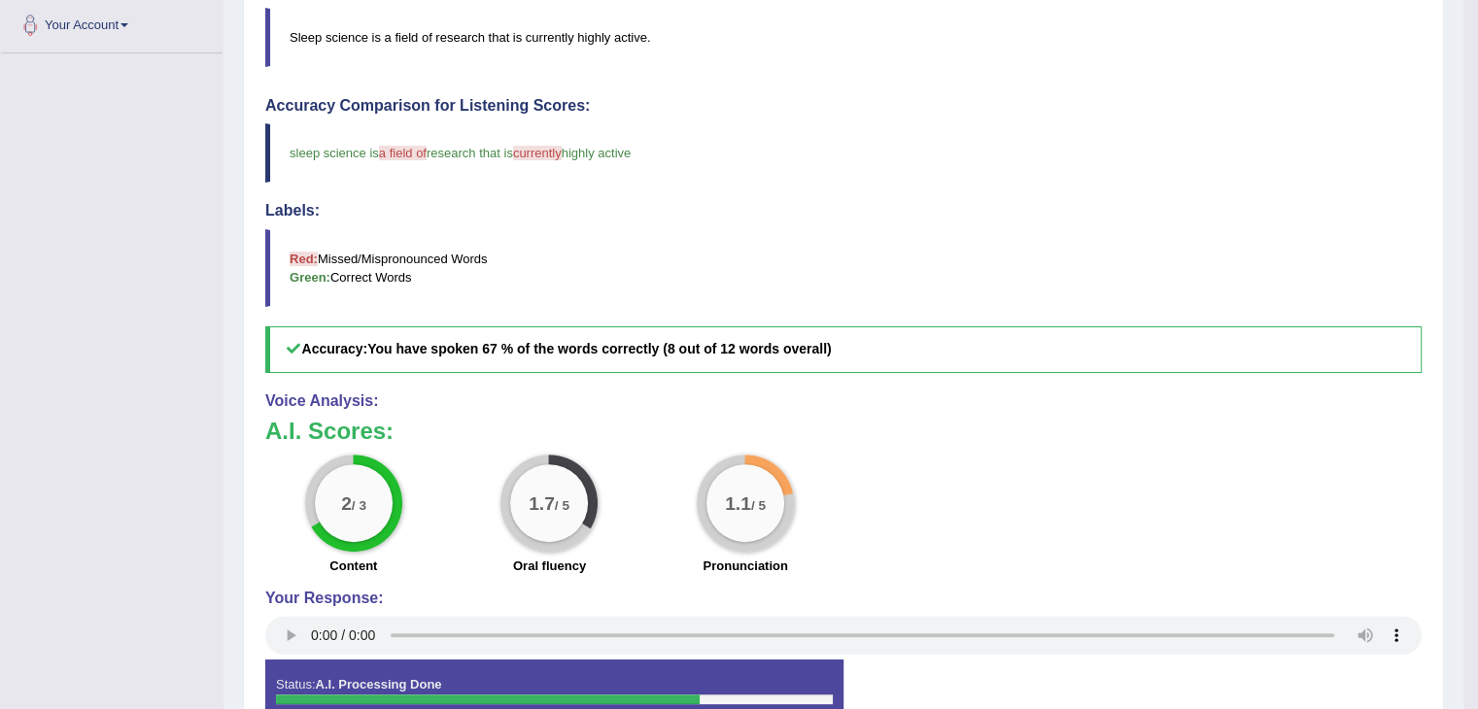
scroll to position [97, 0]
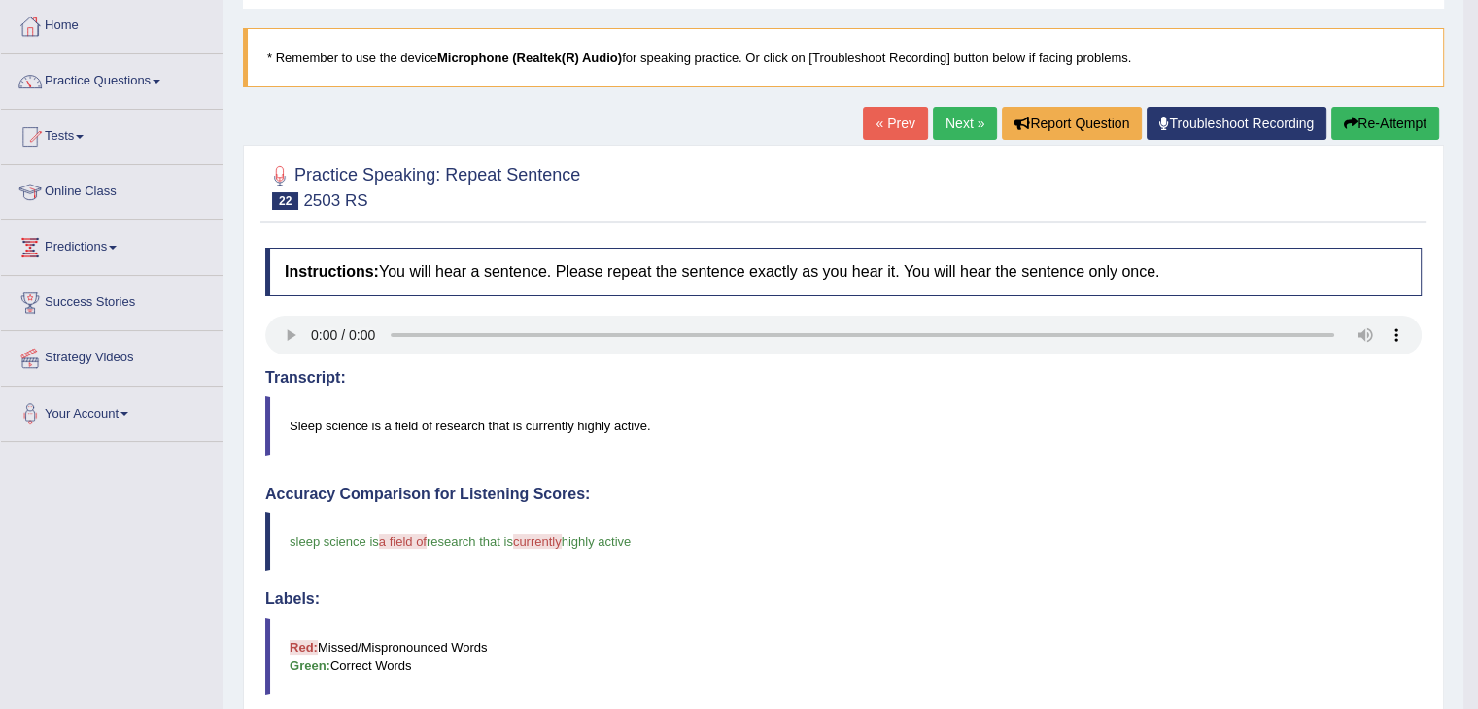
click at [956, 124] on link "Next »" at bounding box center [965, 123] width 64 height 33
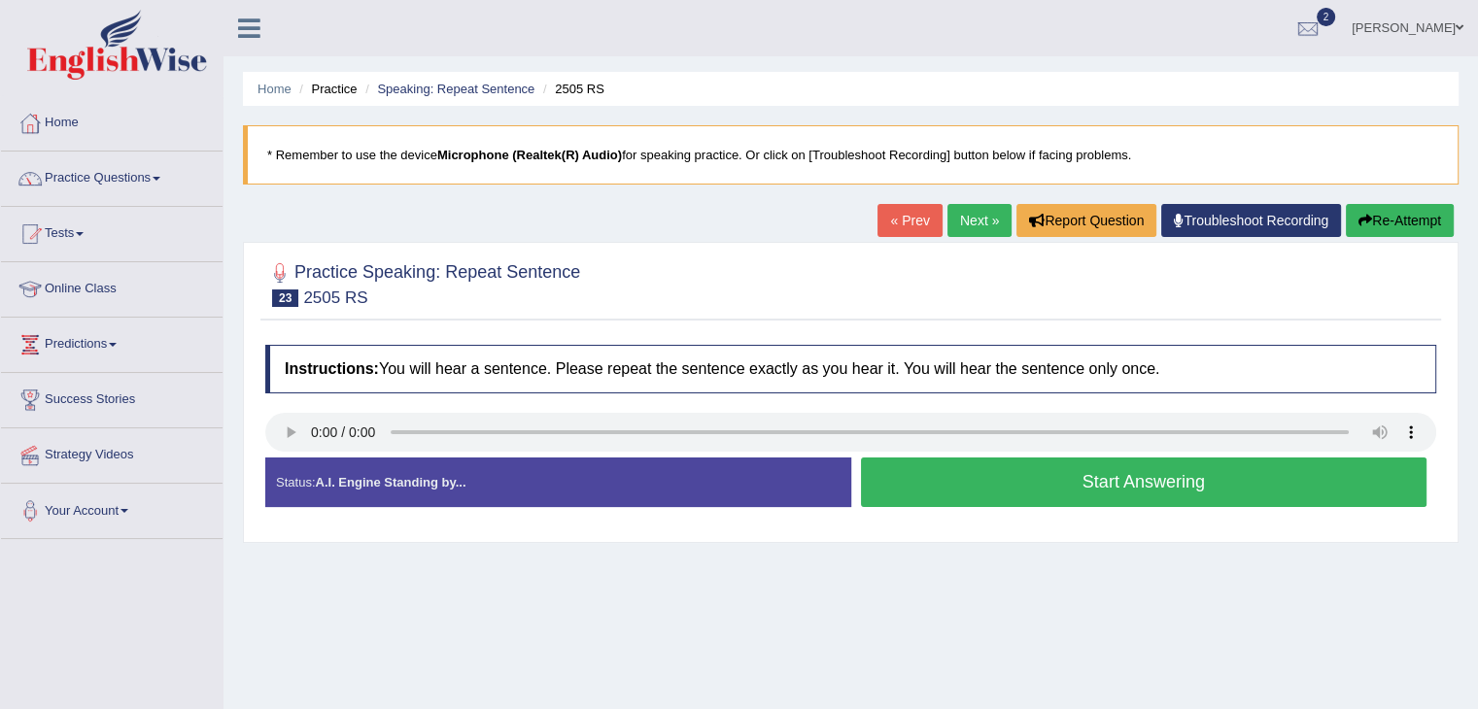
click at [1209, 491] on button "Start Answering" at bounding box center [1144, 483] width 566 height 50
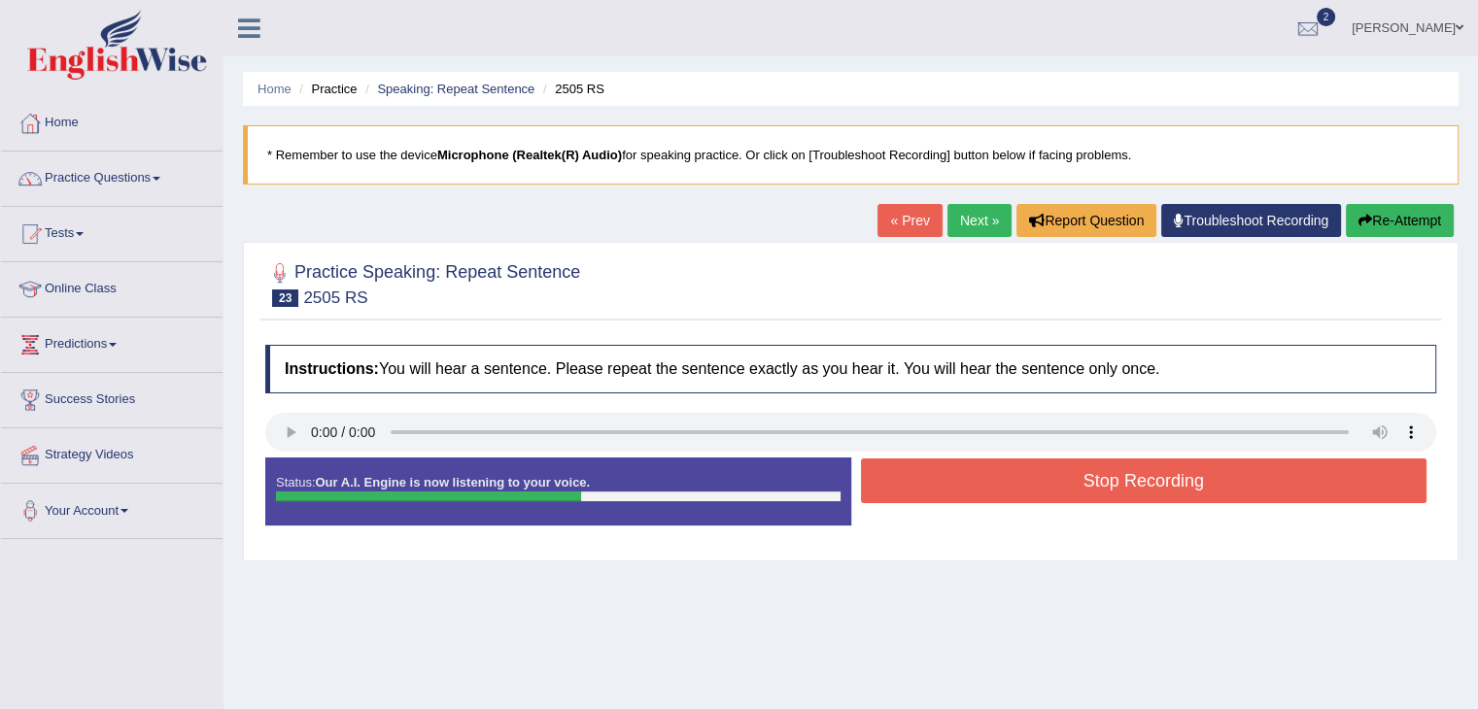
click at [1190, 483] on button "Stop Recording" at bounding box center [1144, 481] width 566 height 45
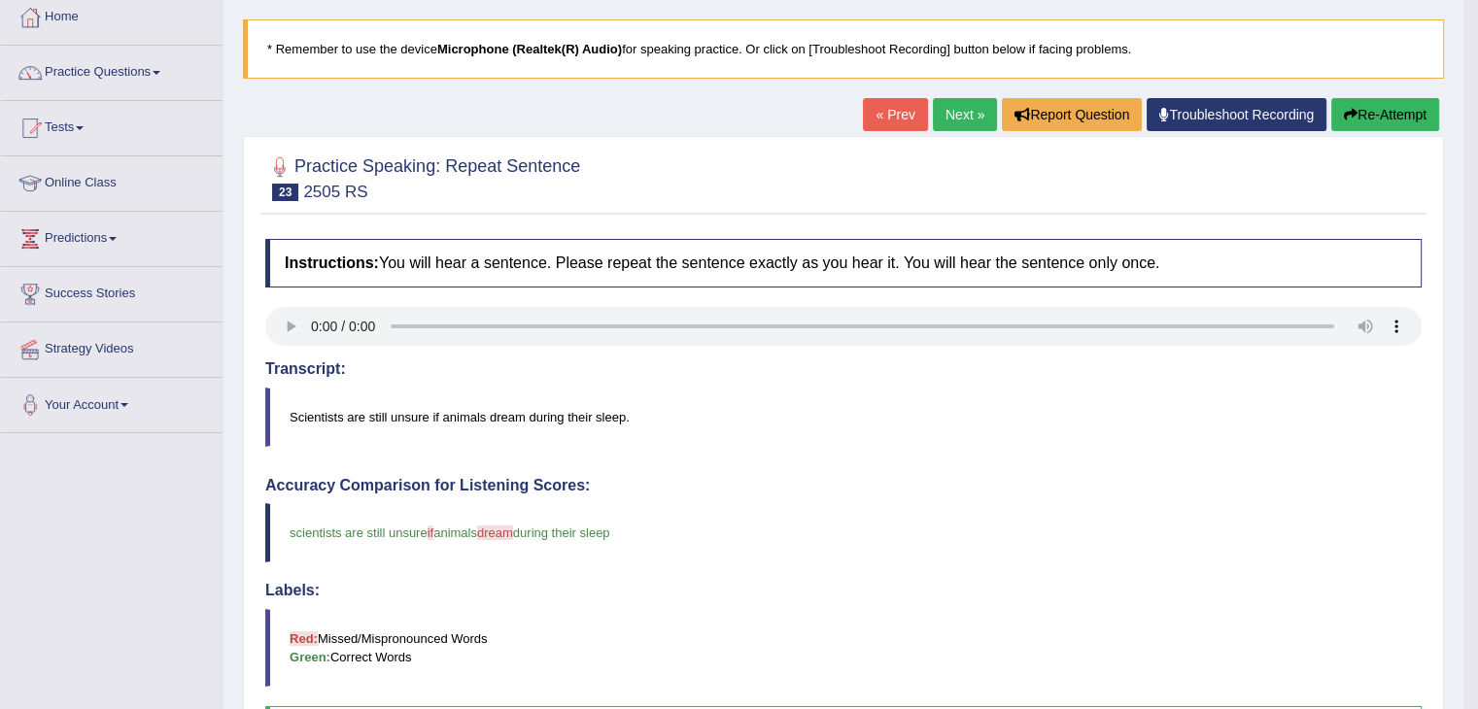
scroll to position [97, 0]
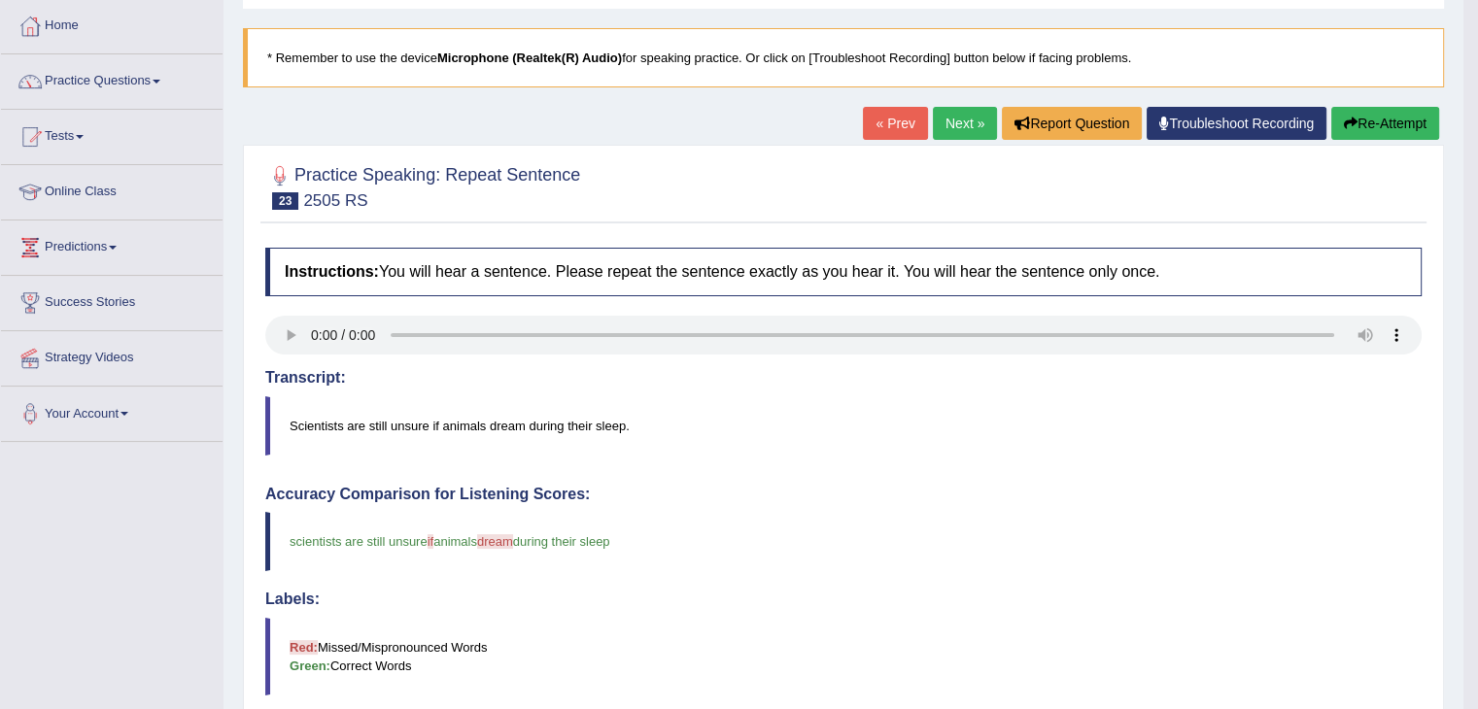
click at [968, 121] on link "Next »" at bounding box center [965, 123] width 64 height 33
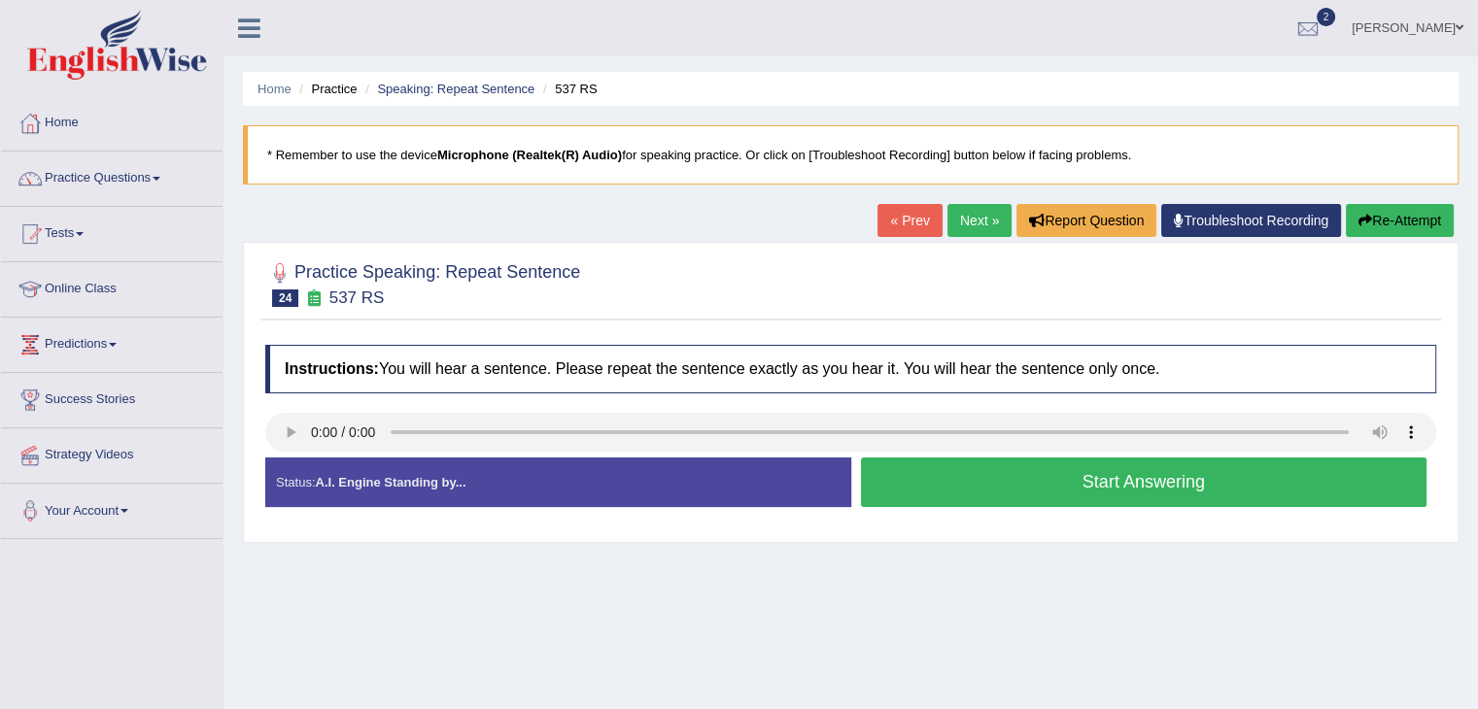
click at [1150, 496] on button "Start Answering" at bounding box center [1144, 483] width 566 height 50
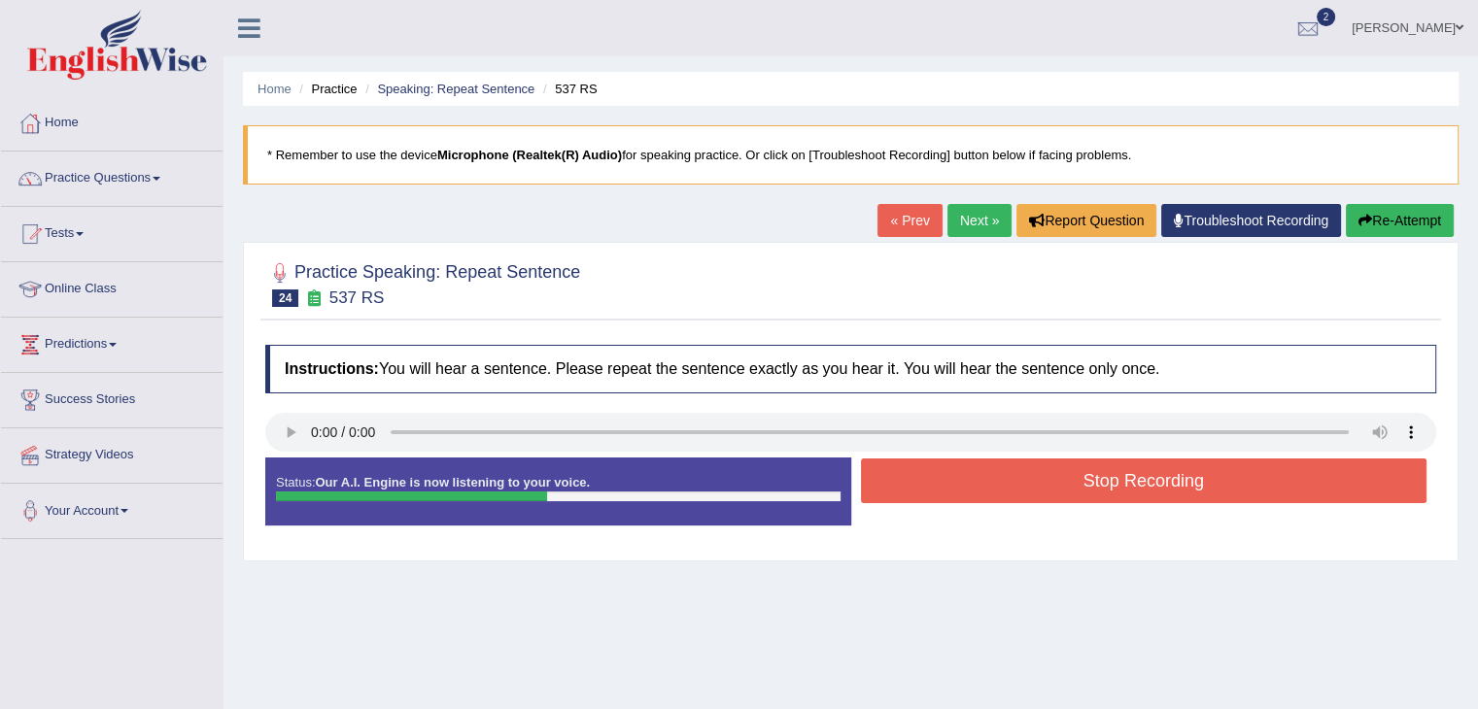
click at [1229, 476] on button "Stop Recording" at bounding box center [1144, 481] width 566 height 45
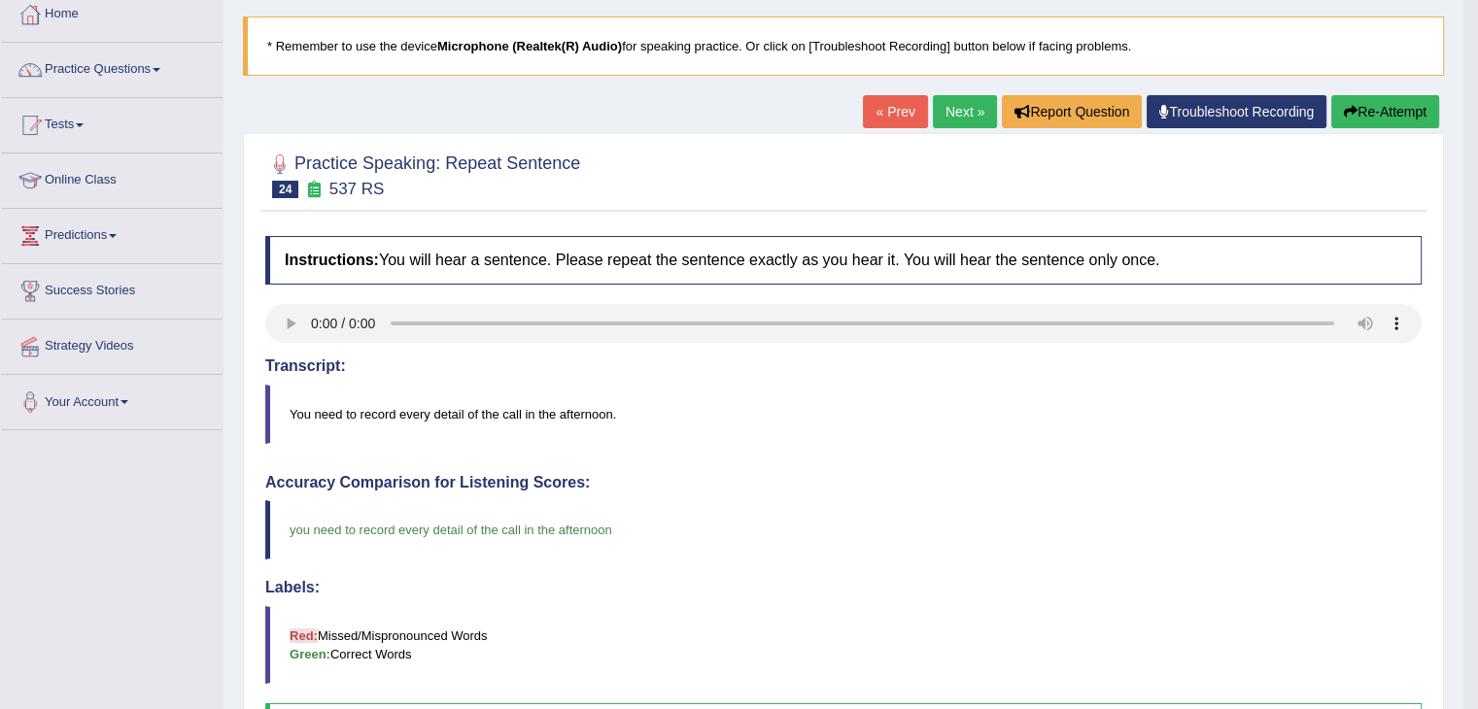
scroll to position [97, 0]
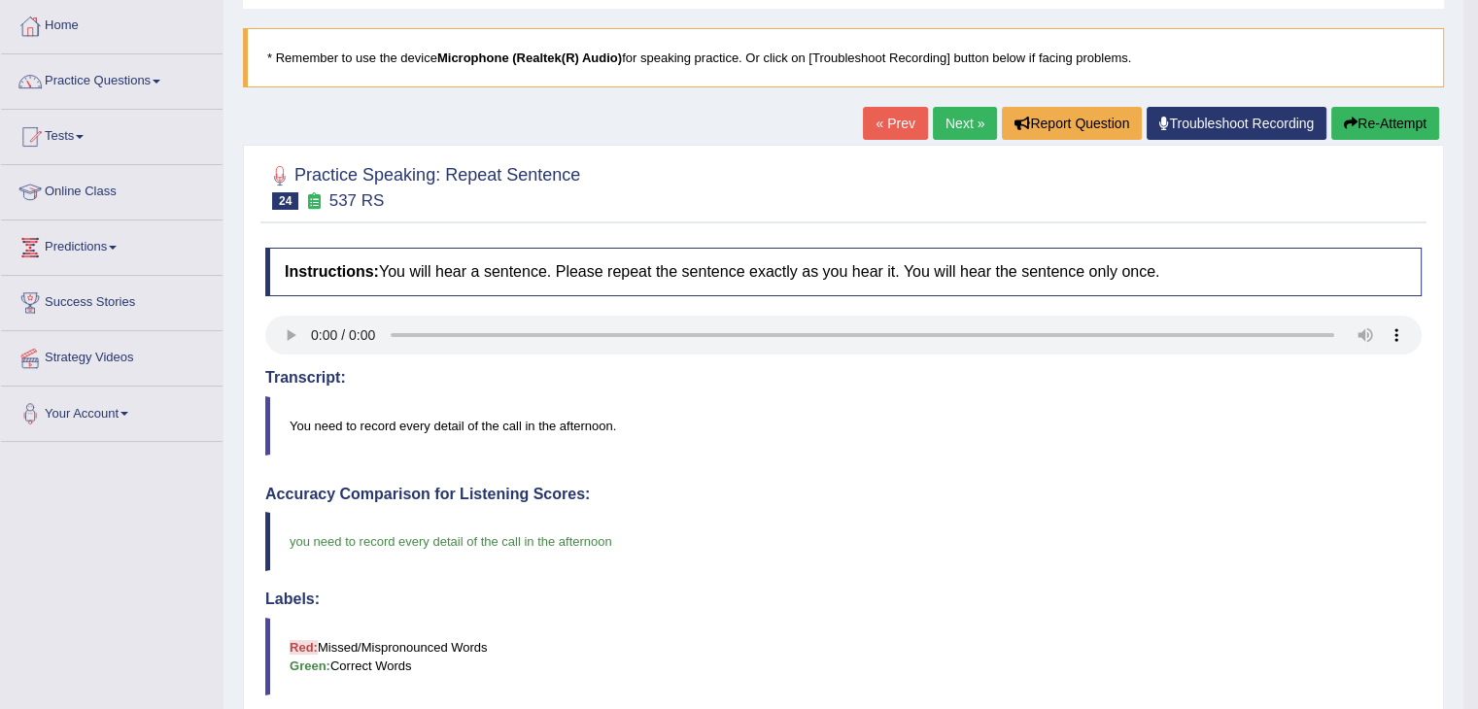
click at [961, 120] on link "Next »" at bounding box center [965, 123] width 64 height 33
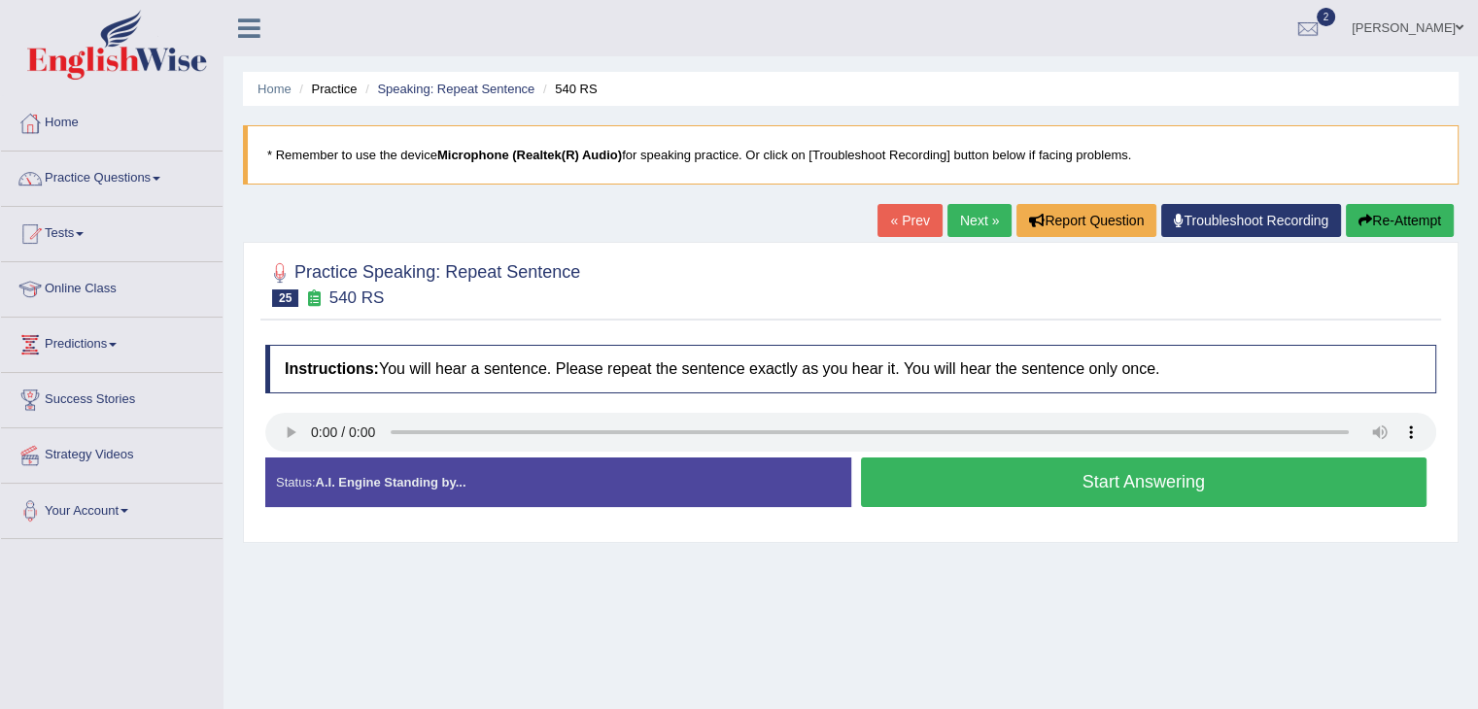
click at [1178, 492] on button "Start Answering" at bounding box center [1144, 483] width 566 height 50
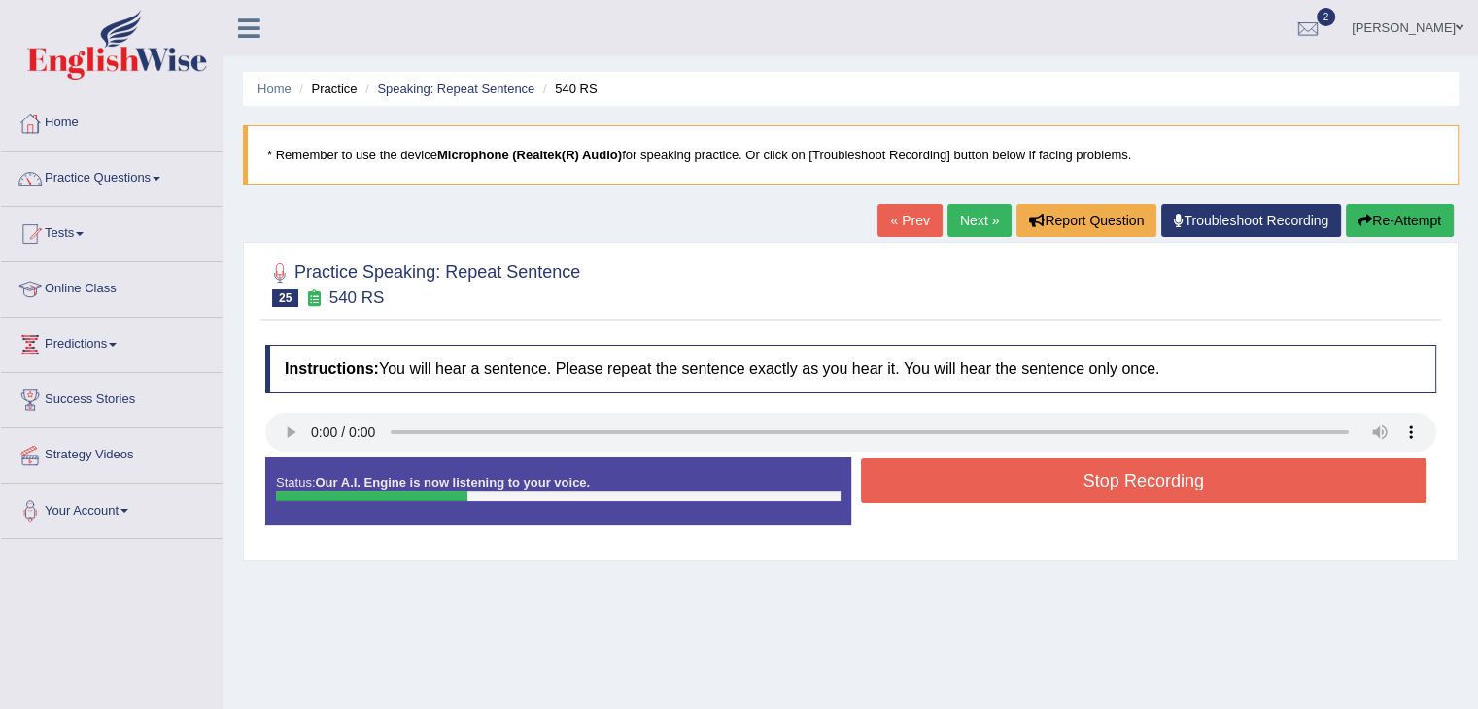
click at [1189, 489] on button "Stop Recording" at bounding box center [1144, 481] width 566 height 45
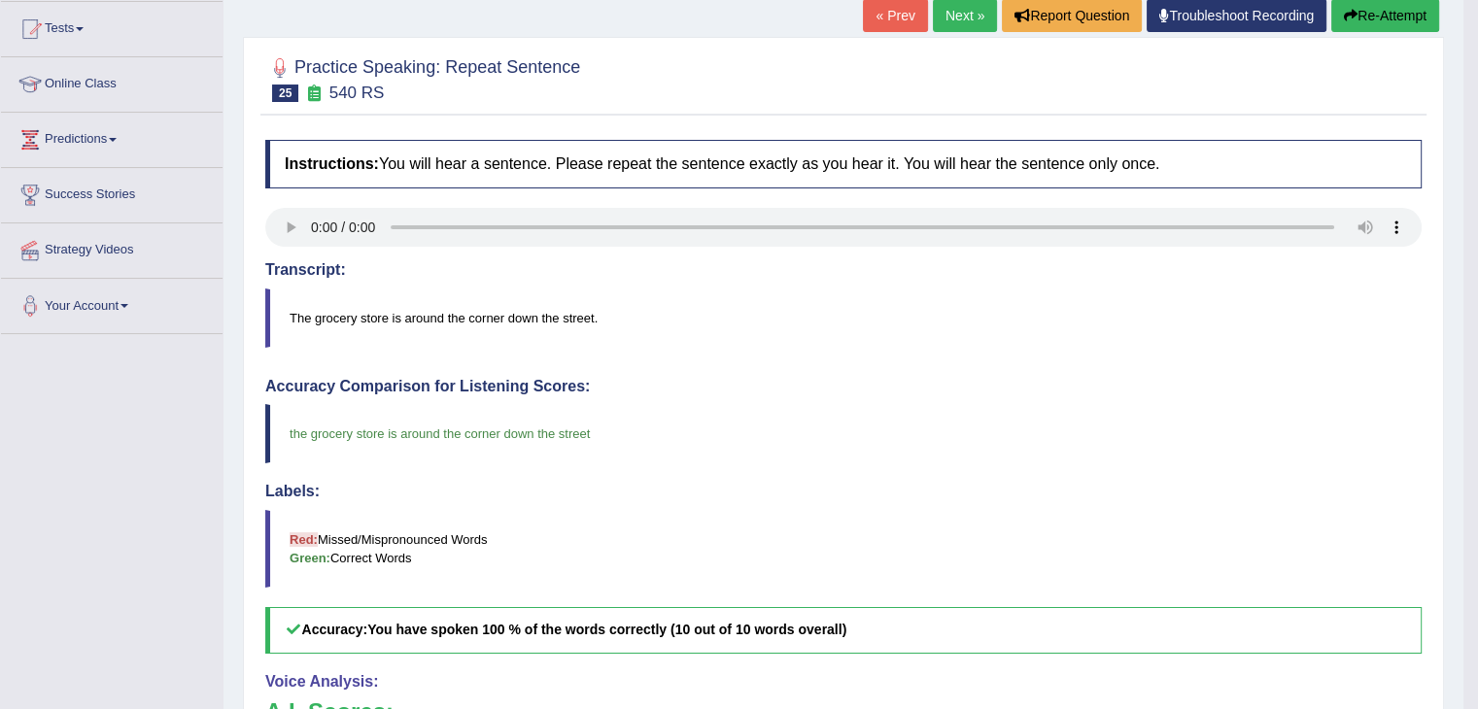
scroll to position [194, 0]
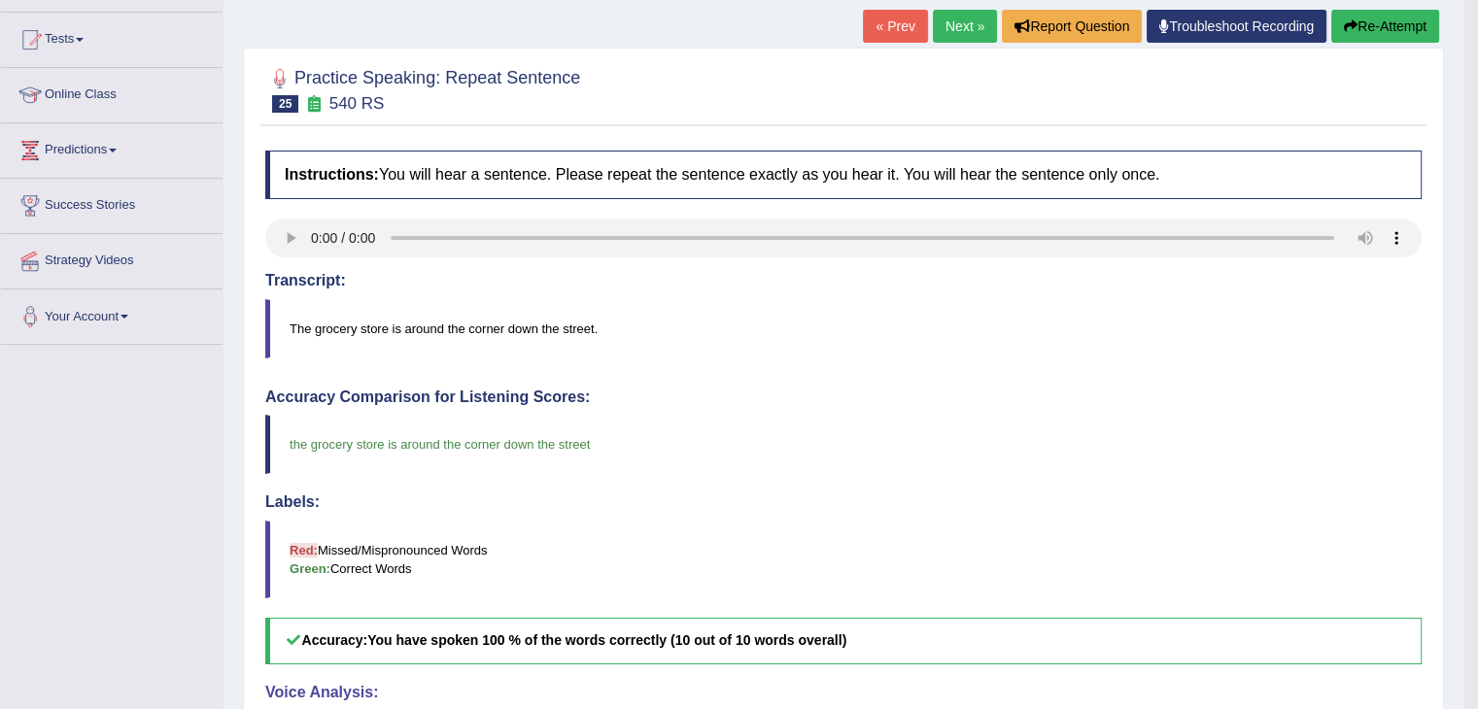
click at [971, 25] on link "Next »" at bounding box center [965, 26] width 64 height 33
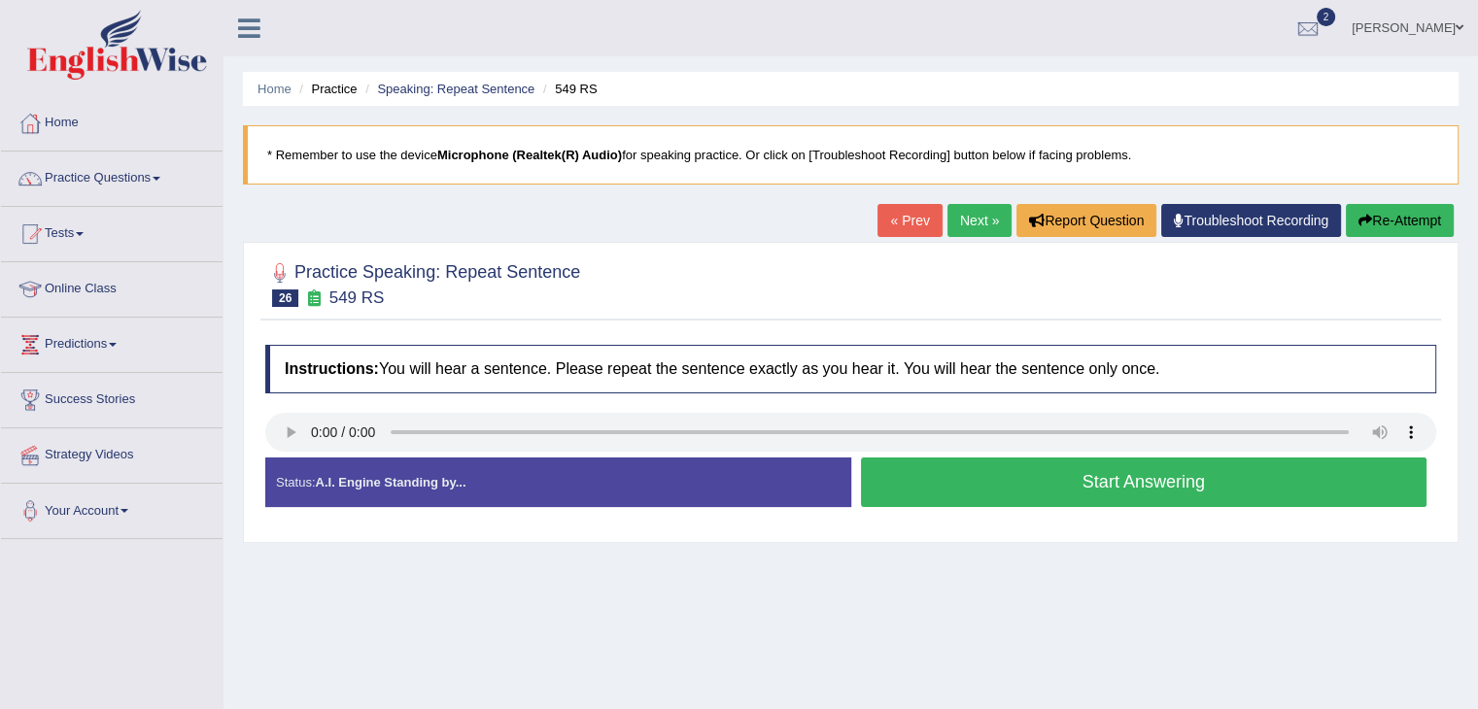
click at [1067, 484] on button "Start Answering" at bounding box center [1144, 483] width 566 height 50
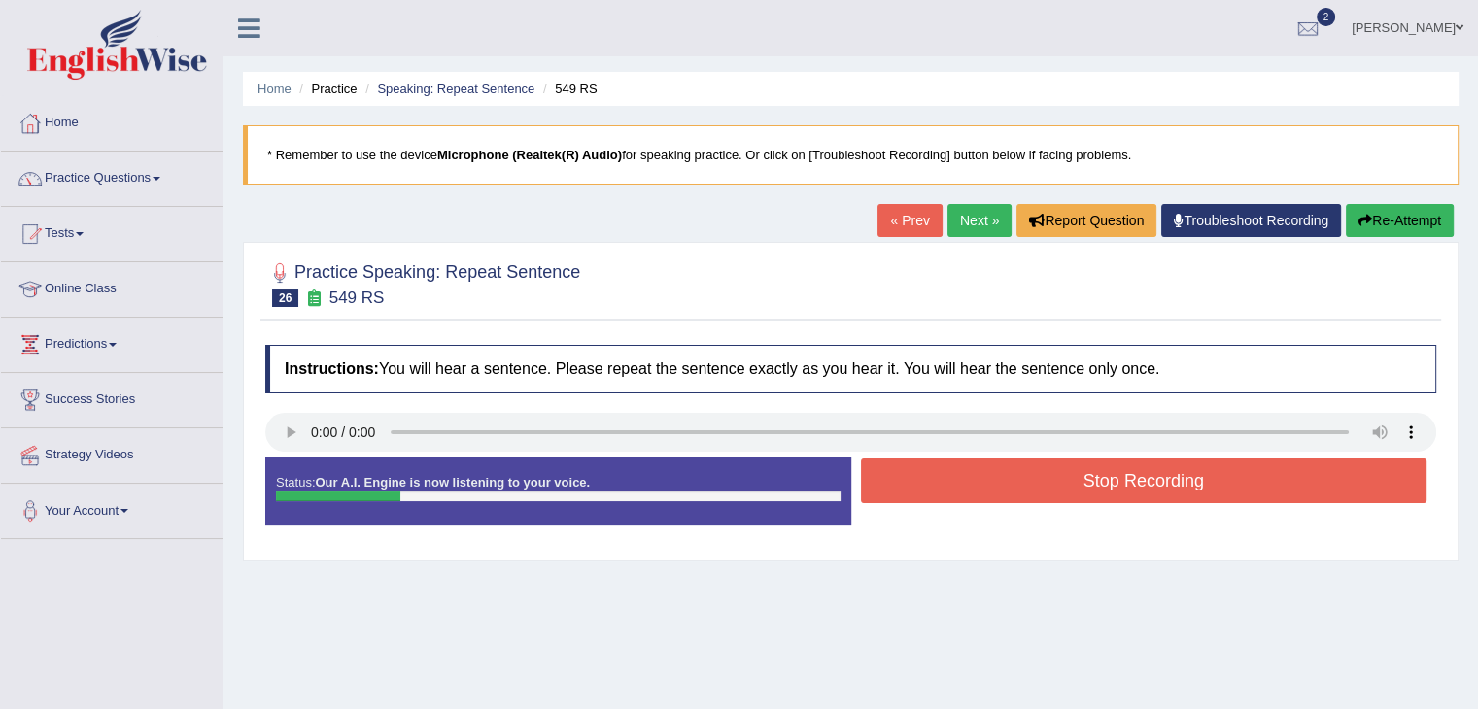
click at [1119, 482] on button "Stop Recording" at bounding box center [1144, 481] width 566 height 45
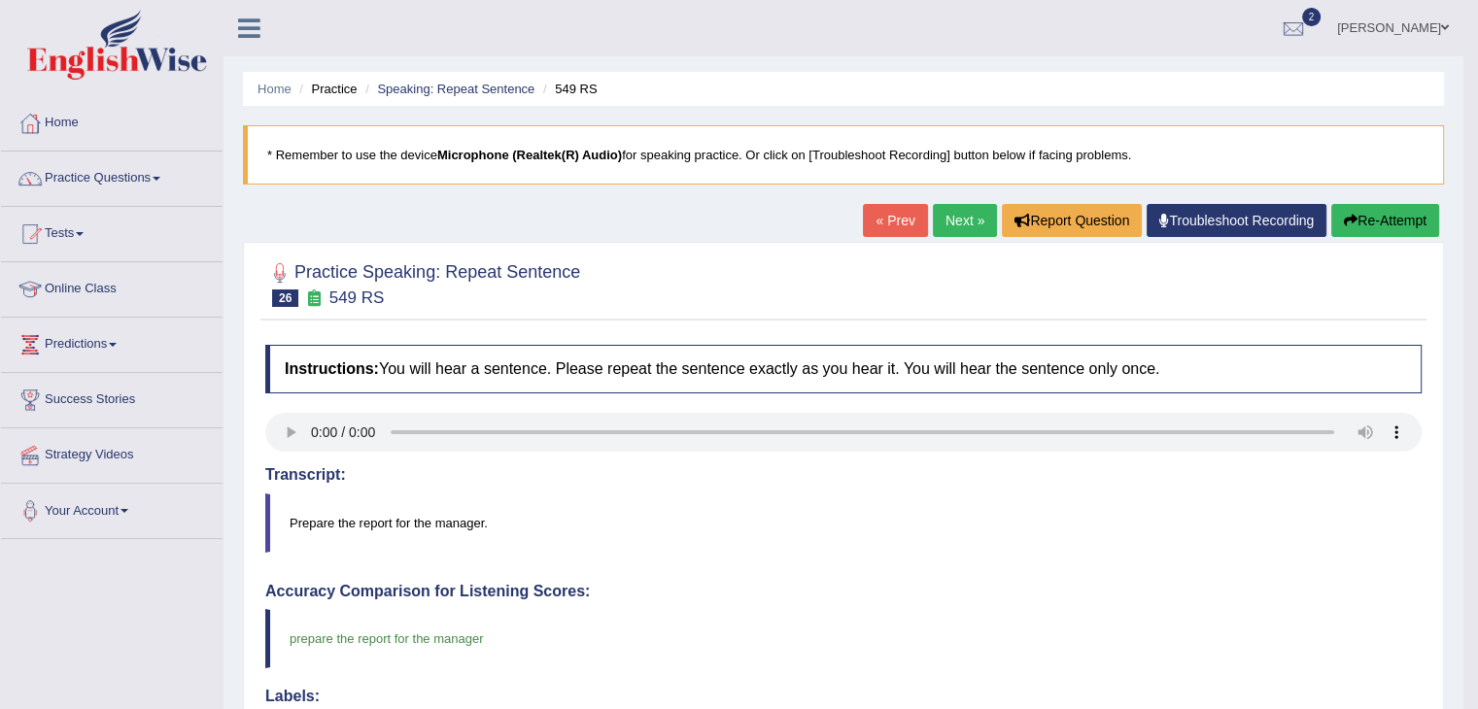
click at [967, 222] on link "Next »" at bounding box center [965, 220] width 64 height 33
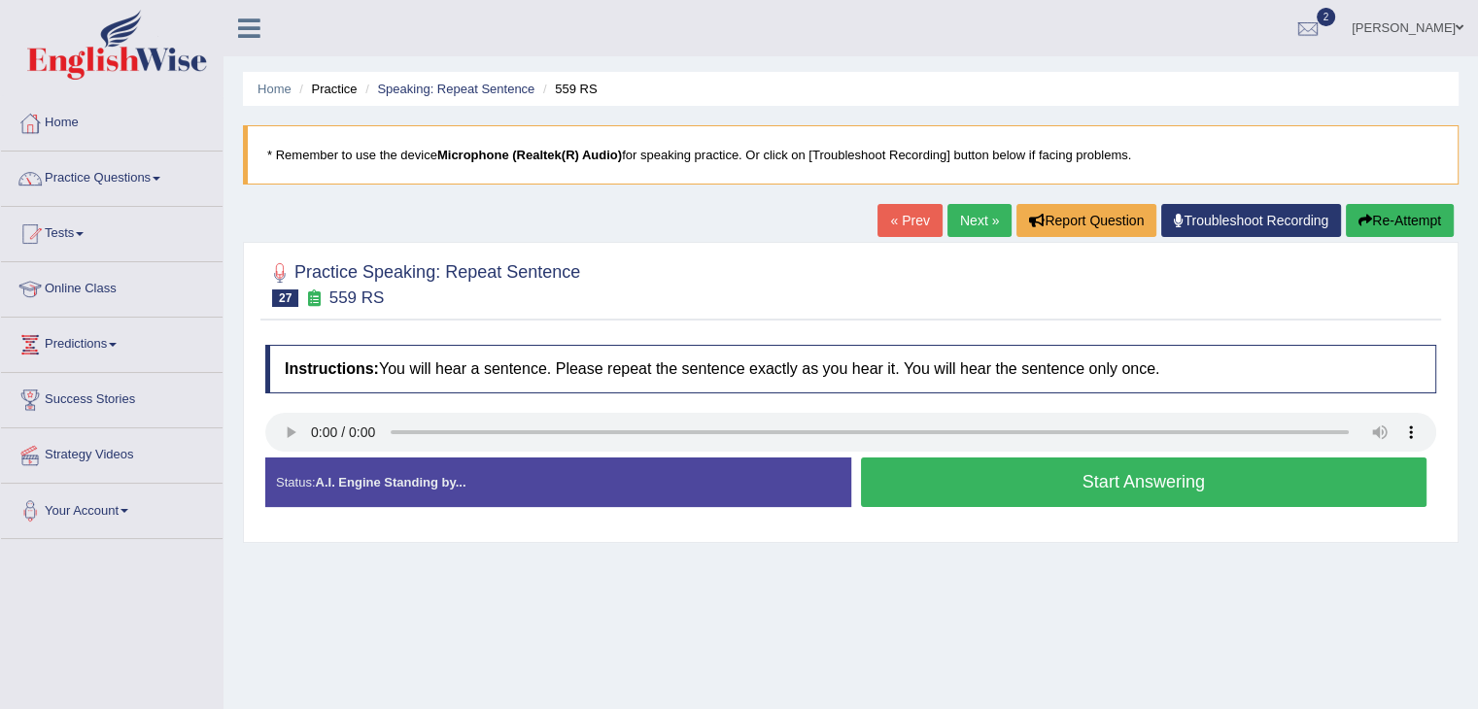
click at [1001, 482] on button "Start Answering" at bounding box center [1144, 483] width 566 height 50
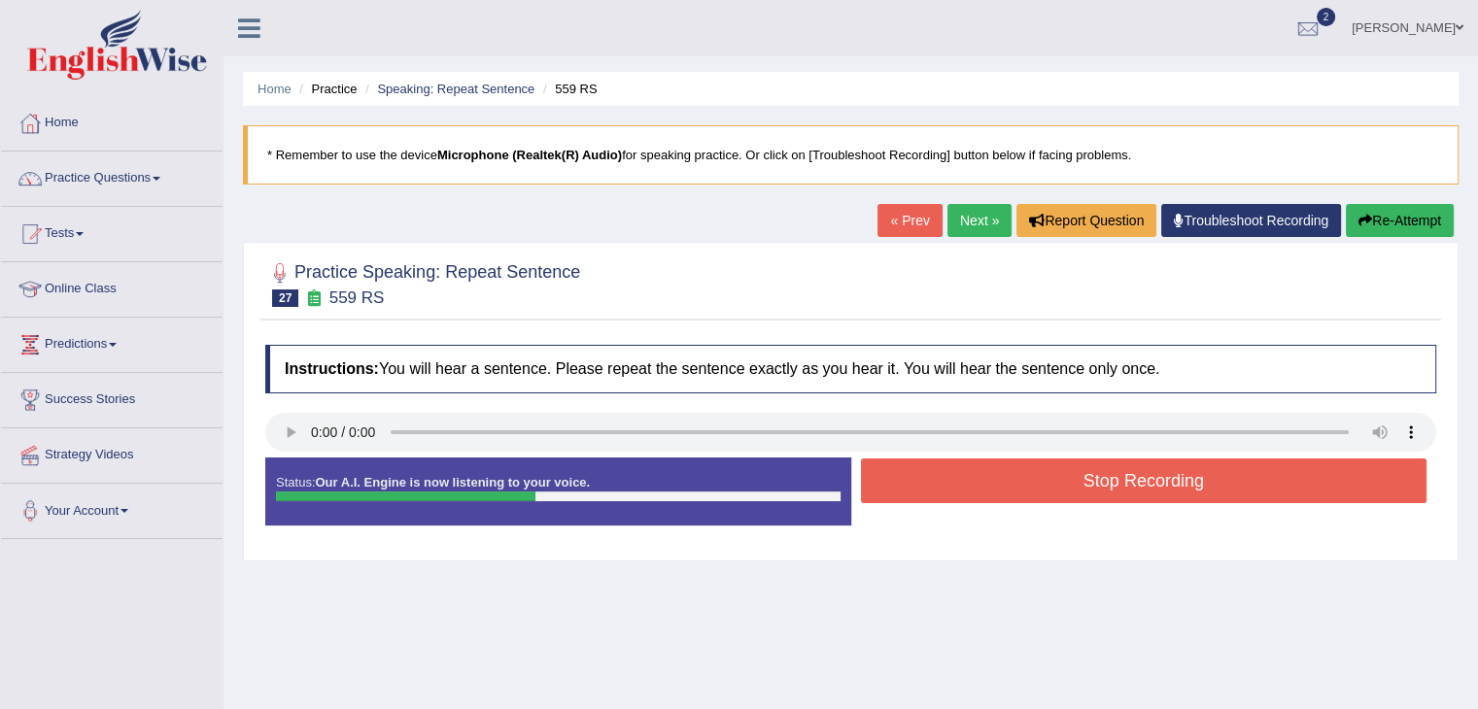
click at [1109, 475] on button "Stop Recording" at bounding box center [1144, 481] width 566 height 45
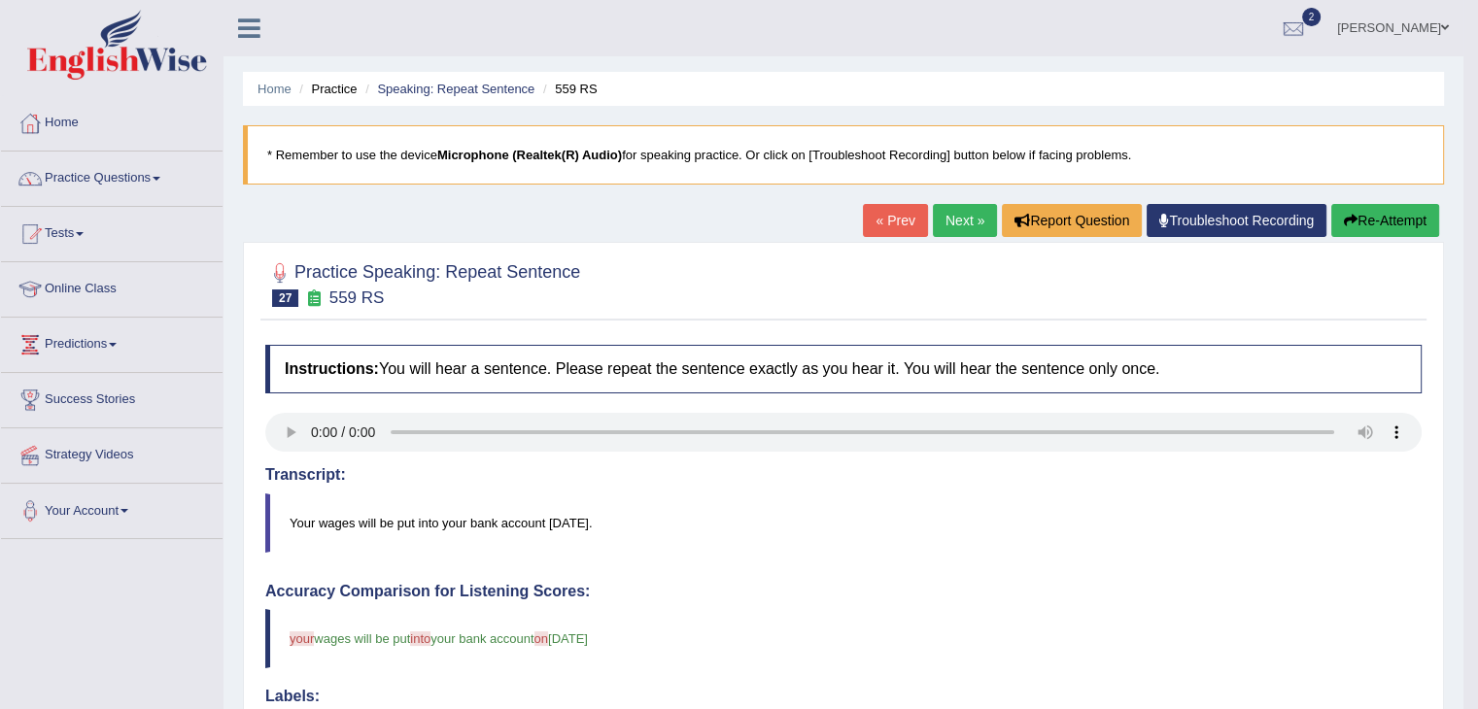
click at [959, 223] on link "Next »" at bounding box center [965, 220] width 64 height 33
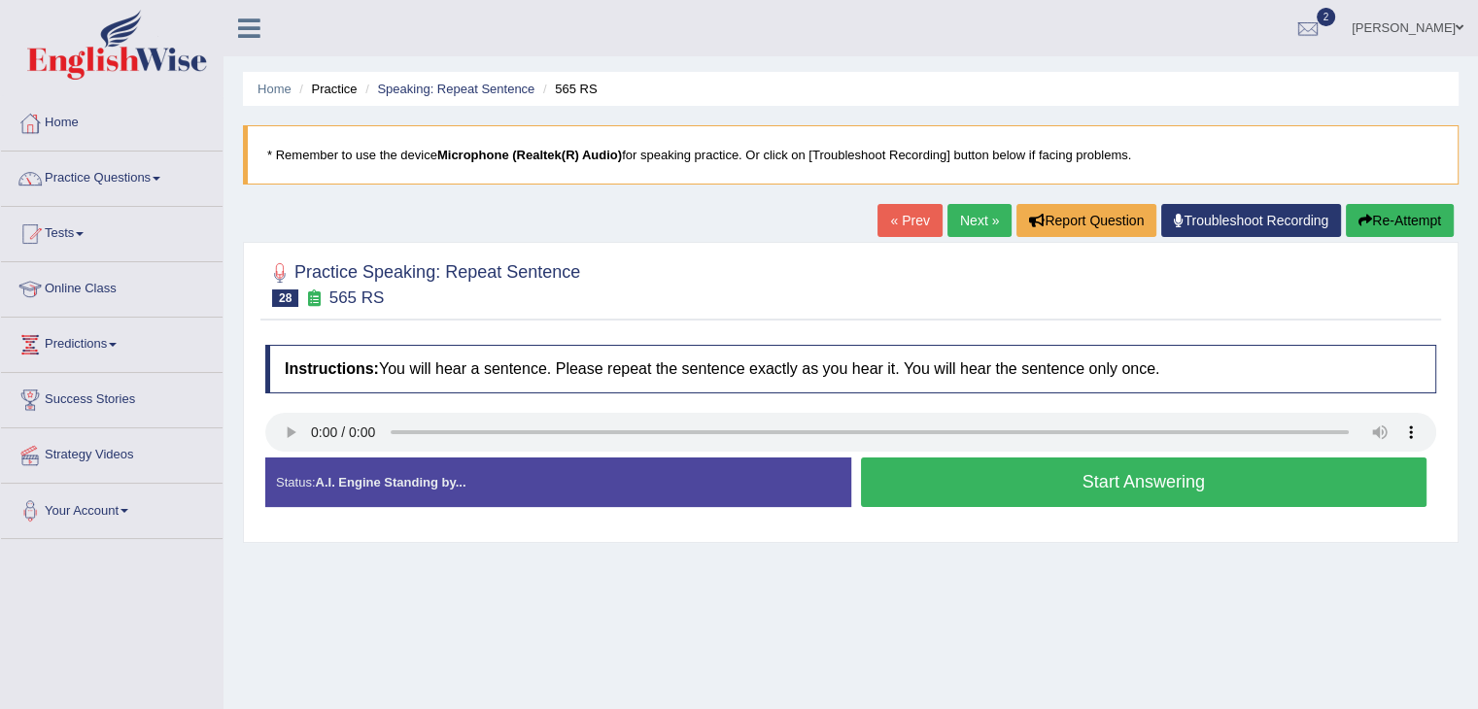
click at [1083, 478] on button "Start Answering" at bounding box center [1144, 483] width 566 height 50
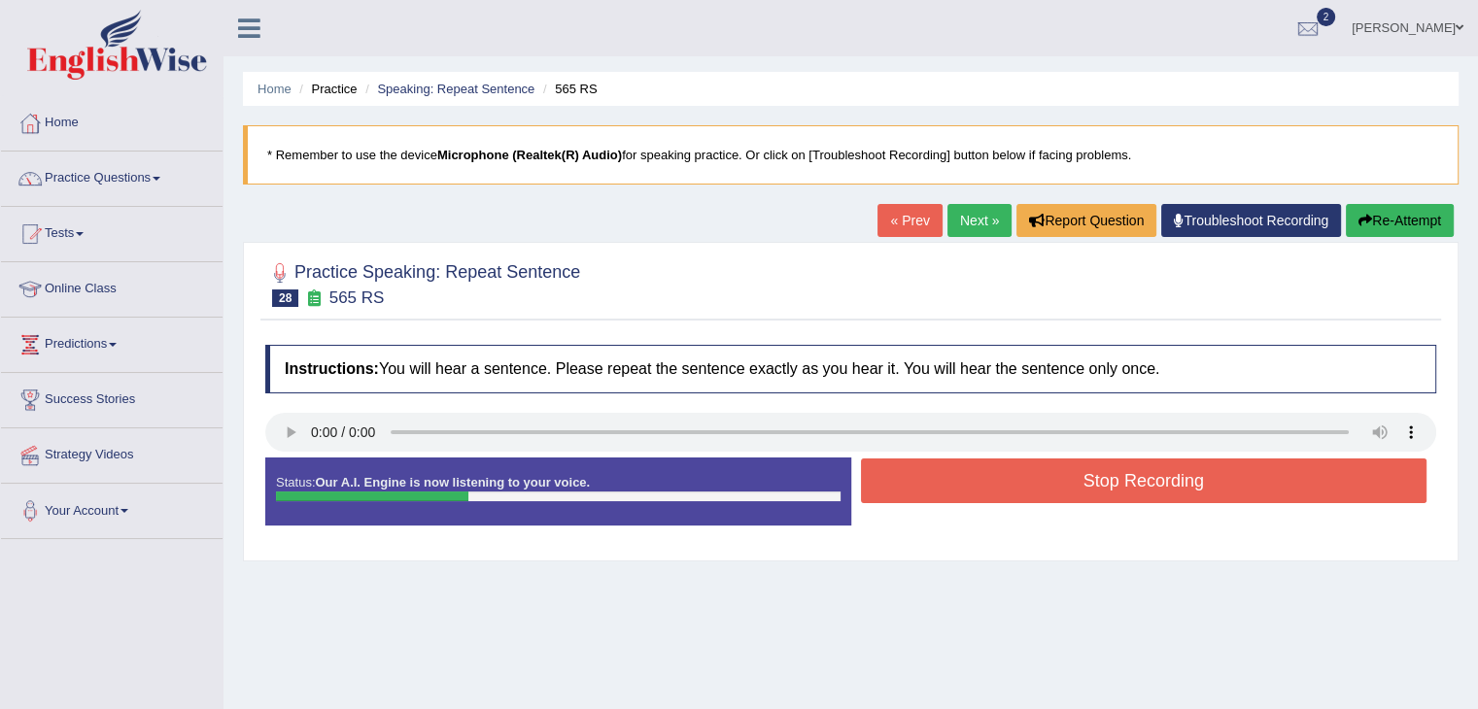
click at [1084, 479] on button "Stop Recording" at bounding box center [1144, 481] width 566 height 45
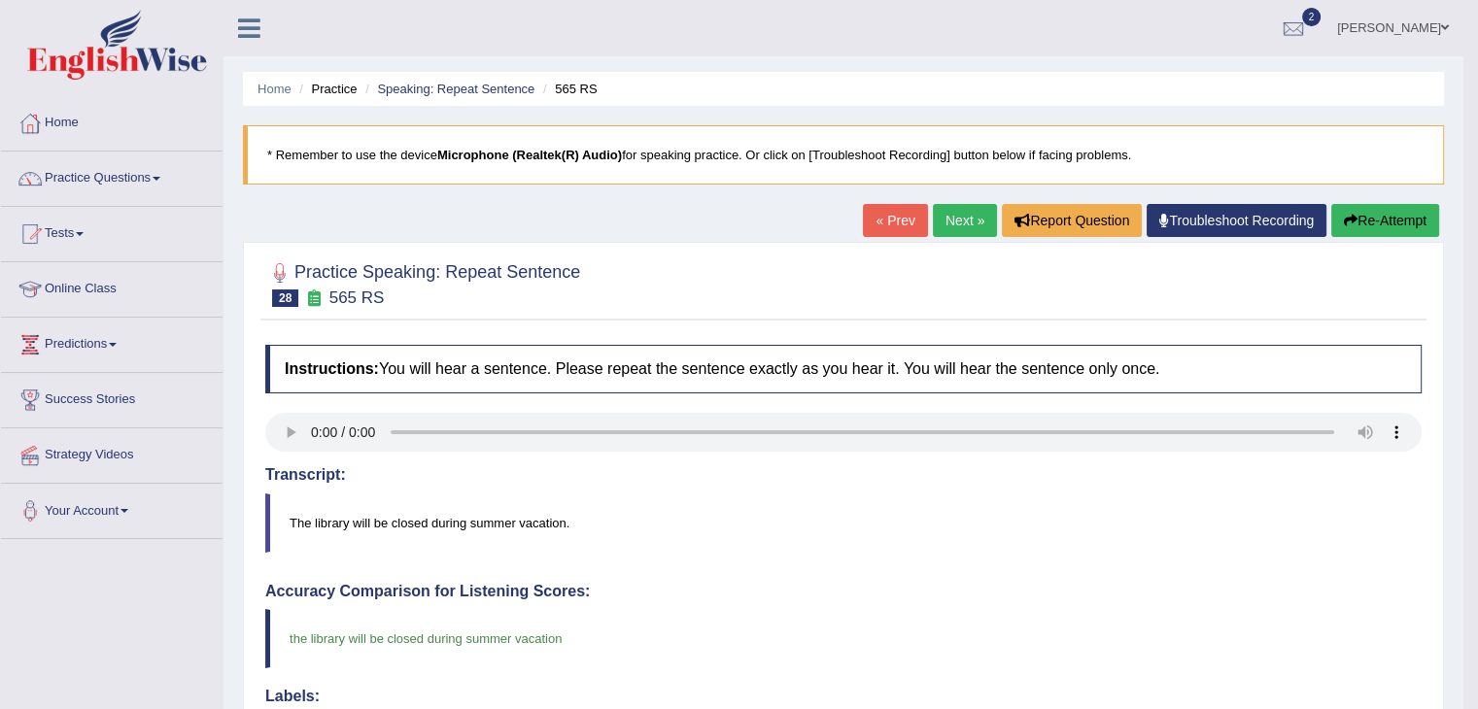
click at [959, 221] on link "Next »" at bounding box center [965, 220] width 64 height 33
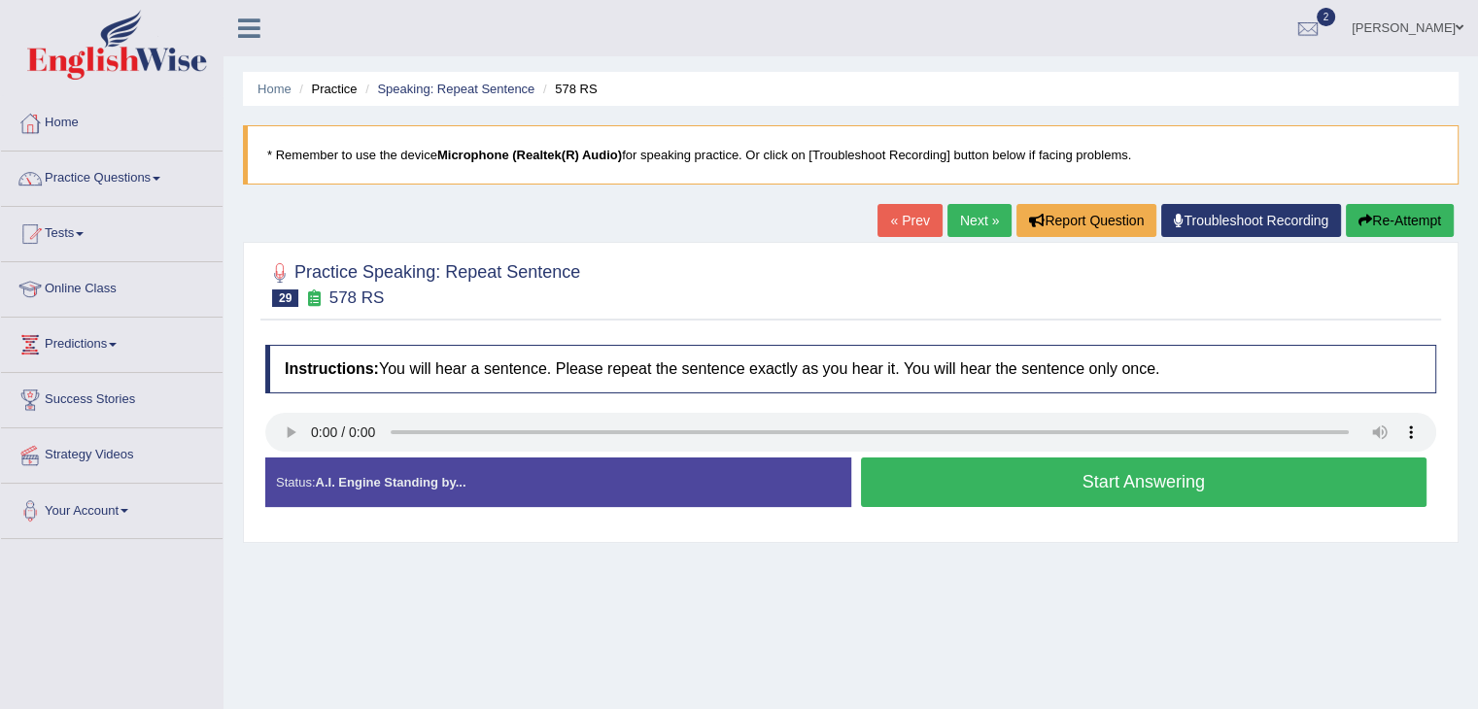
click at [1084, 483] on button "Start Answering" at bounding box center [1144, 483] width 566 height 50
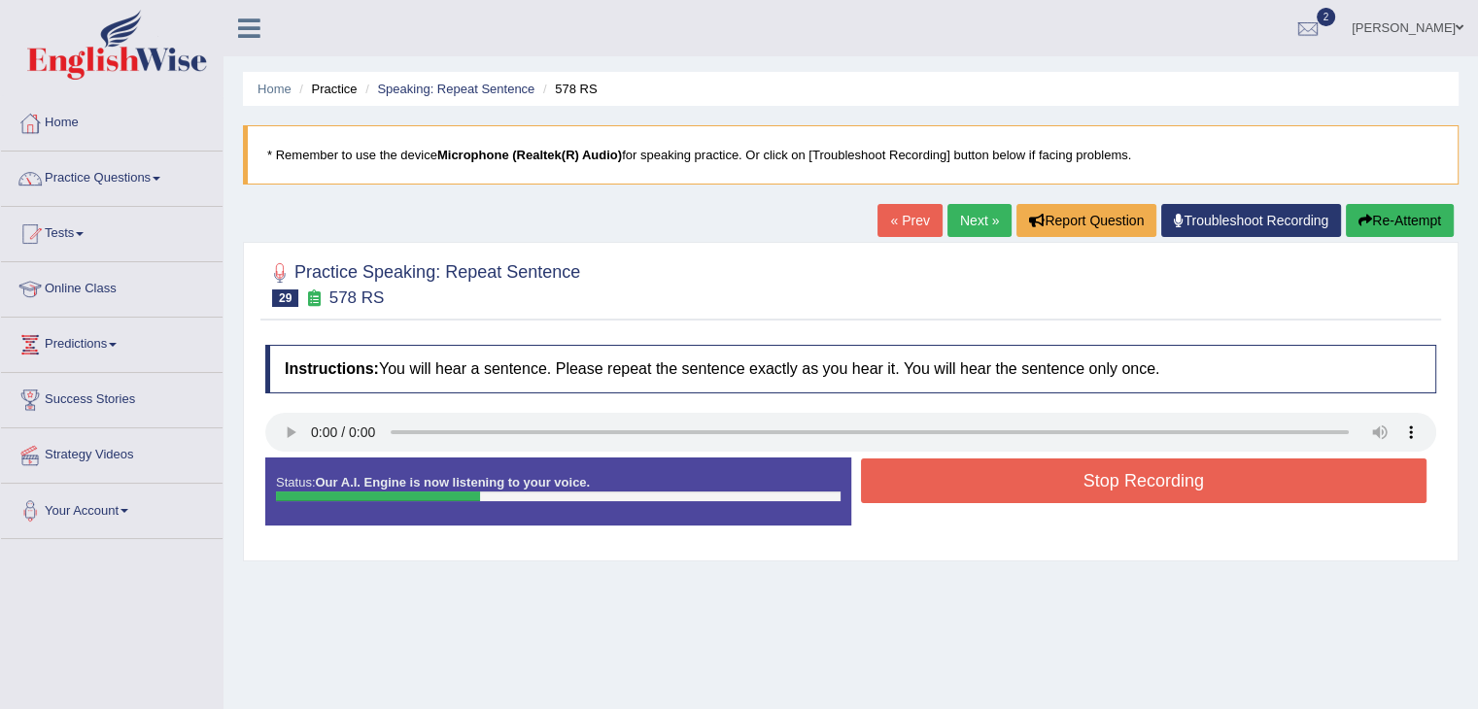
click at [1139, 478] on button "Stop Recording" at bounding box center [1144, 481] width 566 height 45
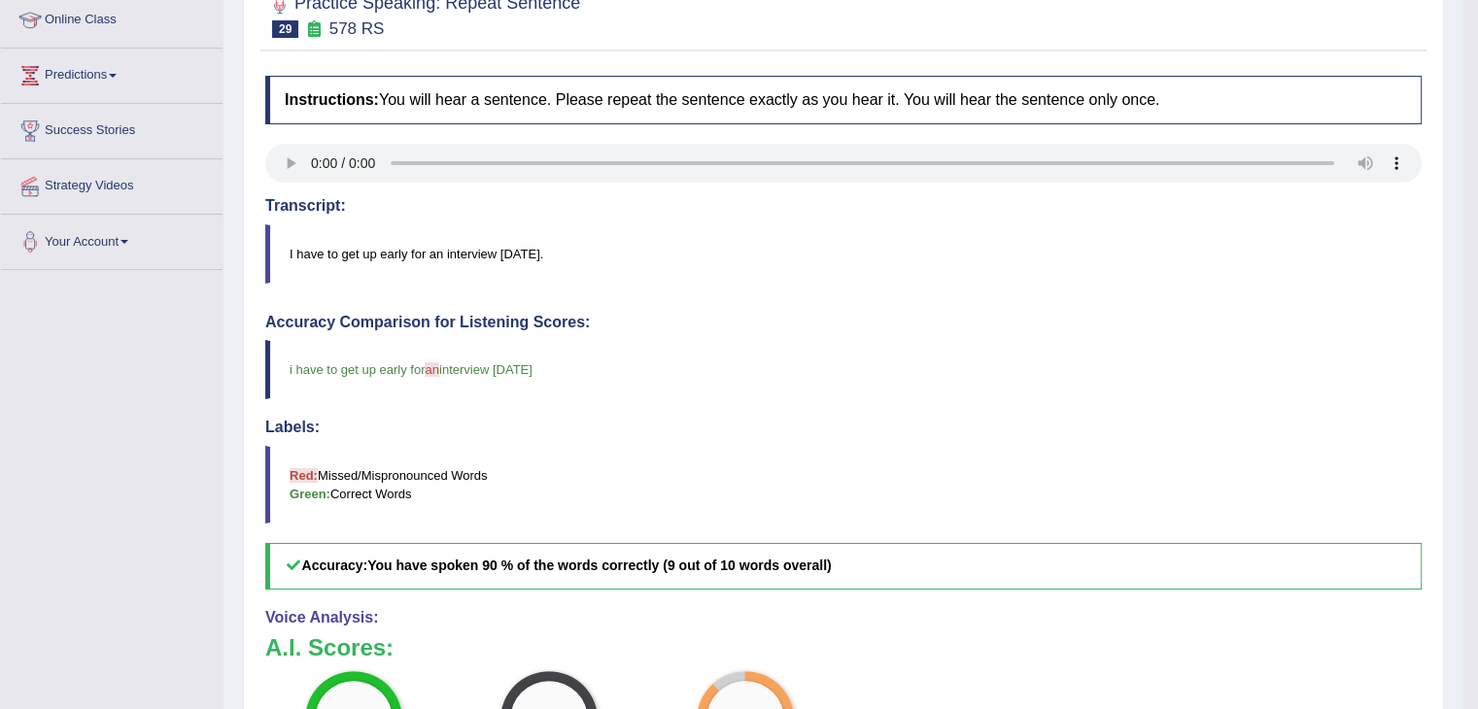
scroll to position [117, 0]
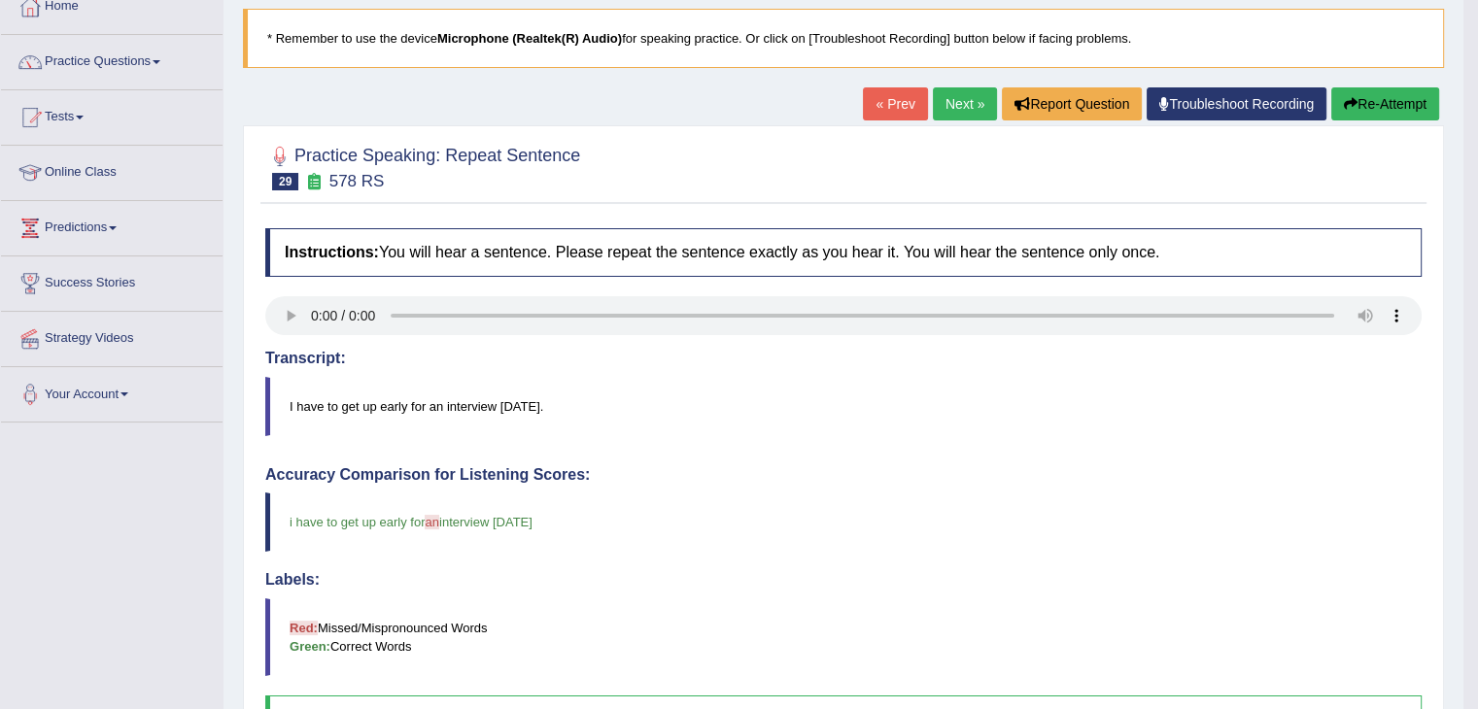
click at [968, 92] on link "Next »" at bounding box center [965, 103] width 64 height 33
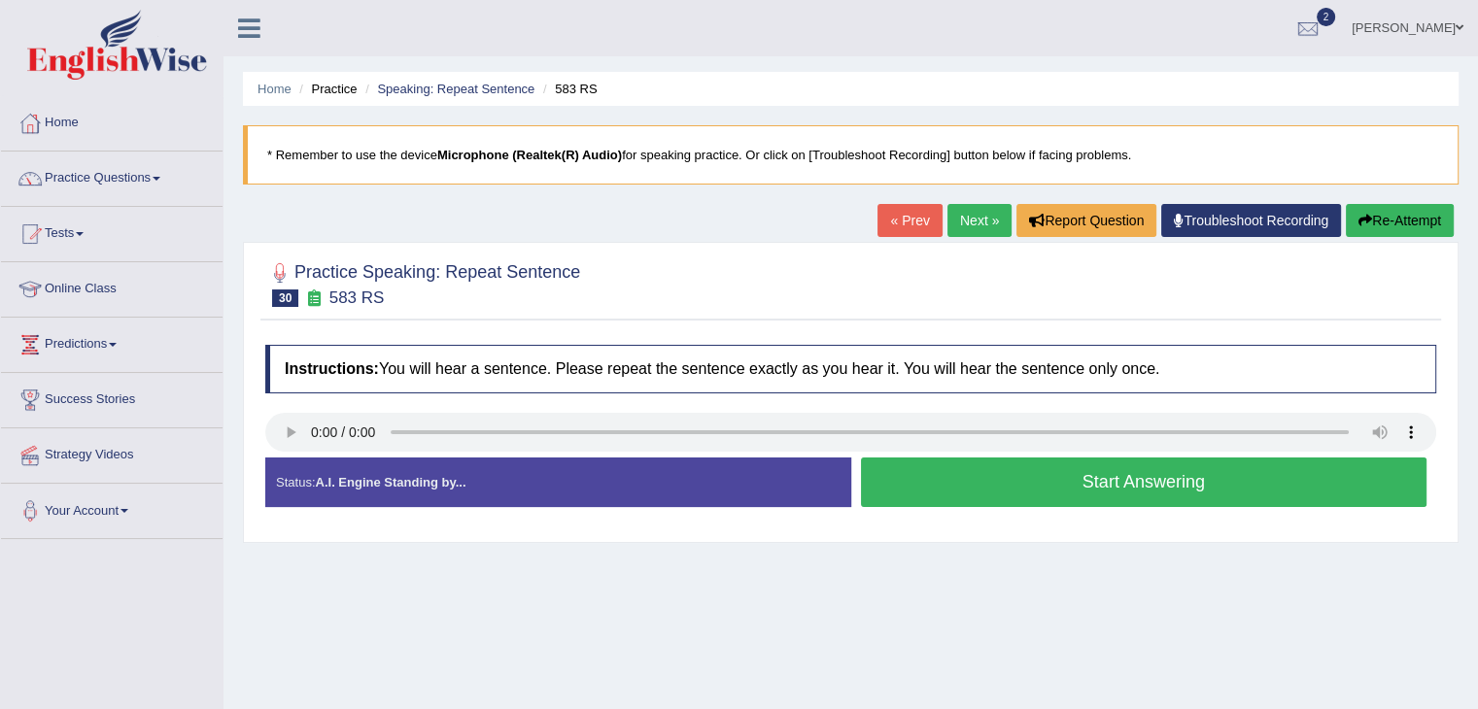
click at [1047, 490] on button "Start Answering" at bounding box center [1144, 483] width 566 height 50
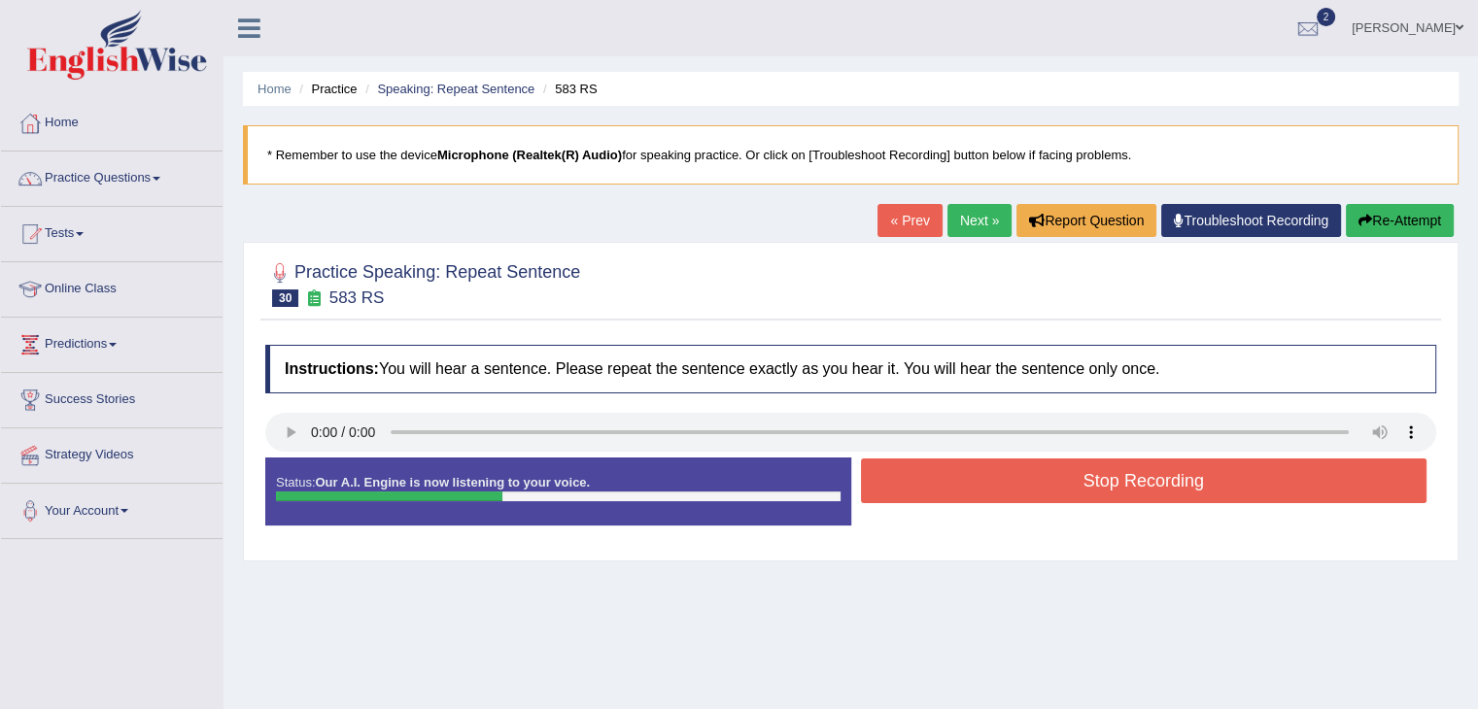
click at [1122, 477] on button "Stop Recording" at bounding box center [1144, 481] width 566 height 45
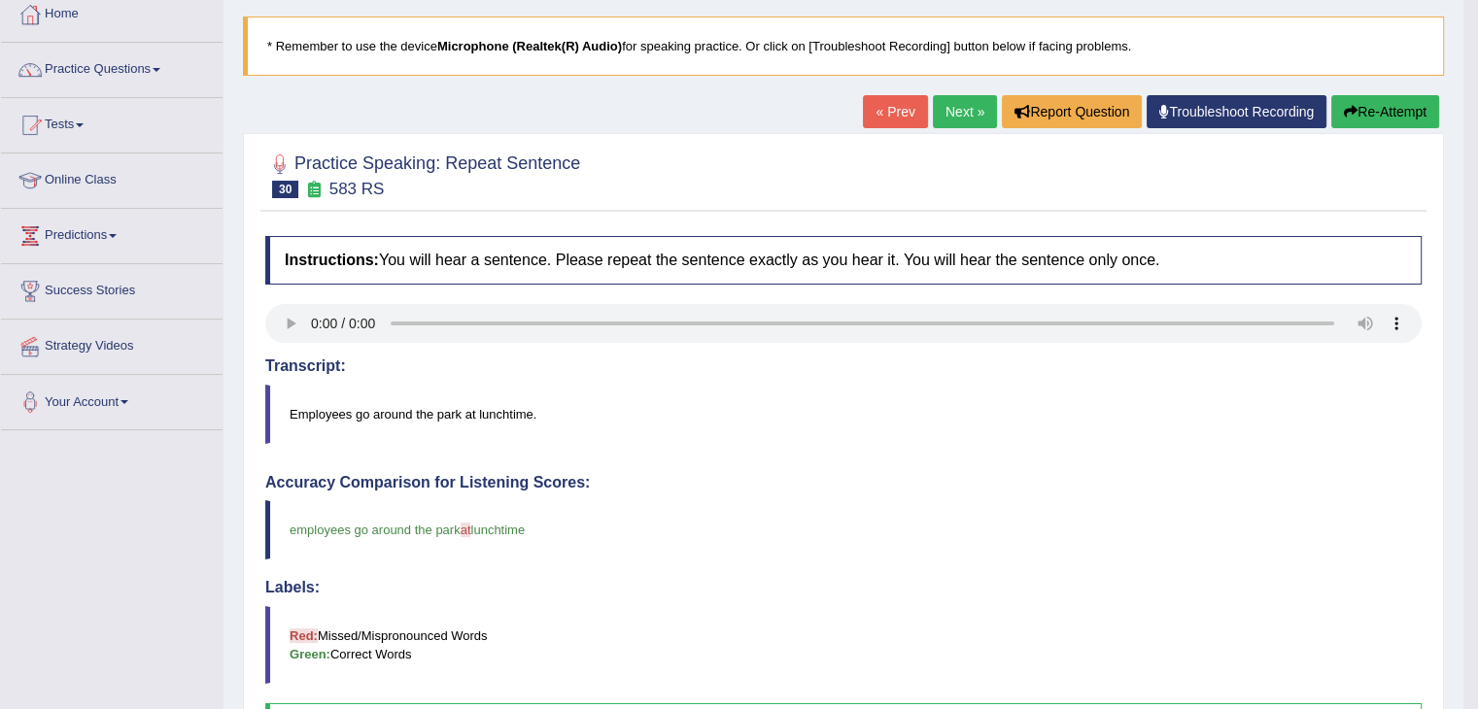
scroll to position [97, 0]
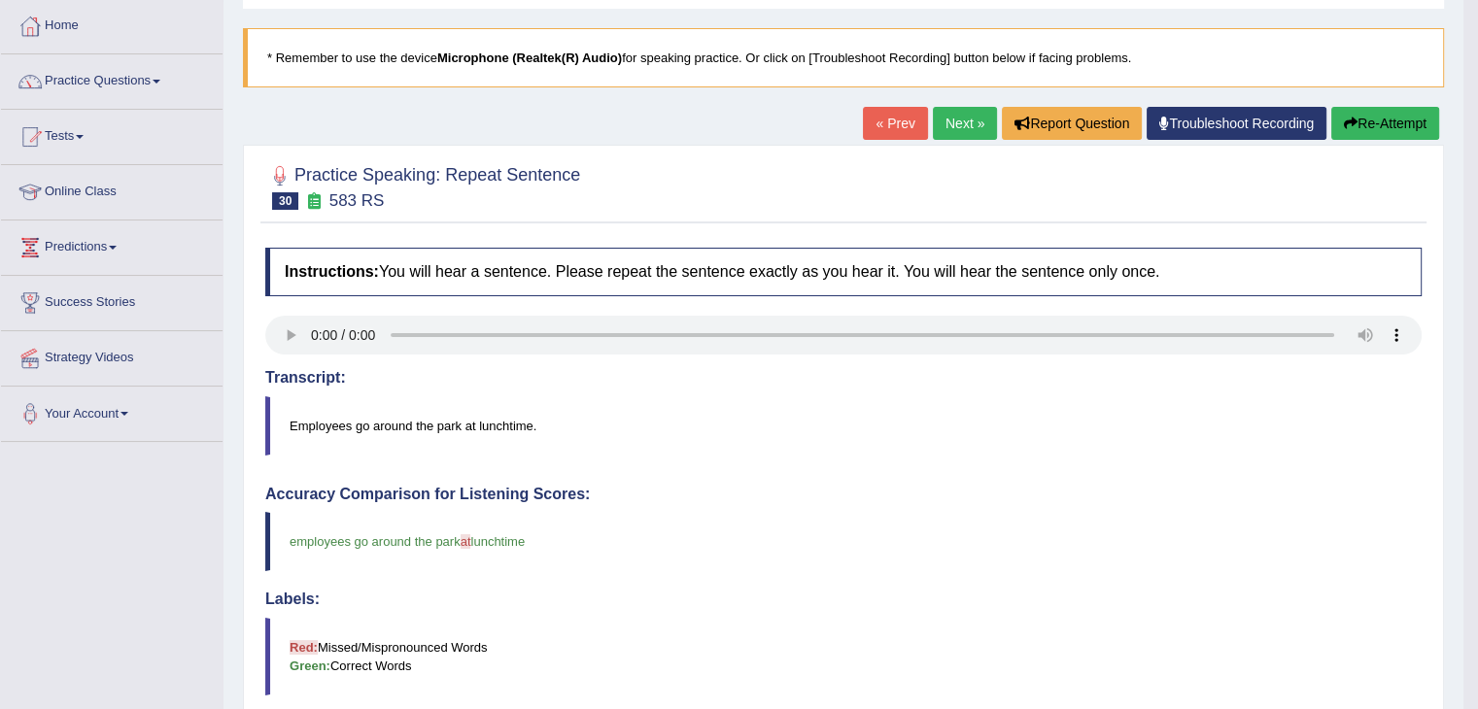
click at [966, 125] on link "Next »" at bounding box center [965, 123] width 64 height 33
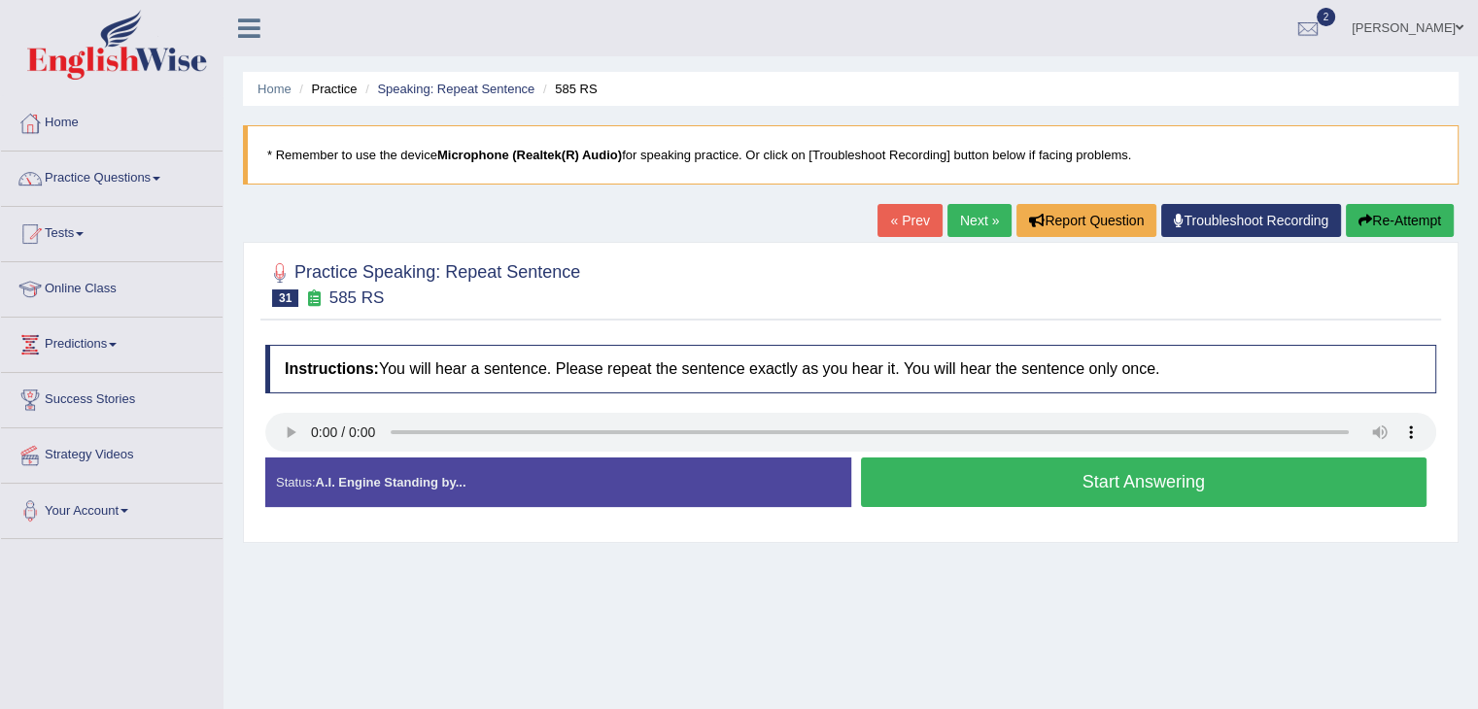
click at [1027, 487] on button "Start Answering" at bounding box center [1144, 483] width 566 height 50
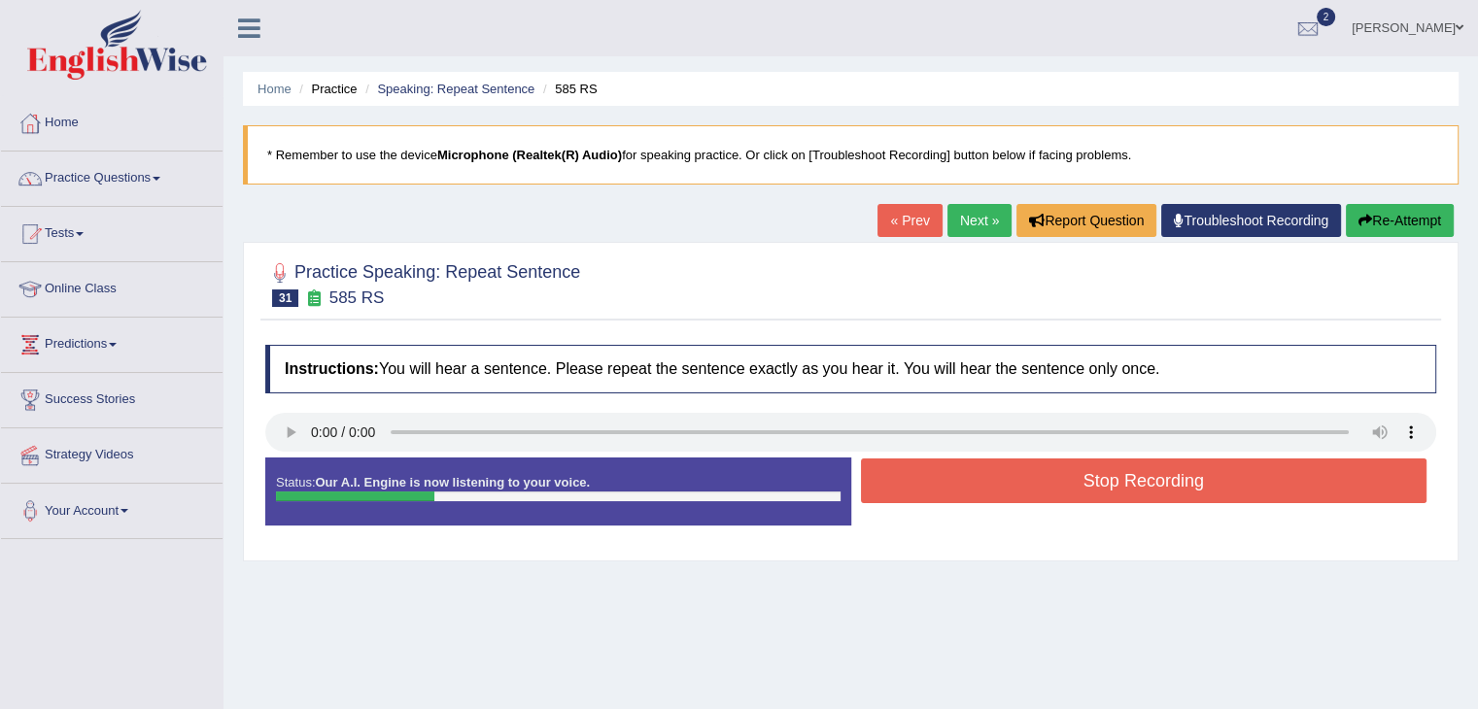
click at [1027, 487] on button "Stop Recording" at bounding box center [1144, 481] width 566 height 45
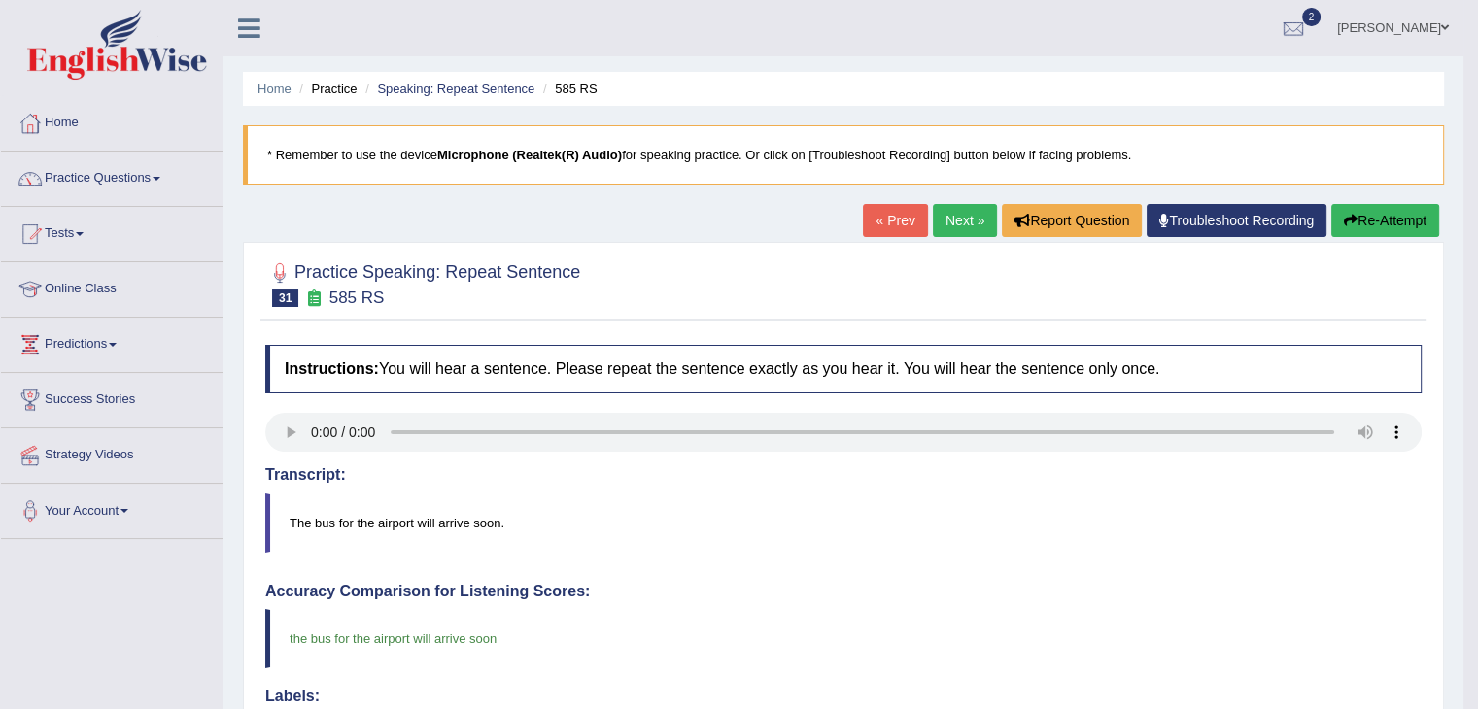
click at [961, 225] on link "Next »" at bounding box center [965, 220] width 64 height 33
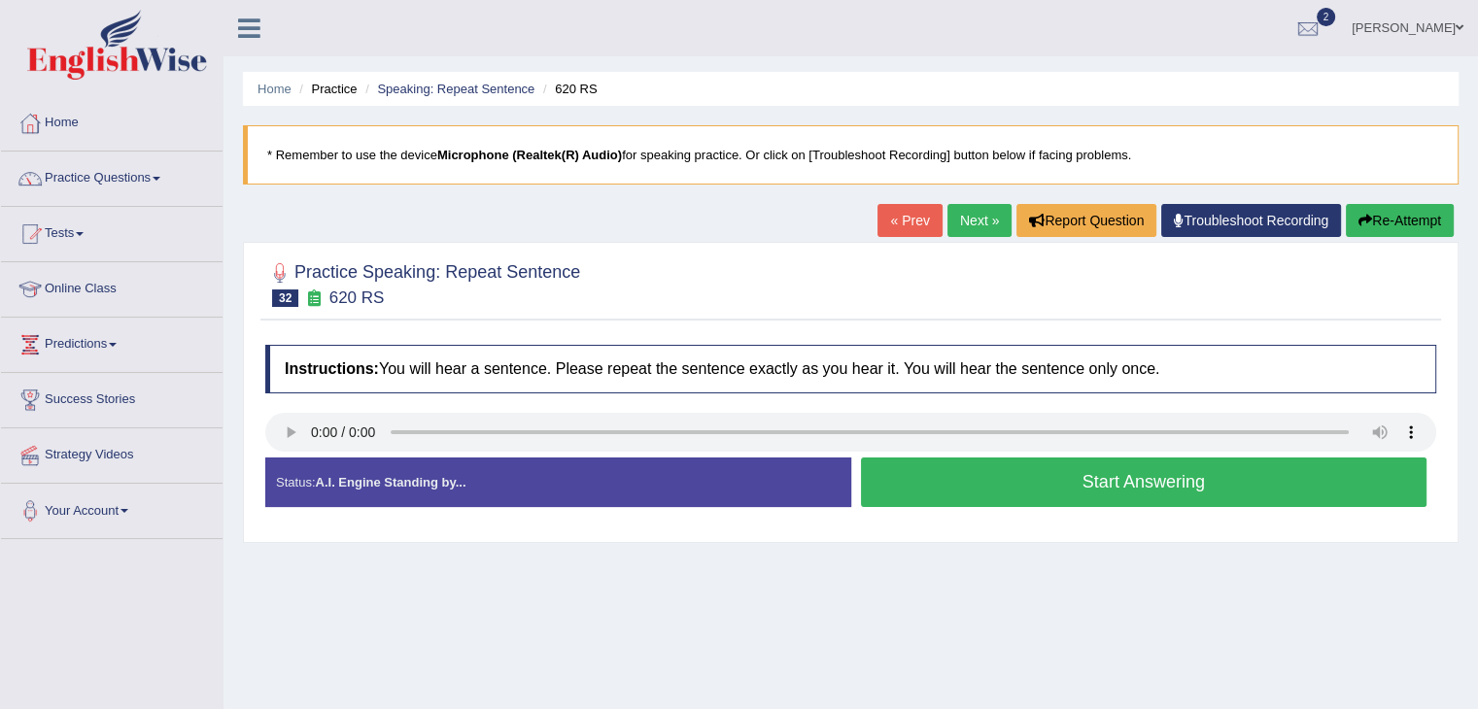
click at [1145, 479] on button "Start Answering" at bounding box center [1144, 483] width 566 height 50
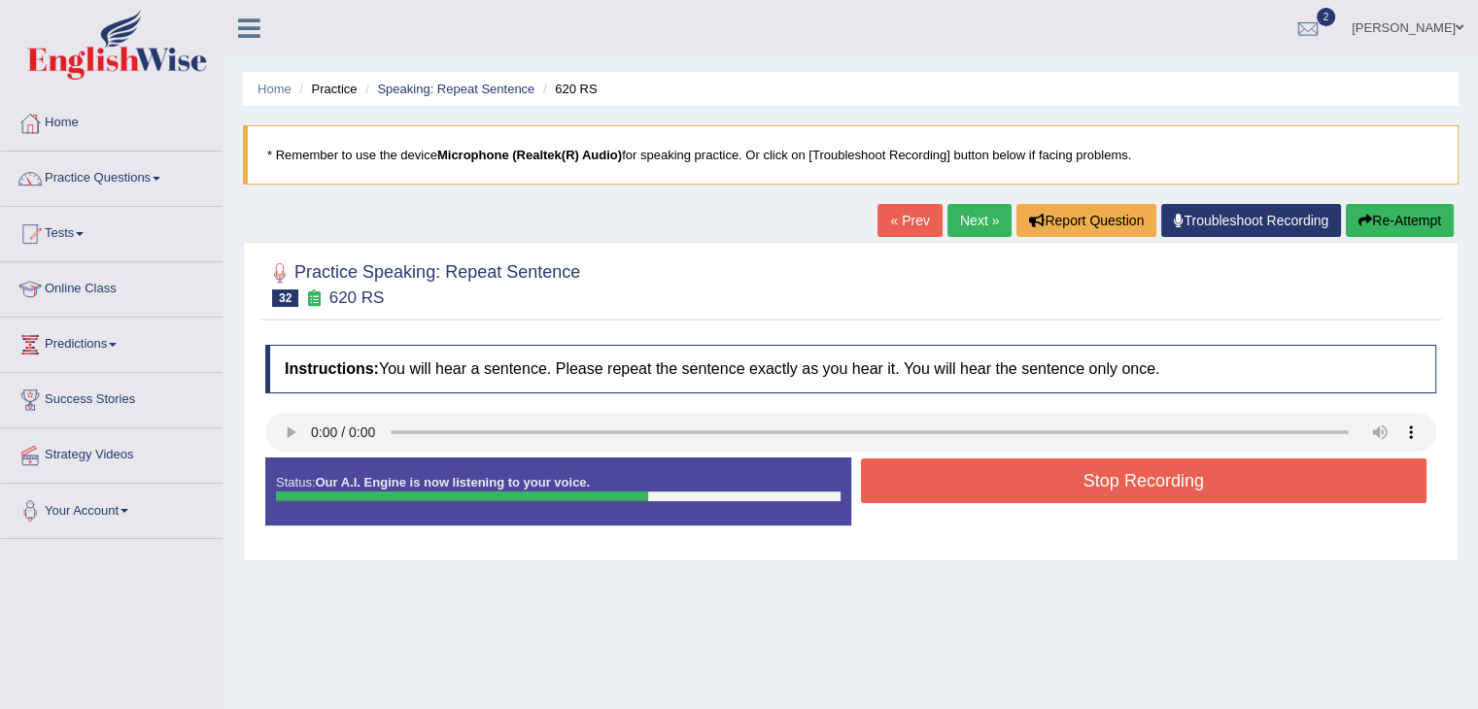
click at [1110, 479] on button "Stop Recording" at bounding box center [1144, 481] width 566 height 45
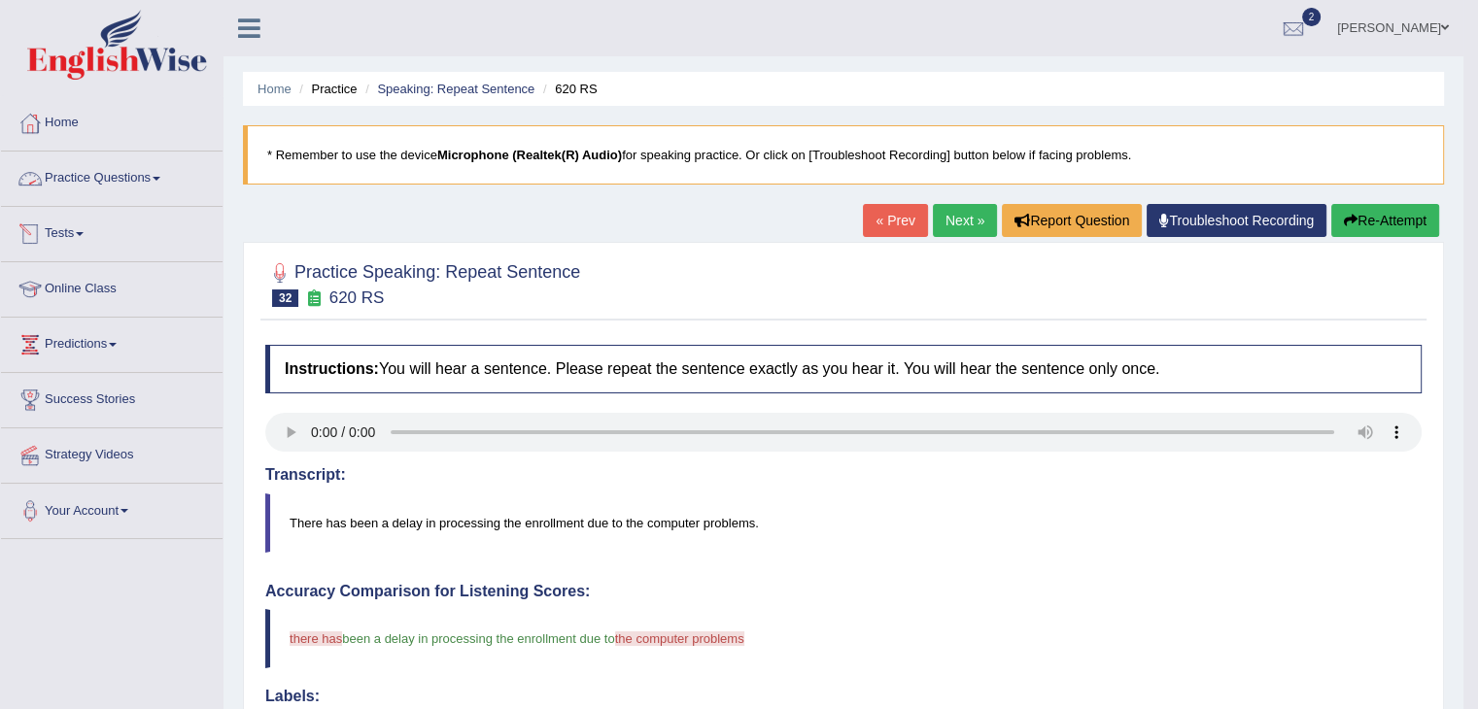
click at [163, 183] on link "Practice Questions" at bounding box center [112, 176] width 222 height 49
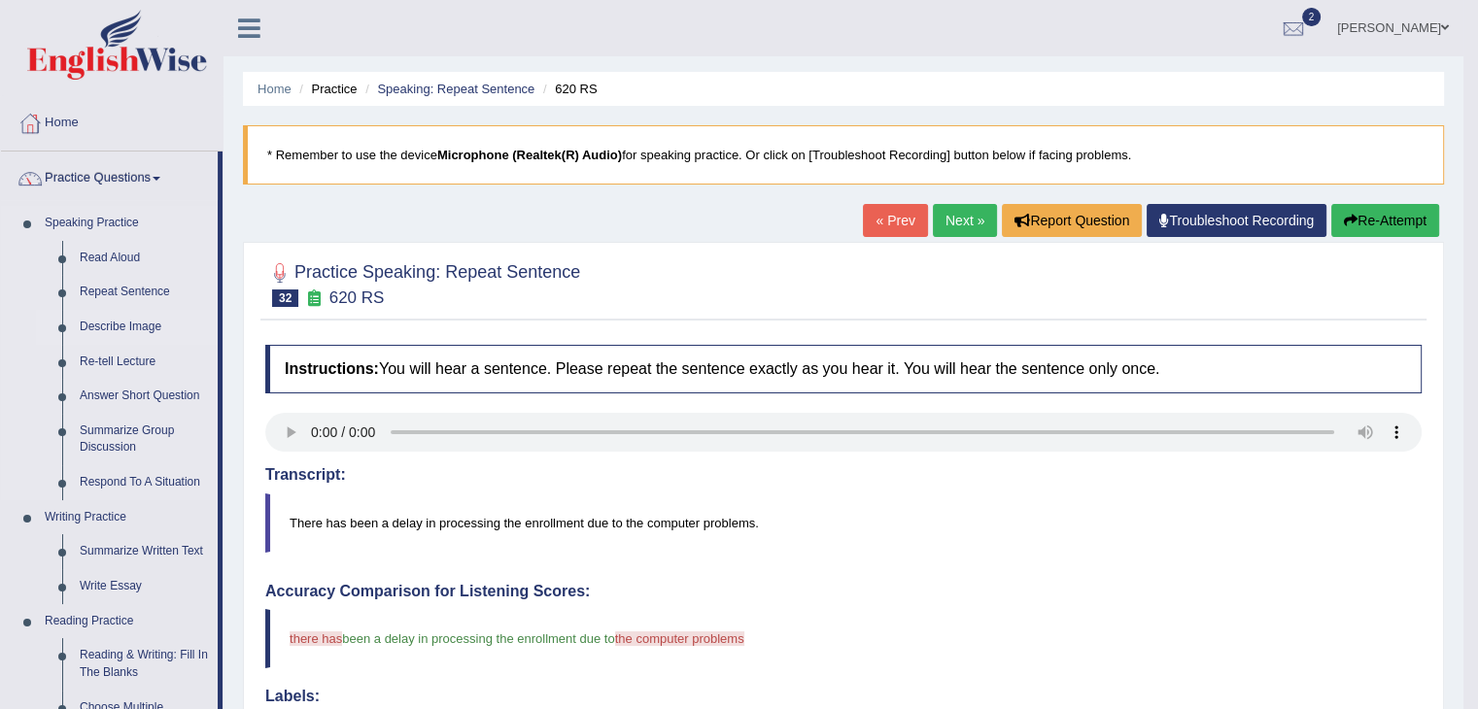
click at [128, 329] on link "Describe Image" at bounding box center [144, 327] width 147 height 35
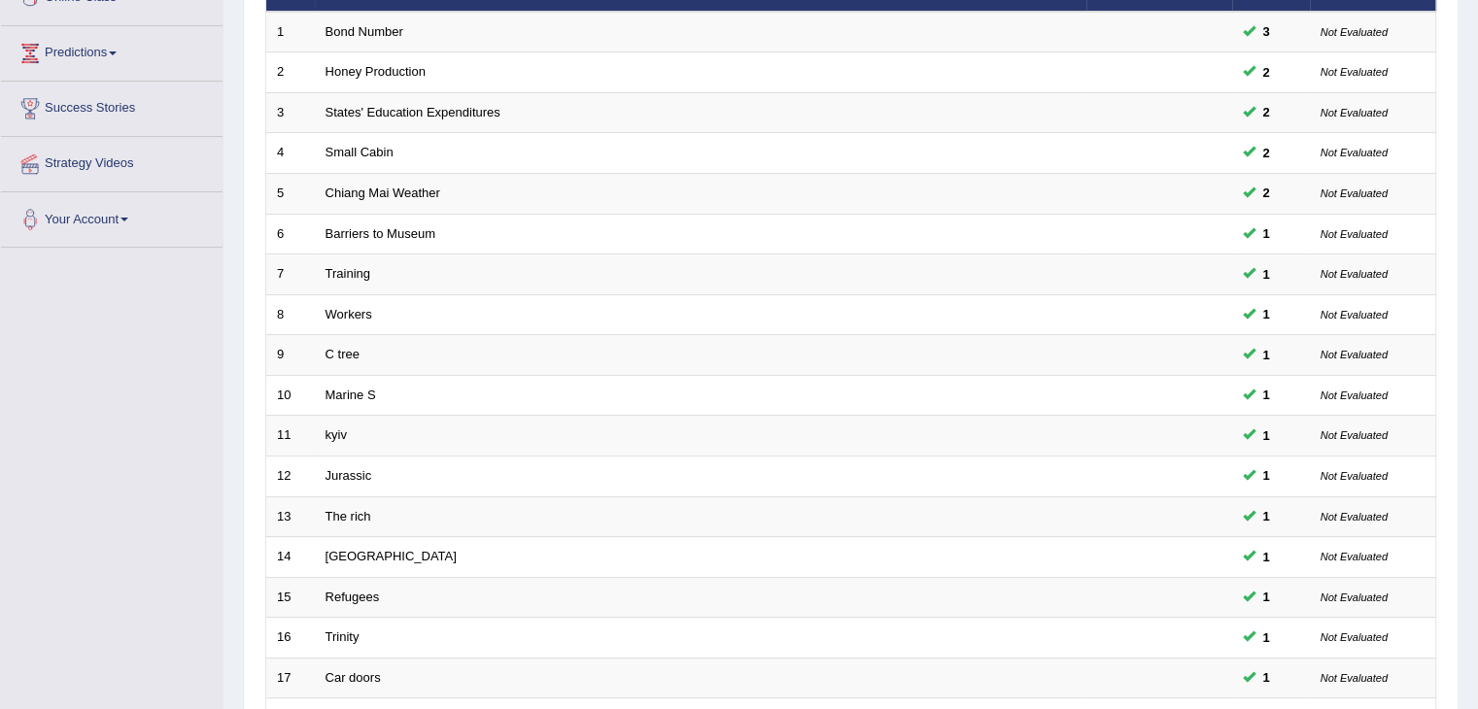
scroll to position [571, 0]
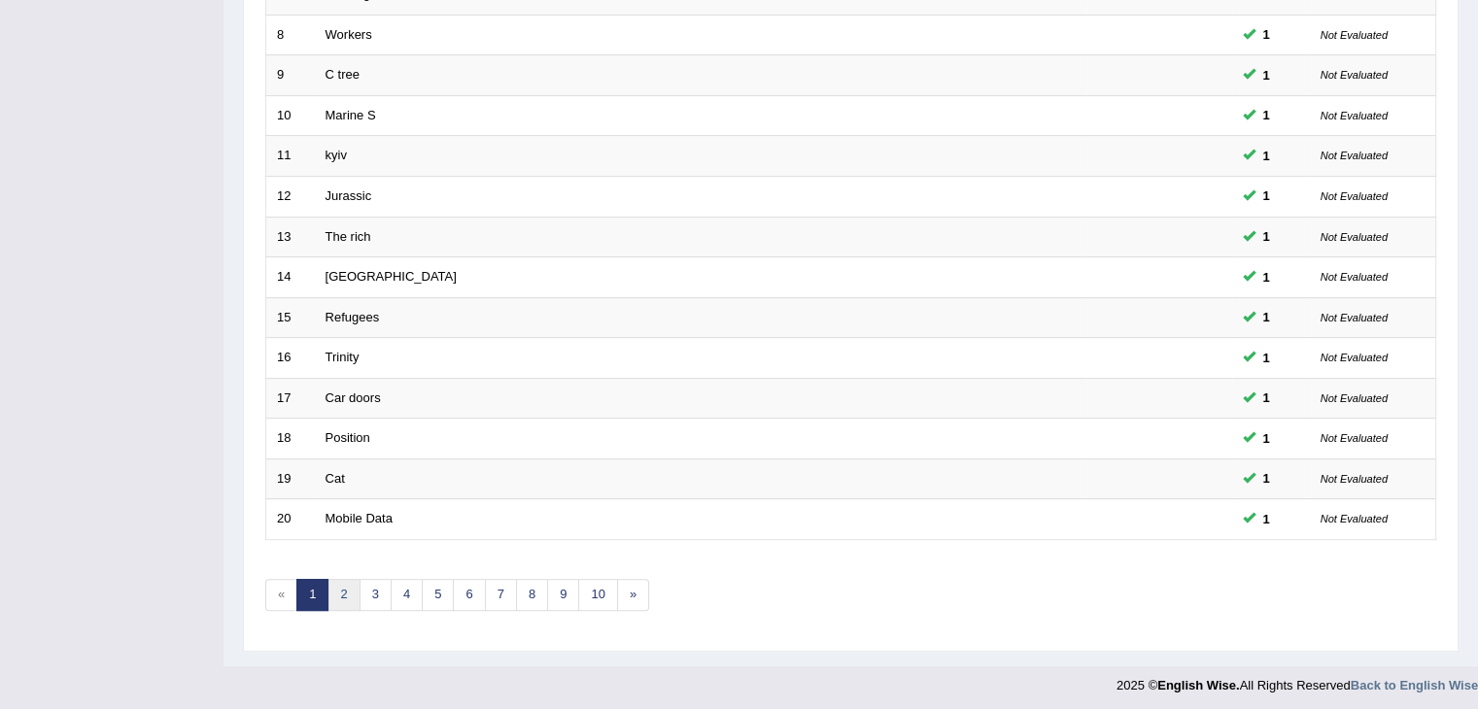
click at [340, 593] on link "2" at bounding box center [343, 595] width 32 height 32
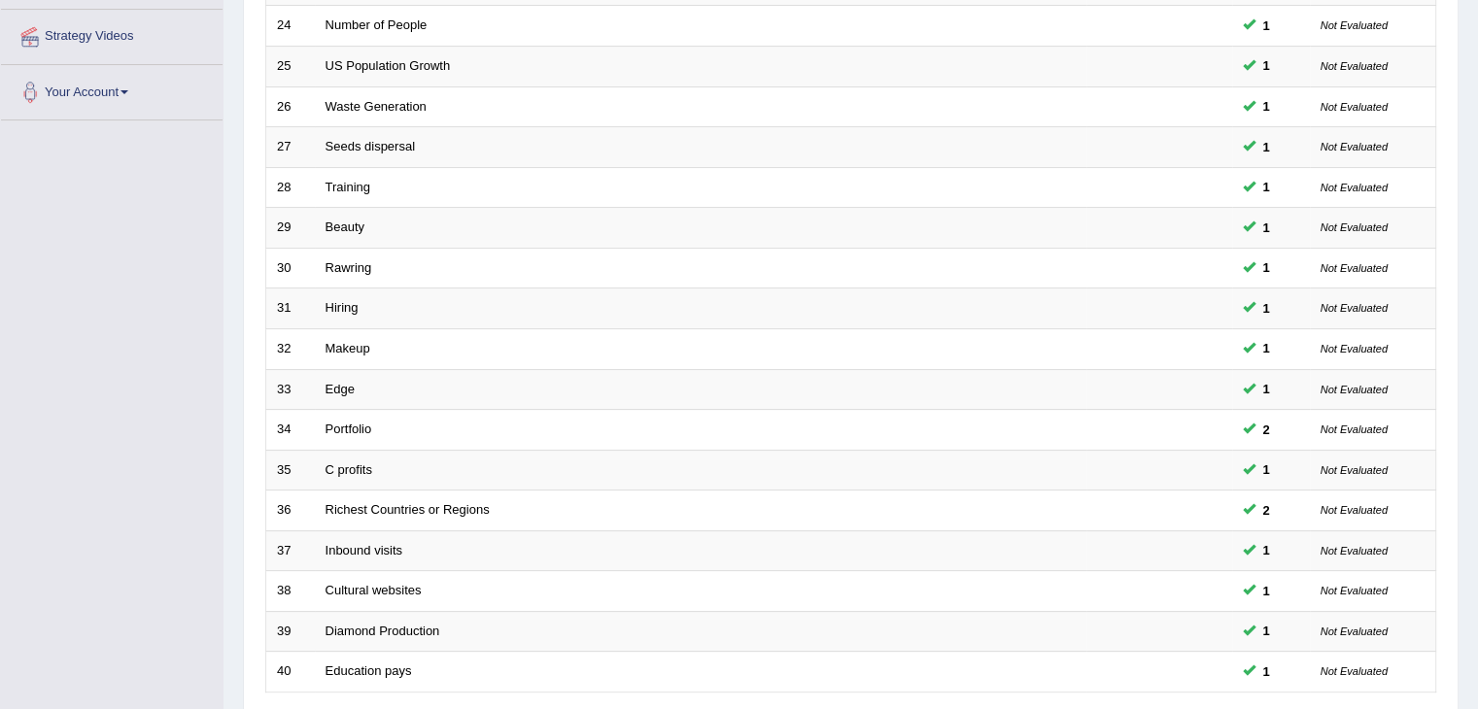
scroll to position [571, 0]
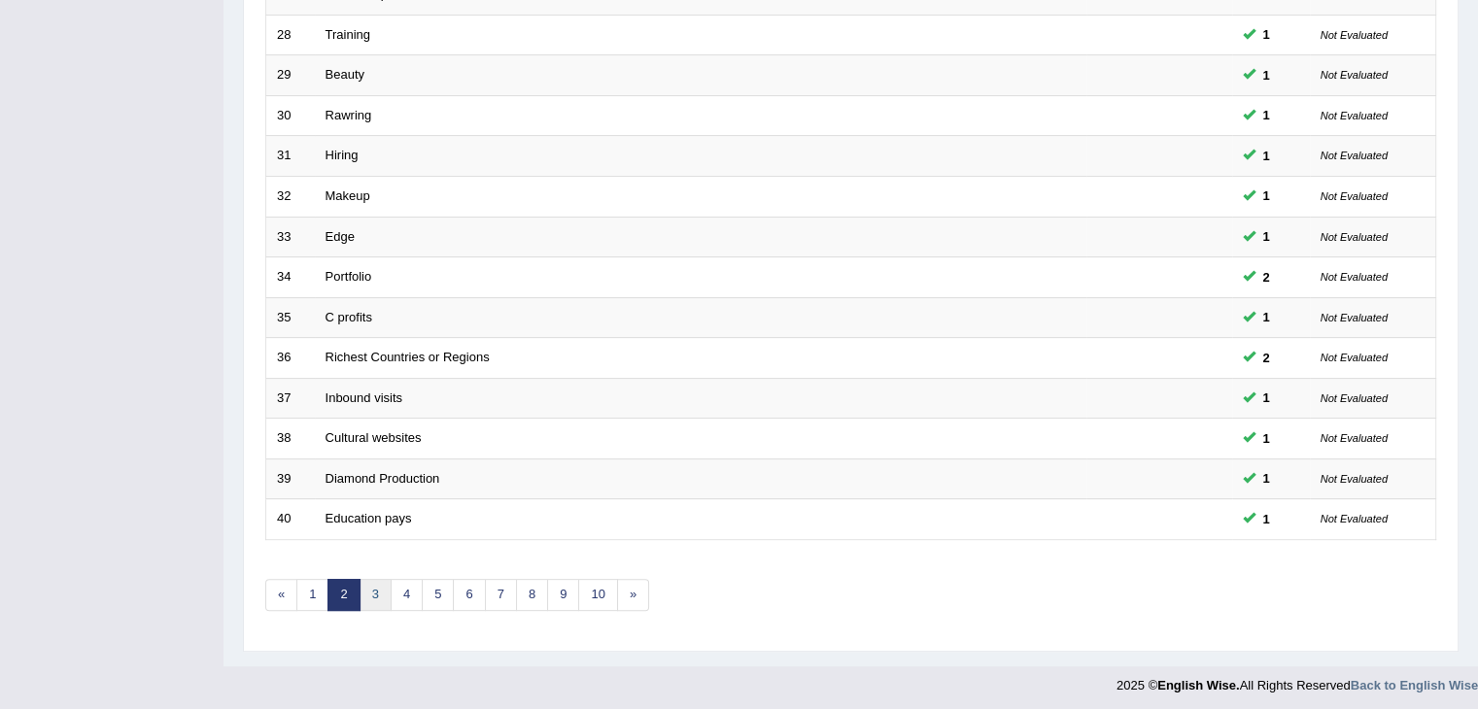
click at [373, 599] on link "3" at bounding box center [375, 595] width 32 height 32
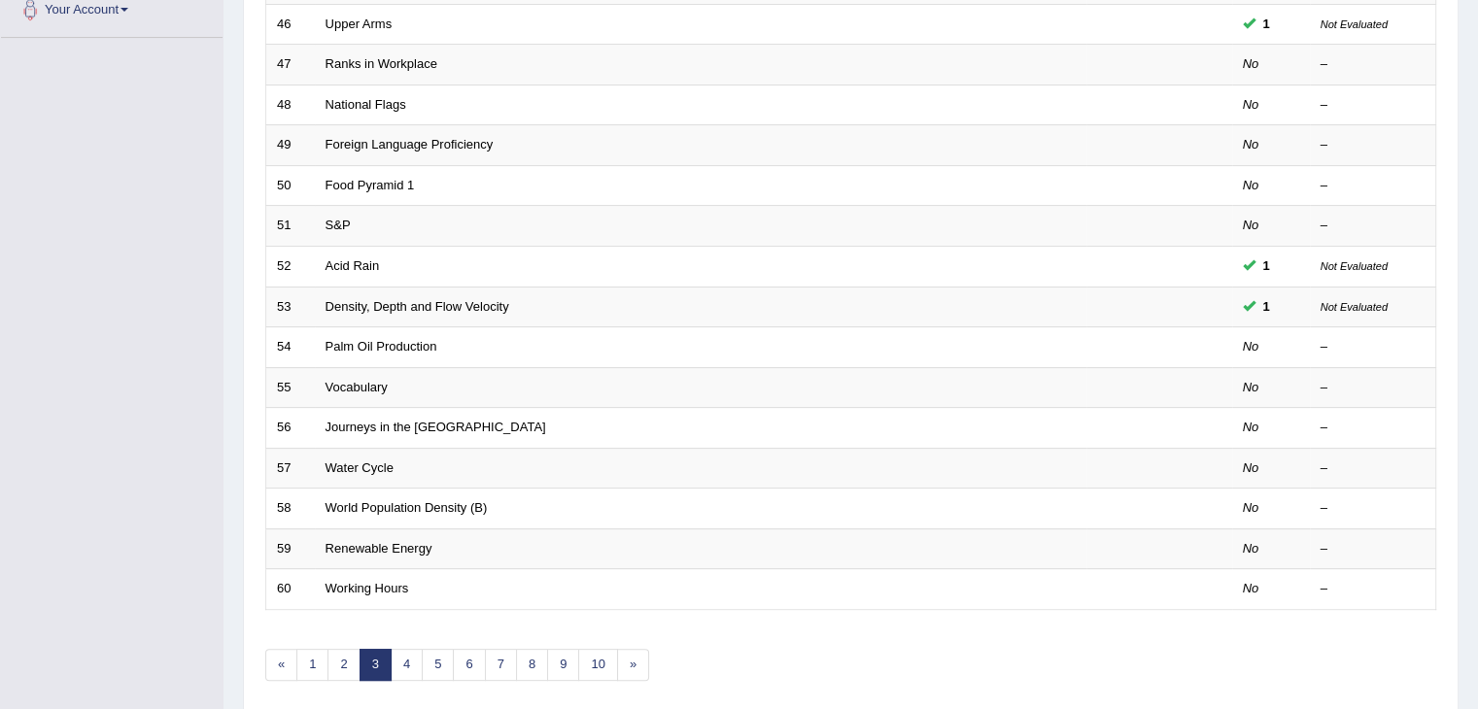
scroll to position [571, 0]
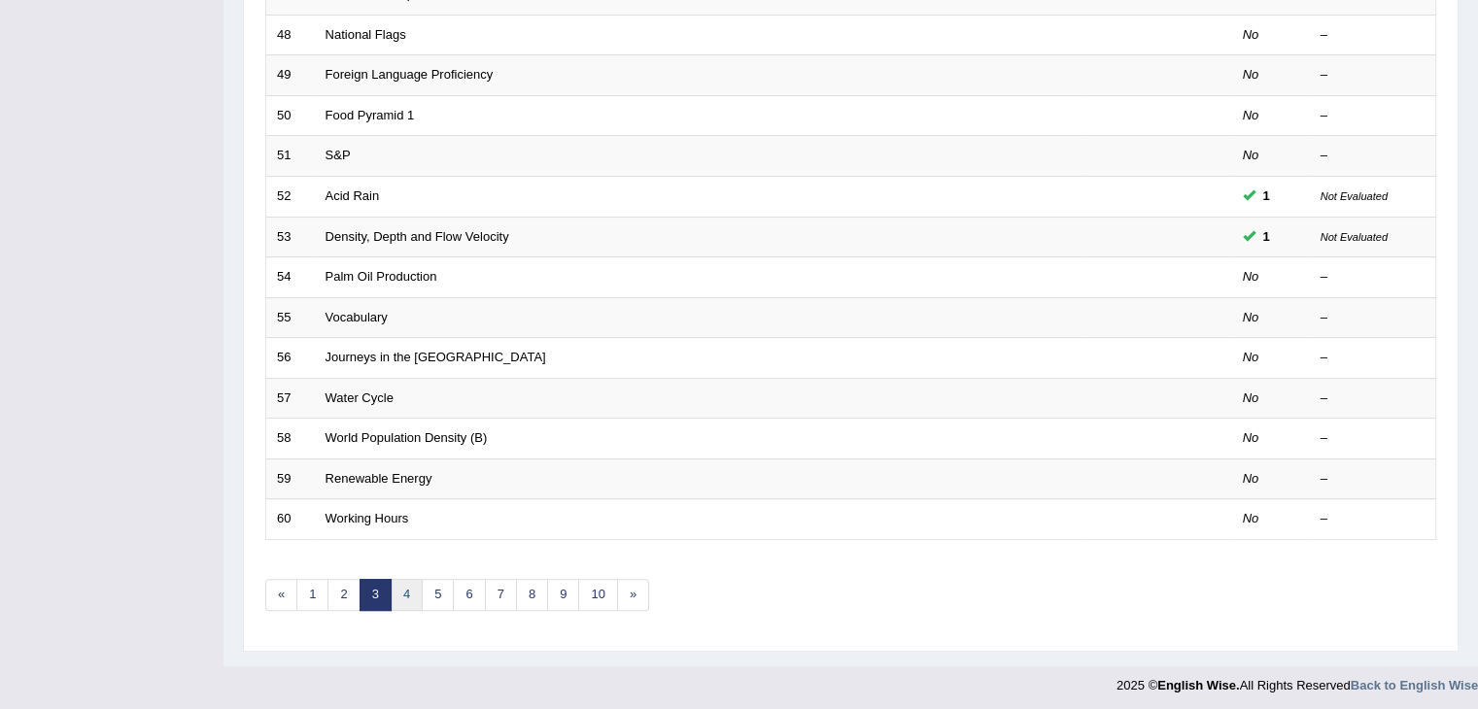
drag, startPoint x: 406, startPoint y: 595, endPoint x: 1197, endPoint y: 370, distance: 822.1
click at [407, 593] on link "4" at bounding box center [407, 595] width 32 height 32
